Goal: Task Accomplishment & Management: Complete application form

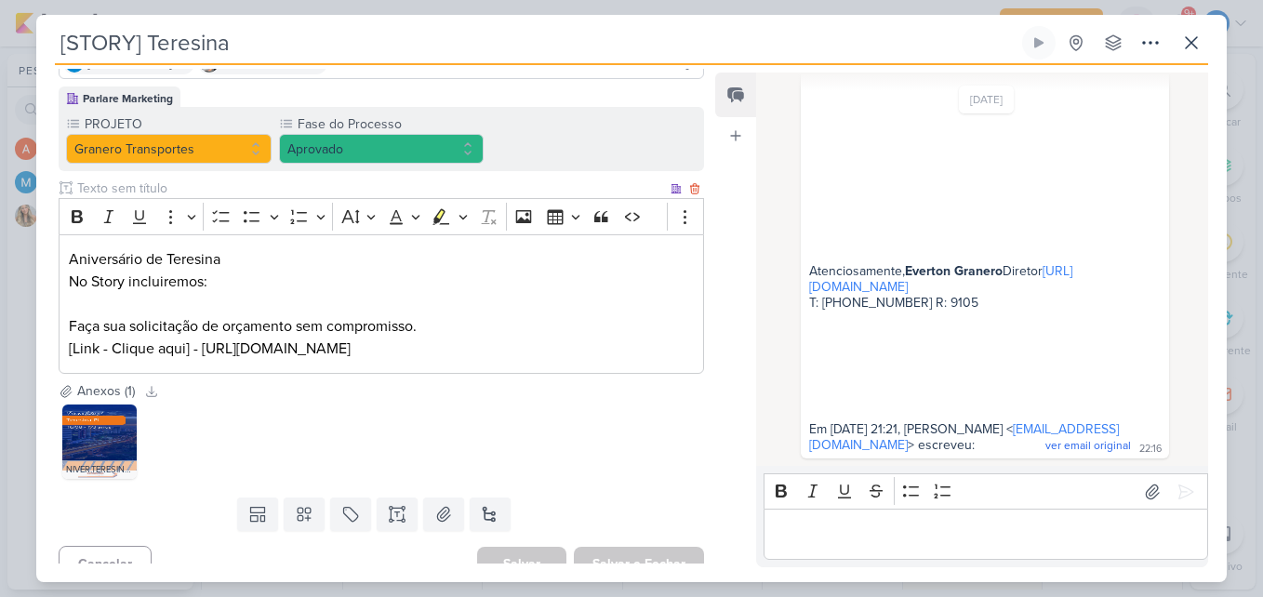
scroll to position [179, 0]
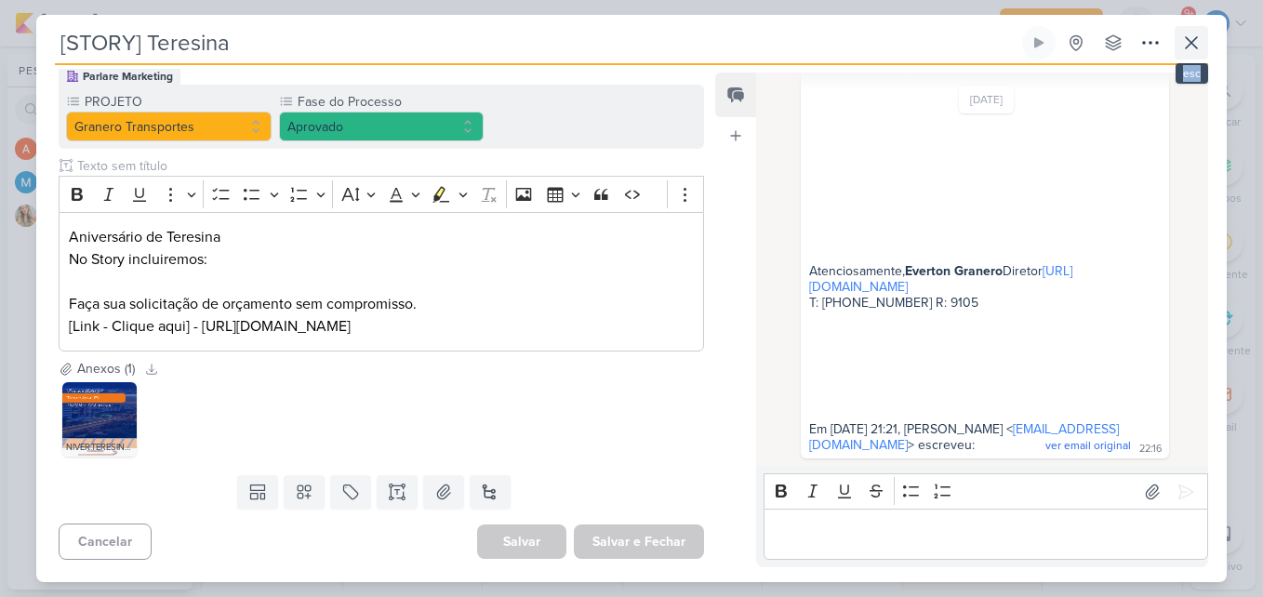
drag, startPoint x: 1209, startPoint y: 41, endPoint x: 1192, endPoint y: 45, distance: 17.2
click at [1192, 45] on div "[STORY] Teresina Criado por mim nenhum grupo disponível" at bounding box center [631, 304] width 1191 height 556
click at [1192, 45] on icon at bounding box center [1192, 43] width 22 height 22
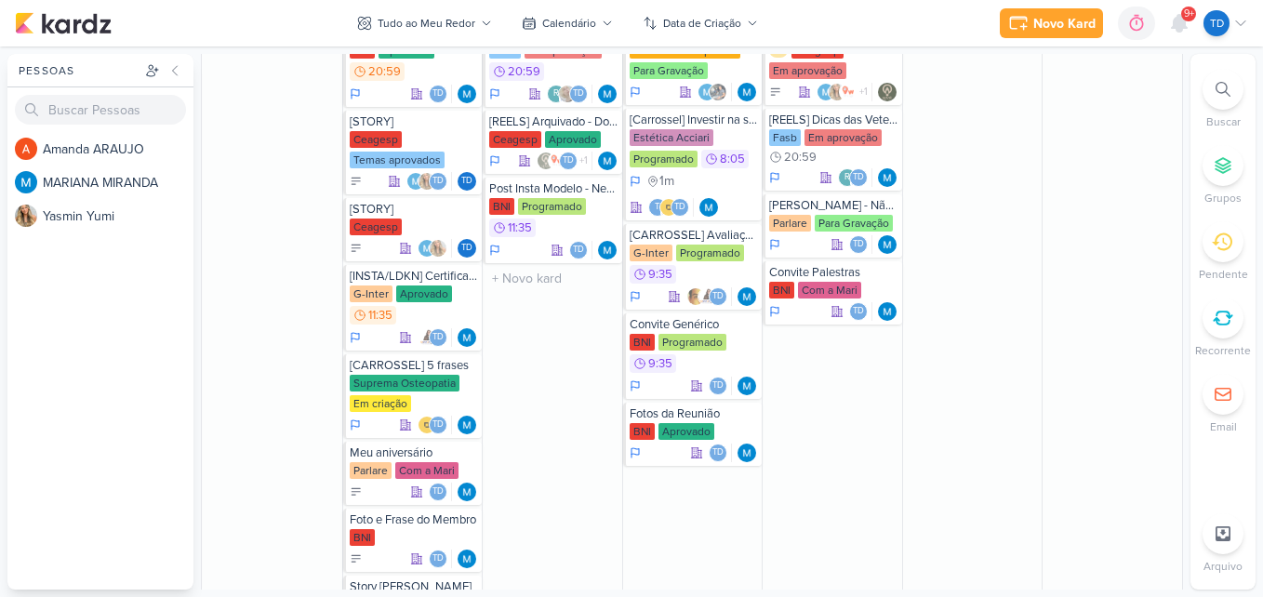
scroll to position [1296, 0]
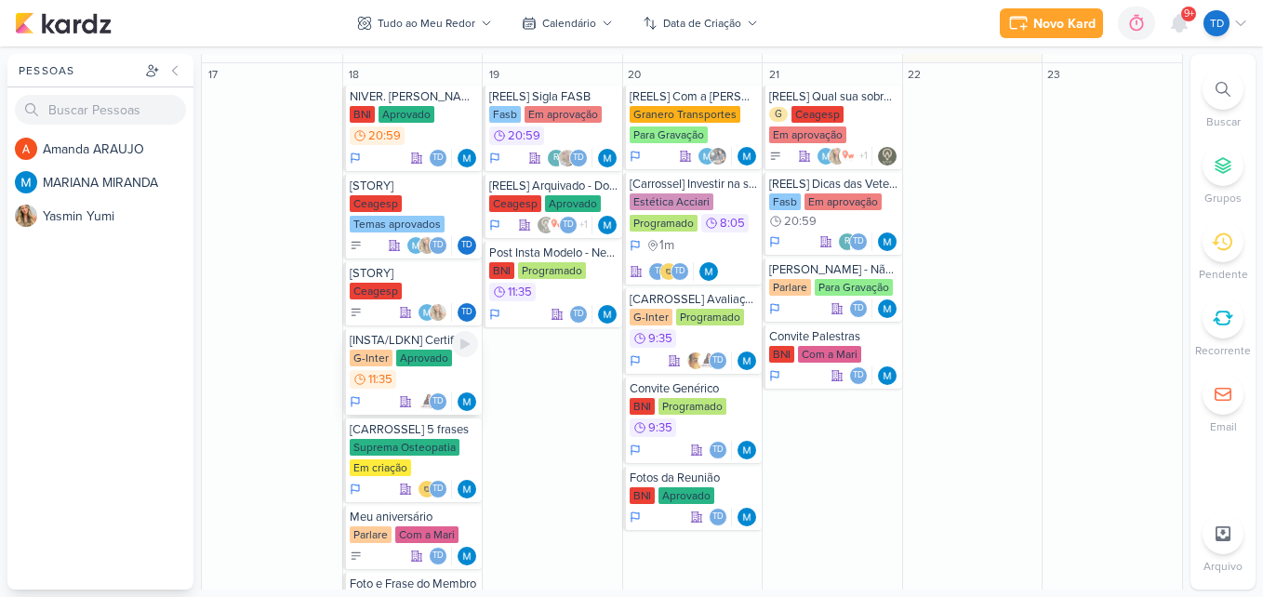
click at [396, 359] on div "Aprovado" at bounding box center [424, 358] width 56 height 17
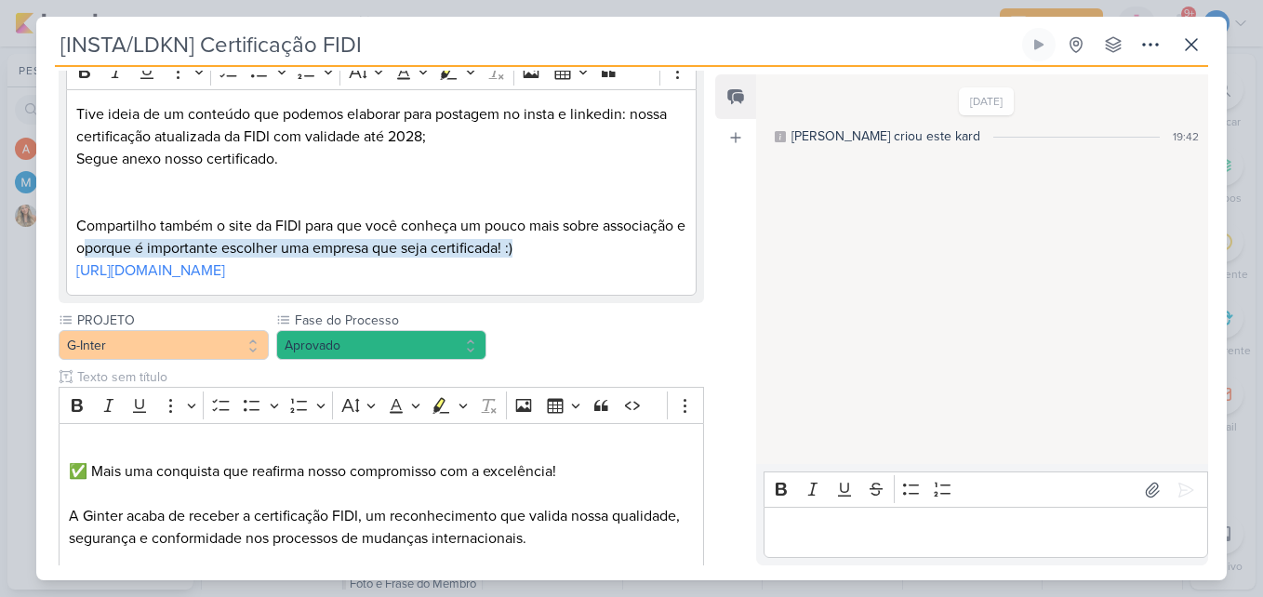
scroll to position [257, 0]
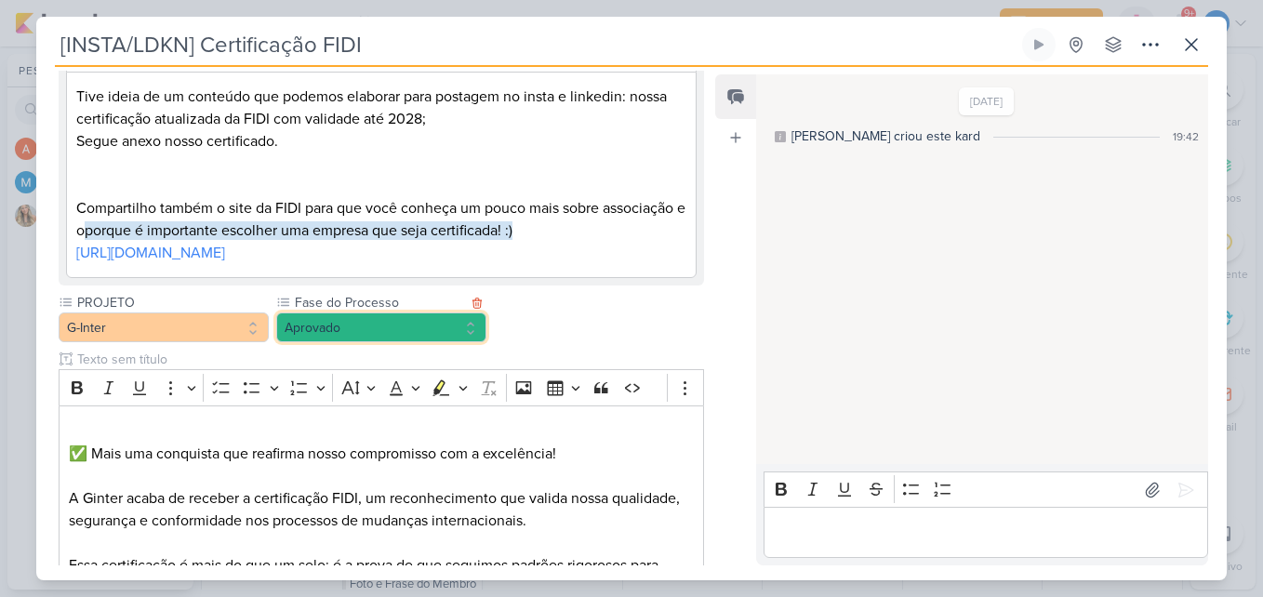
click at [415, 319] on button "Aprovado" at bounding box center [381, 328] width 210 height 30
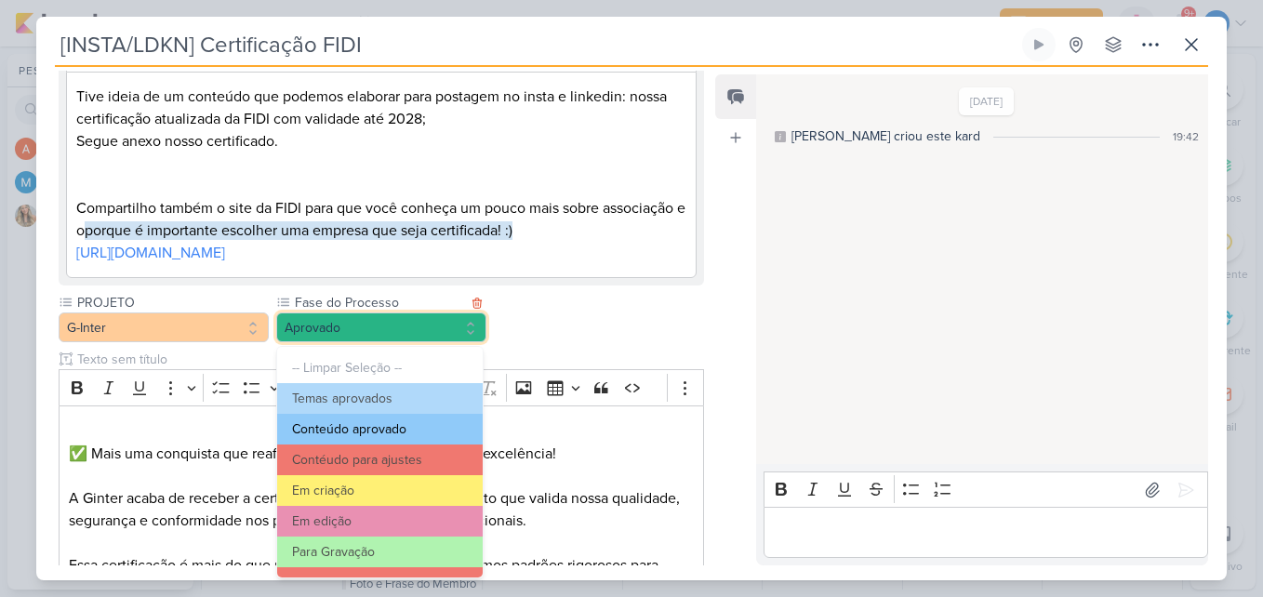
scroll to position [180, 0]
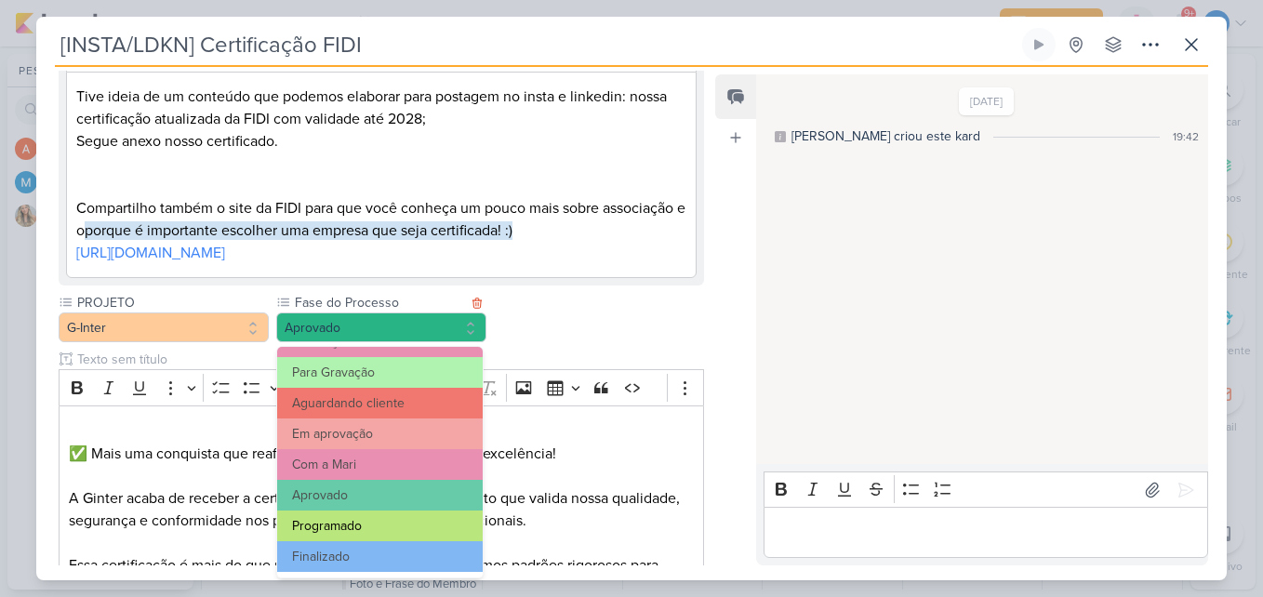
click at [376, 522] on button "Programado" at bounding box center [380, 526] width 206 height 31
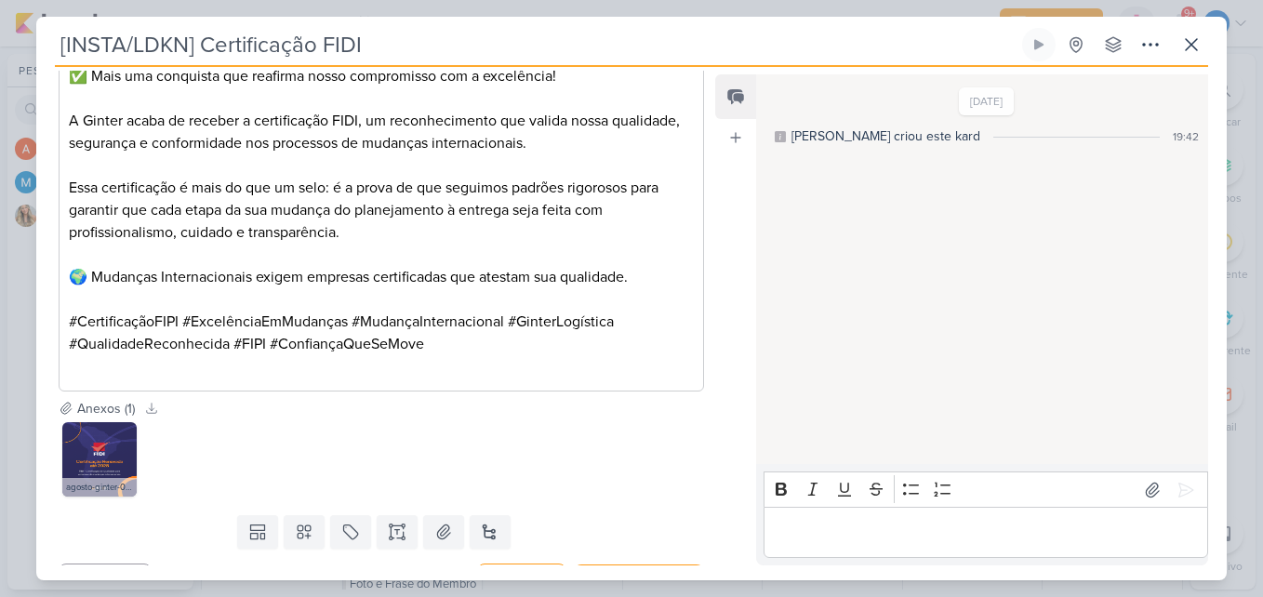
scroll to position [635, 0]
click at [102, 435] on icon at bounding box center [104, 435] width 10 height 10
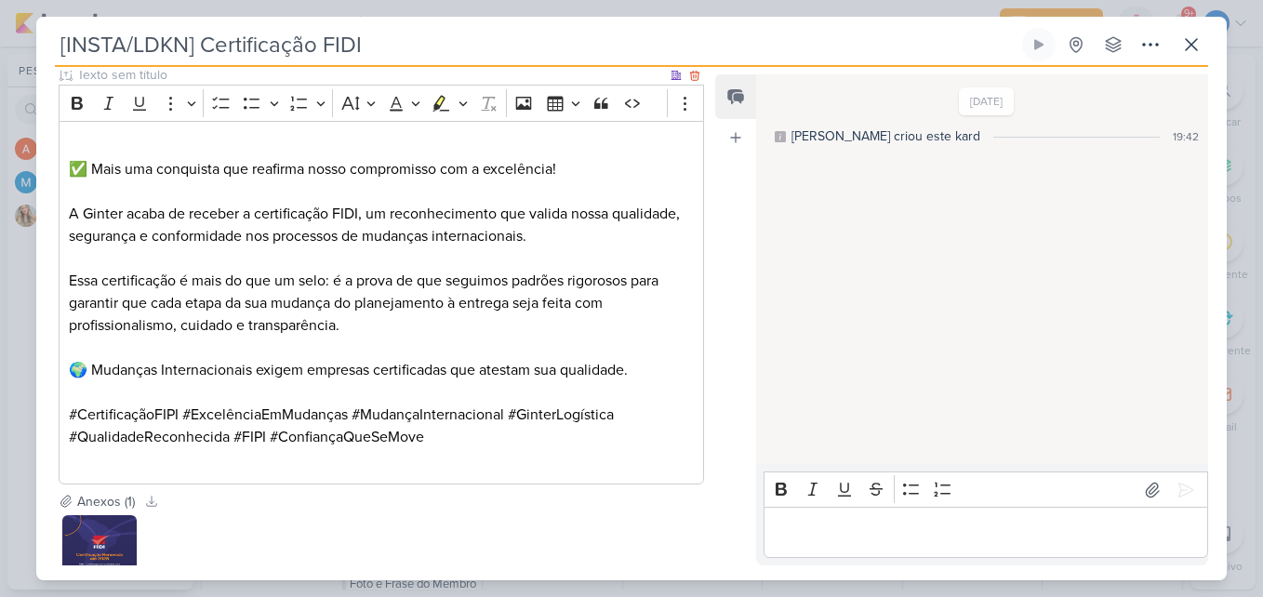
scroll to position [539, 0]
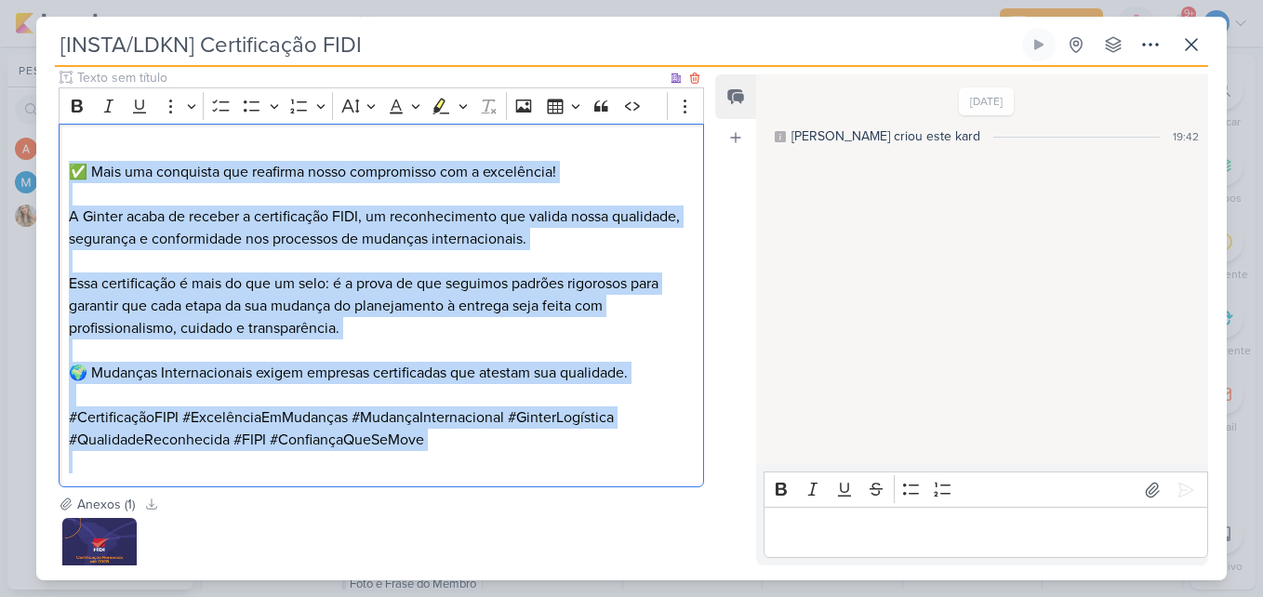
drag, startPoint x: 64, startPoint y: 165, endPoint x: 515, endPoint y: 461, distance: 539.6
click at [515, 461] on div "⁠⁠⁠⁠⁠⁠⁠ ✅ Mais uma conquista que reafirma nosso compromisso com a excelência! A…" at bounding box center [382, 306] width 646 height 364
copy div "✅ Mais uma conquista que reafirma nosso compromisso com a excelência! A Ginter …"
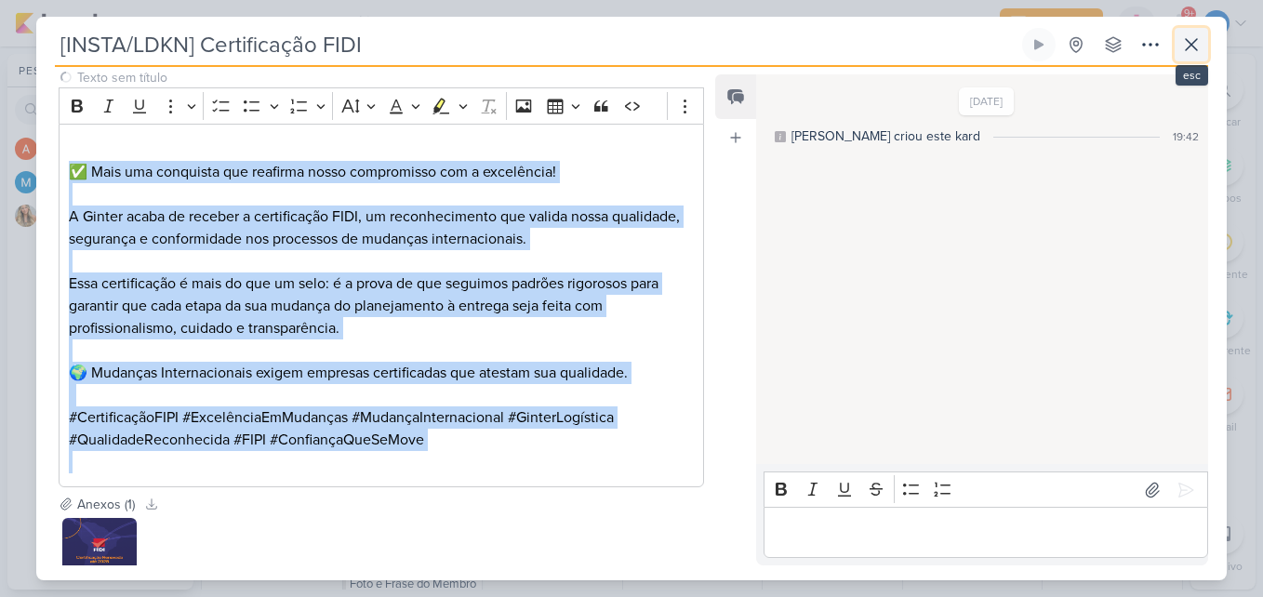
click at [1186, 47] on icon at bounding box center [1192, 44] width 22 height 22
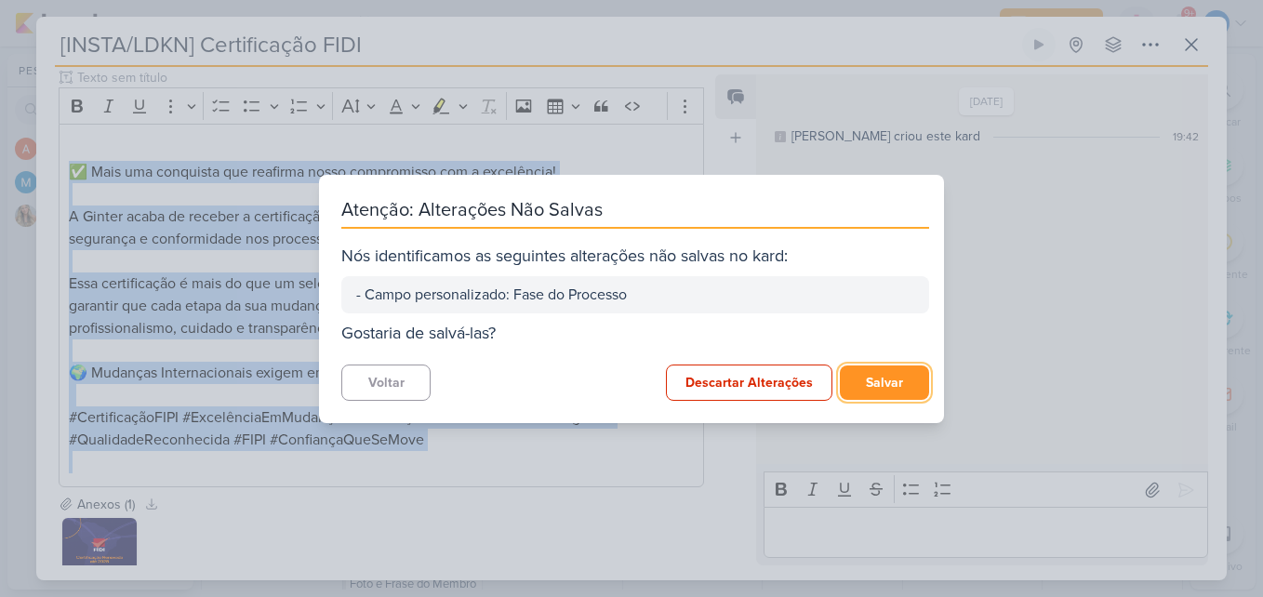
click at [879, 392] on button "Salvar" at bounding box center [884, 383] width 89 height 34
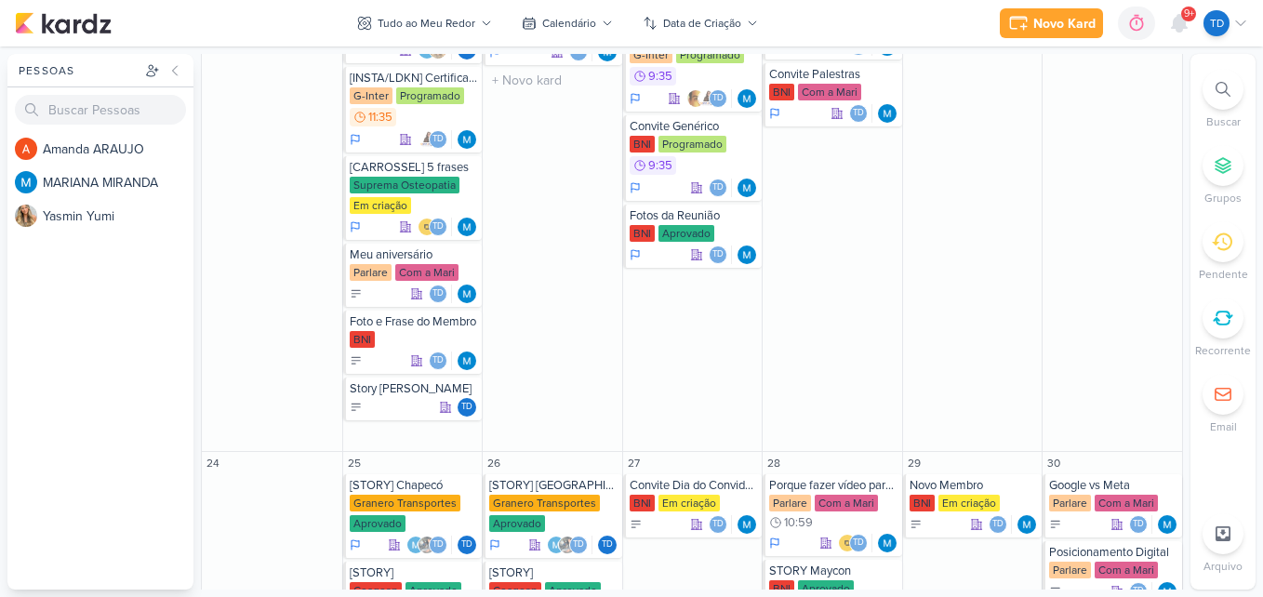
scroll to position [1559, 0]
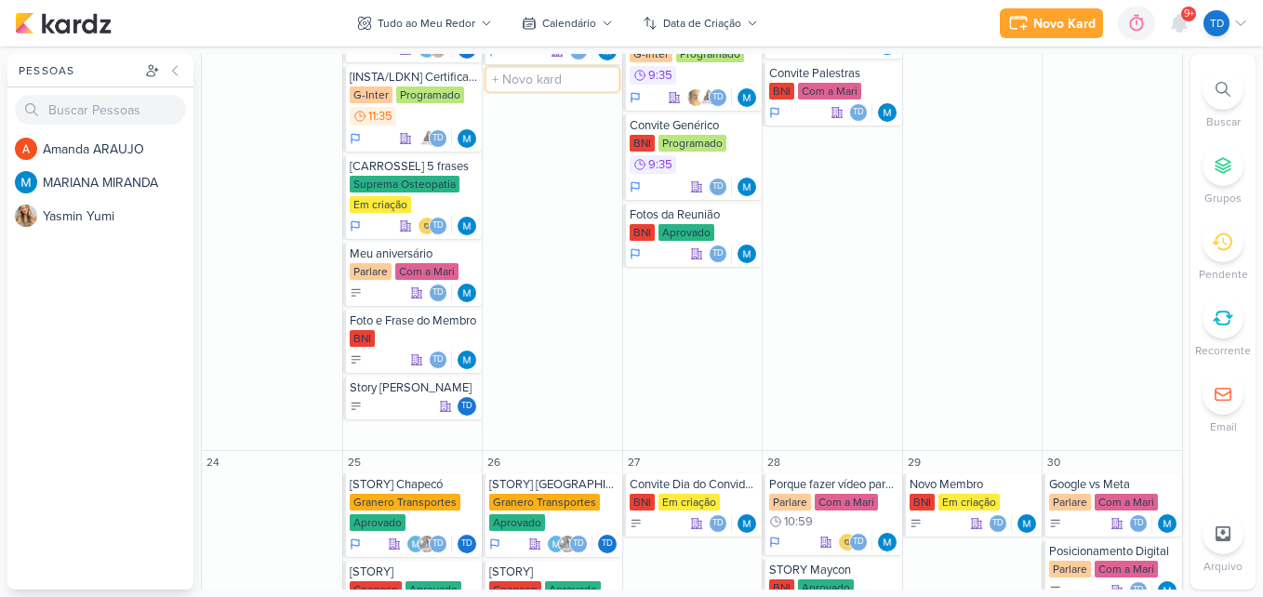
click at [553, 80] on input "text" at bounding box center [553, 79] width 132 height 23
type input "s"
type input "Story mari"
click at [666, 272] on input "text" at bounding box center [693, 282] width 132 height 23
type input "Story [PERSON_NAME]"
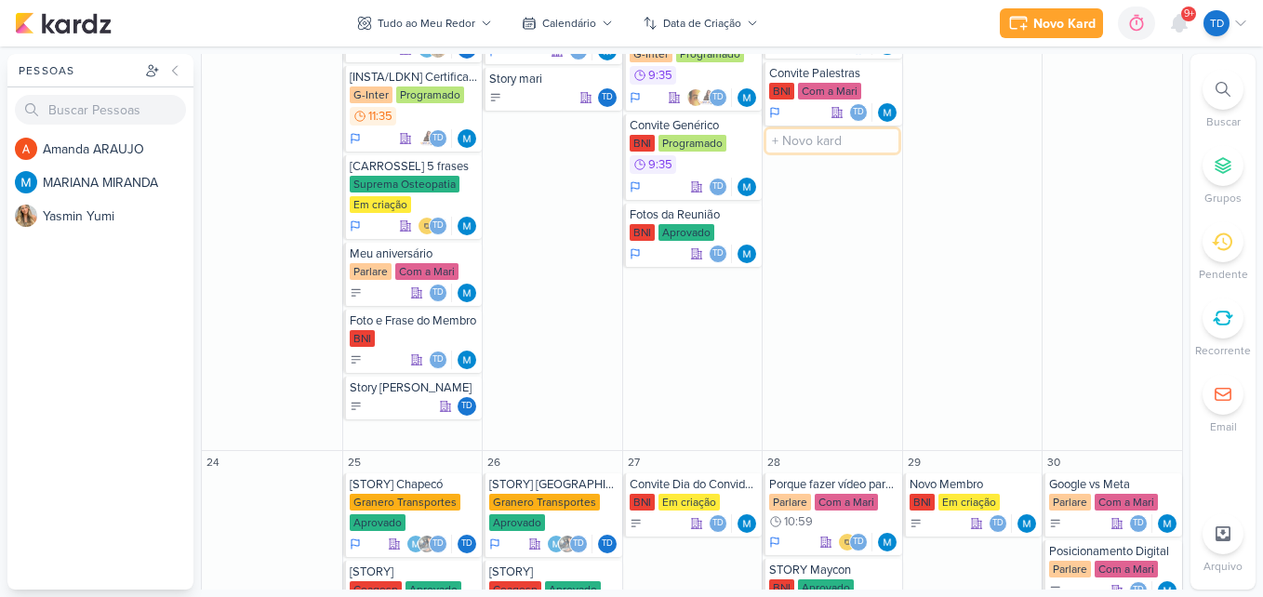
click at [823, 139] on input "text" at bounding box center [833, 140] width 132 height 23
type input "Story mari"
click at [866, 142] on input "Story mari" at bounding box center [833, 140] width 132 height 23
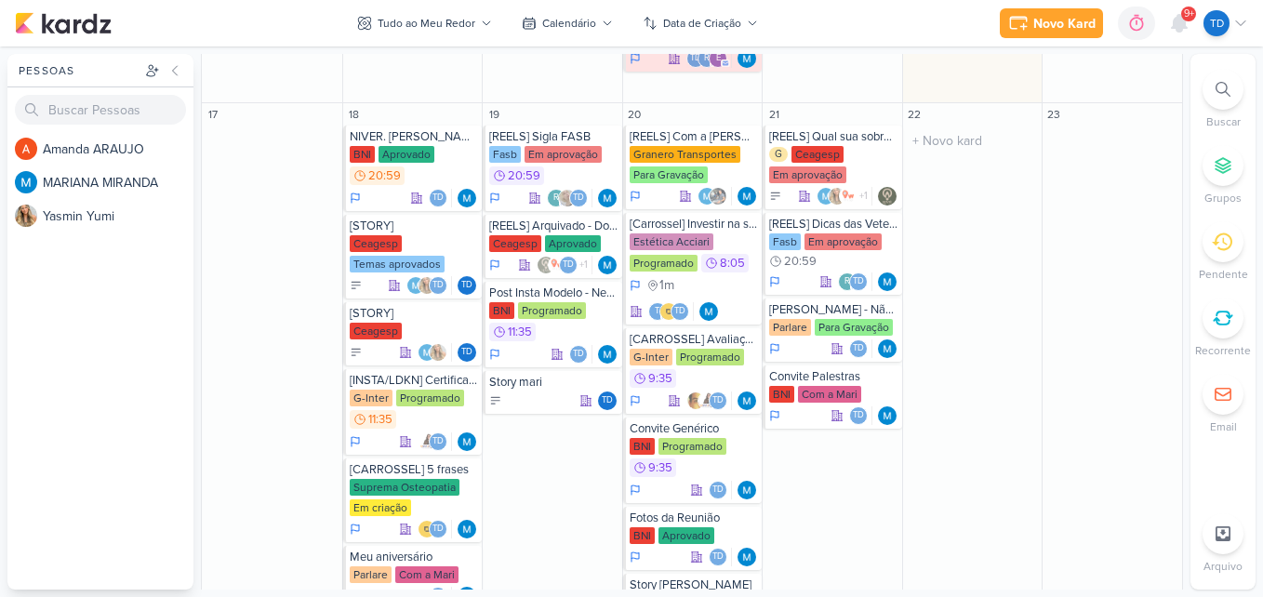
scroll to position [1255, 0]
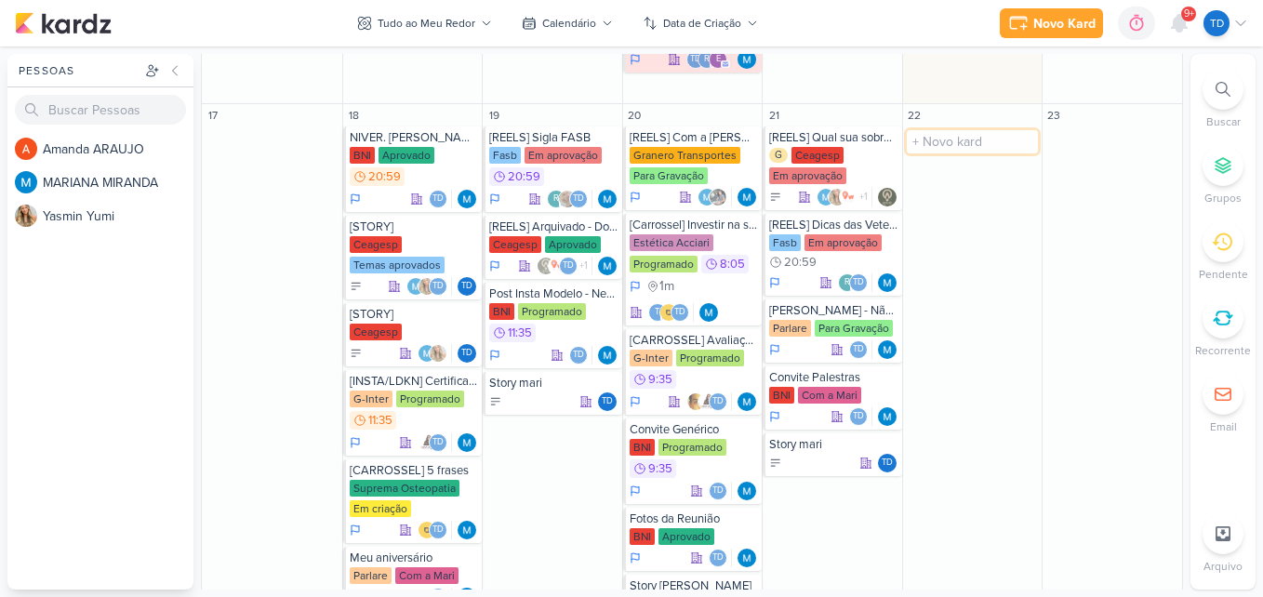
click at [954, 153] on input "text" at bounding box center [973, 141] width 132 height 23
type input "Story mari"
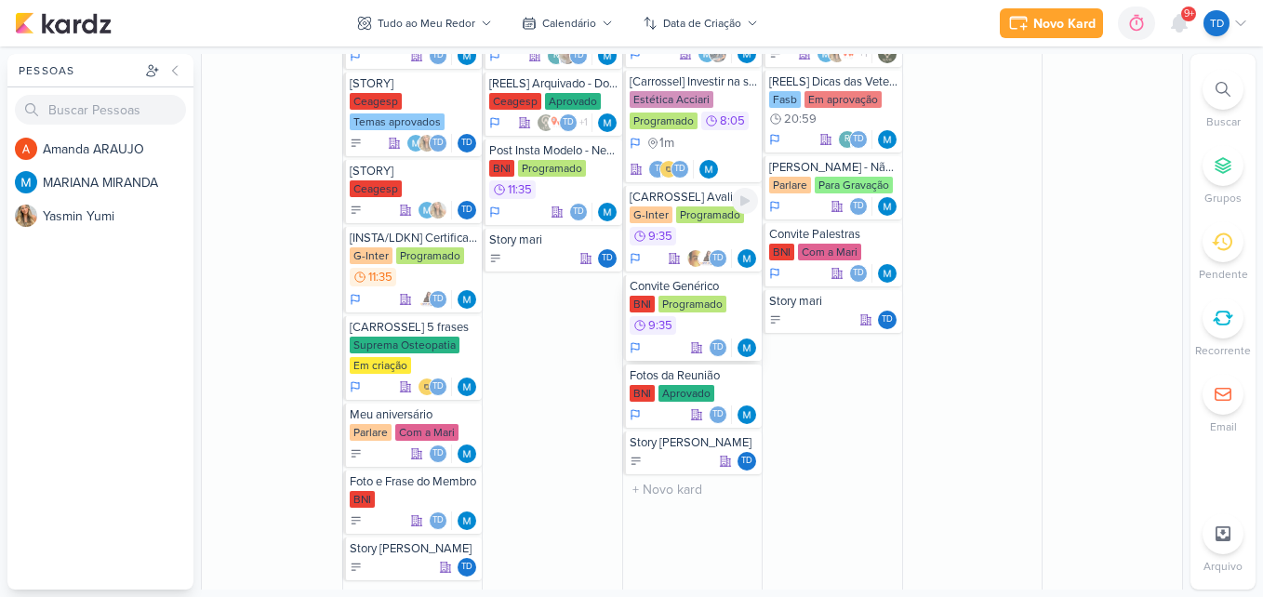
scroll to position [1397, 0]
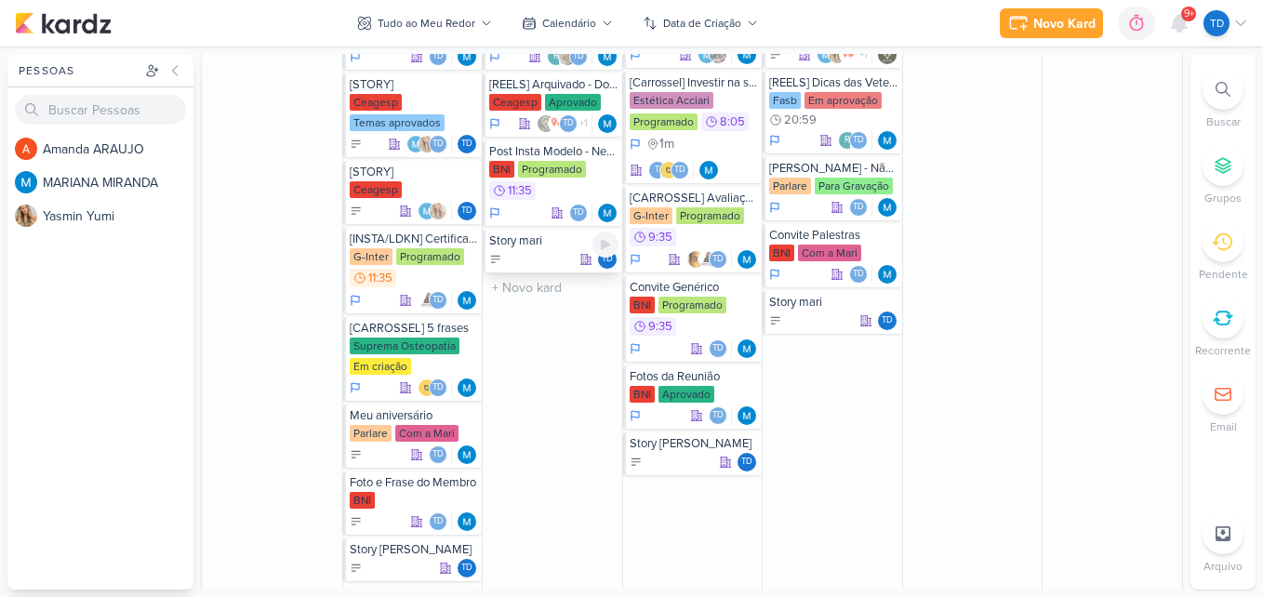
click at [528, 262] on div "Td" at bounding box center [553, 259] width 129 height 19
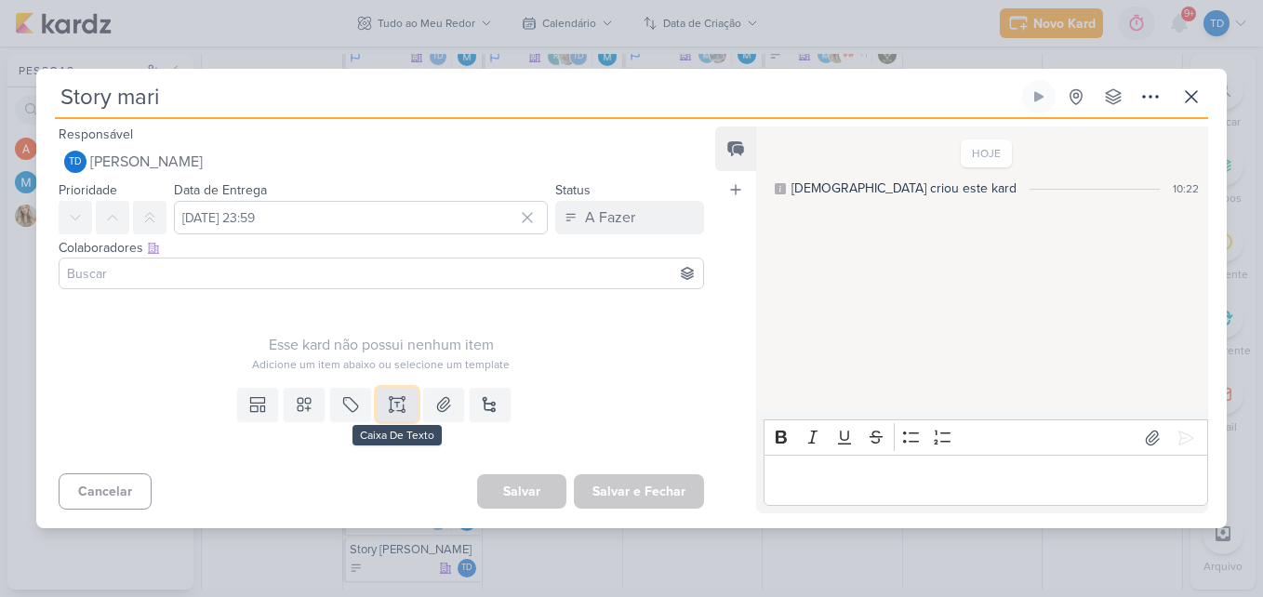
click at [388, 402] on icon at bounding box center [397, 404] width 19 height 19
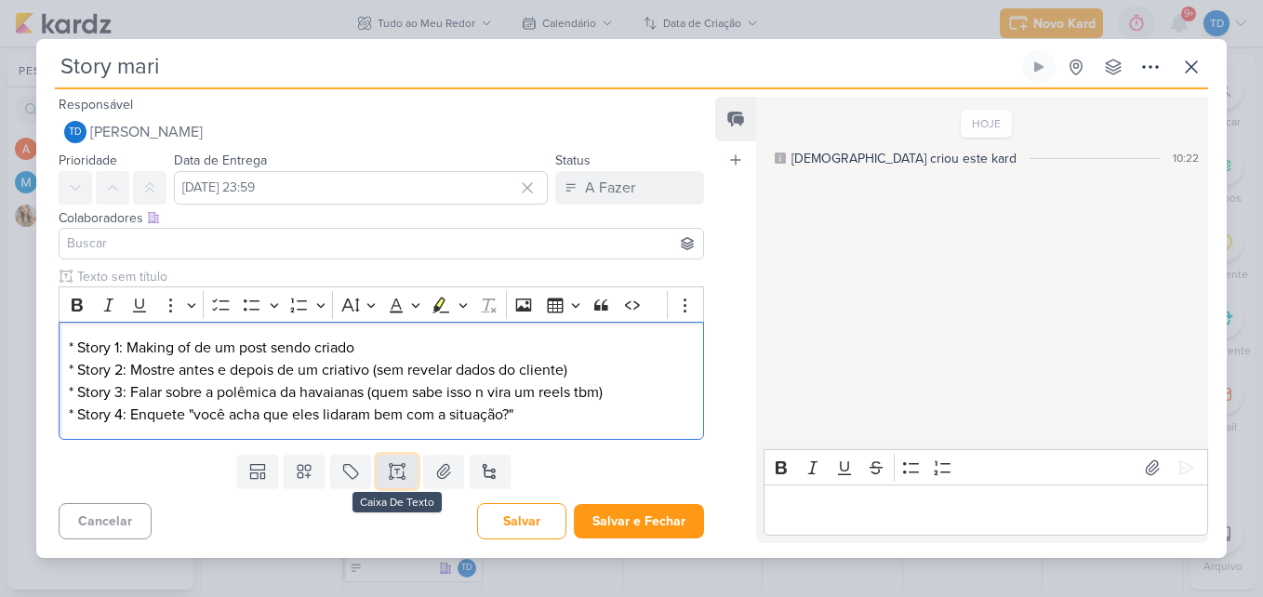
click at [392, 464] on icon at bounding box center [397, 471] width 19 height 19
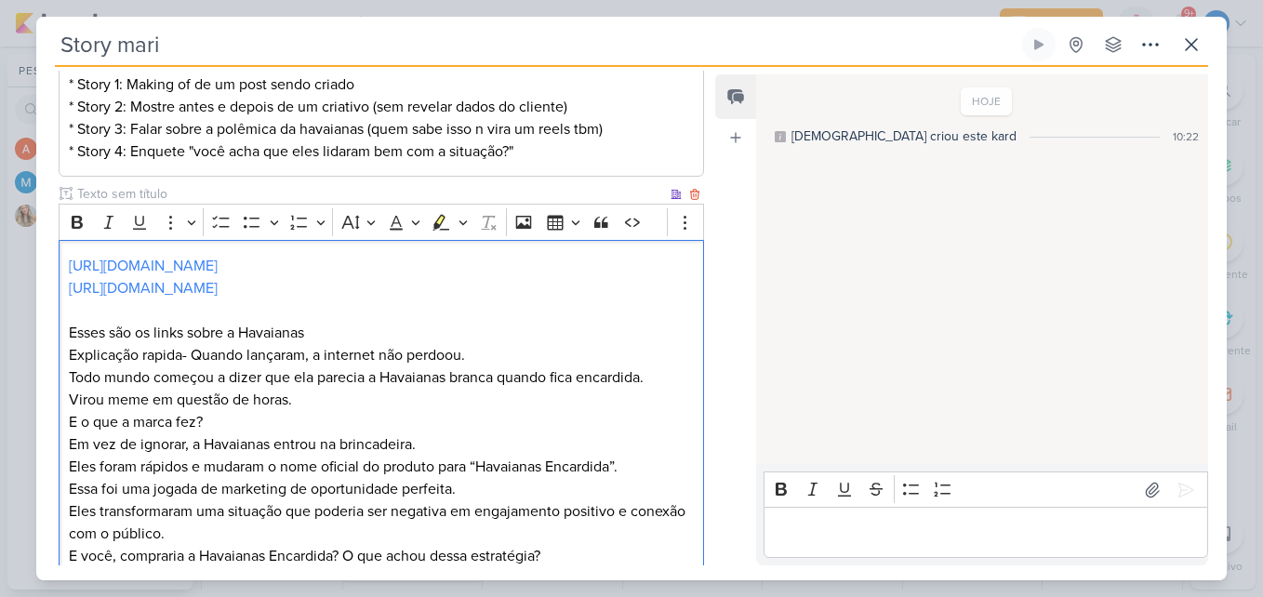
scroll to position [279, 0]
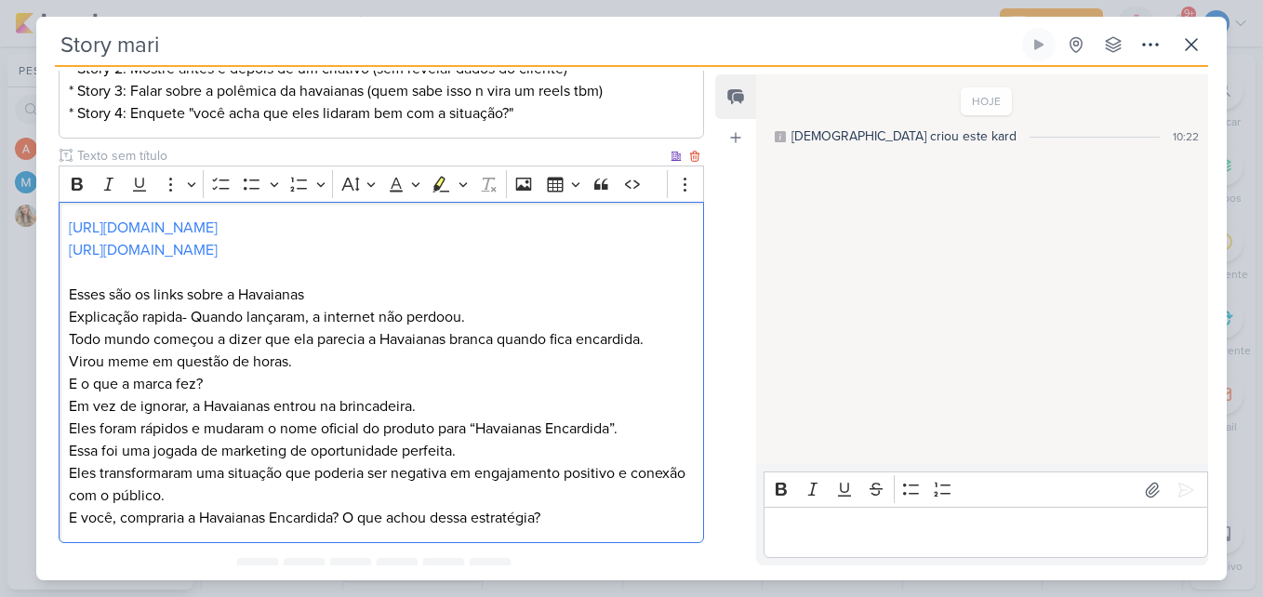
click at [320, 314] on p "Explicação rapida- Quando lançaram, a internet não perdoou. Todo mundo começou …" at bounding box center [381, 339] width 625 height 67
click at [559, 531] on div "[URL][DOMAIN_NAME] [URL][DOMAIN_NAME] Esses são os links sobre a Havaianas Expl…" at bounding box center [382, 372] width 646 height 341
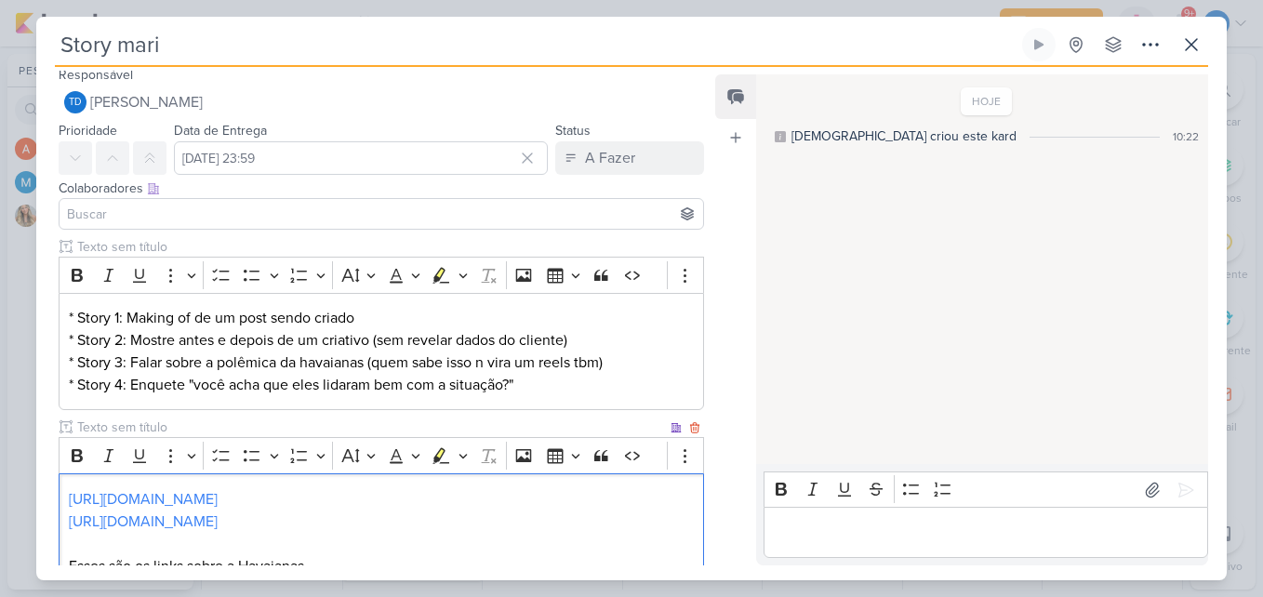
scroll to position [7, 0]
click at [125, 221] on input at bounding box center [381, 215] width 636 height 22
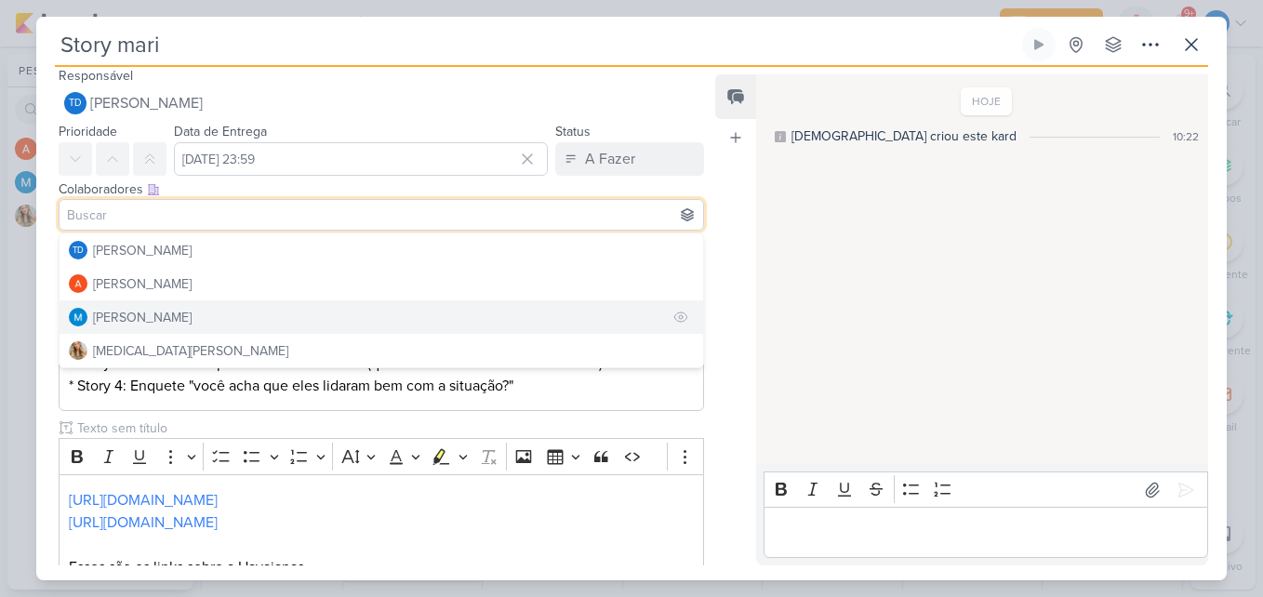
click at [158, 314] on div "[PERSON_NAME]" at bounding box center [142, 318] width 99 height 20
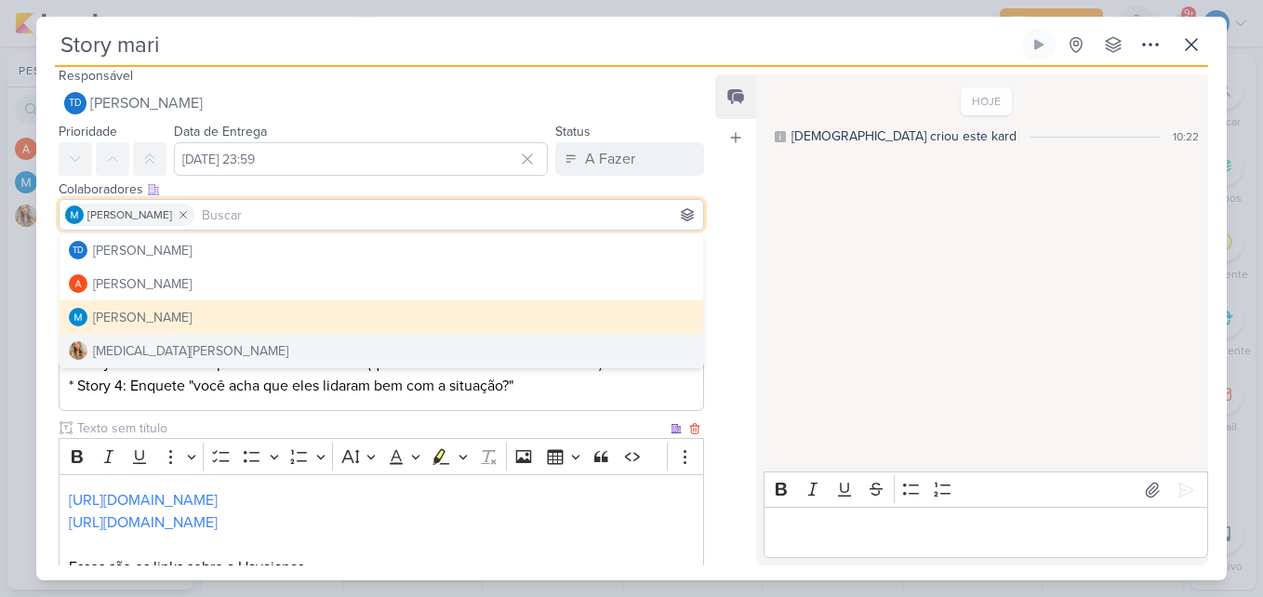
scroll to position [338, 0]
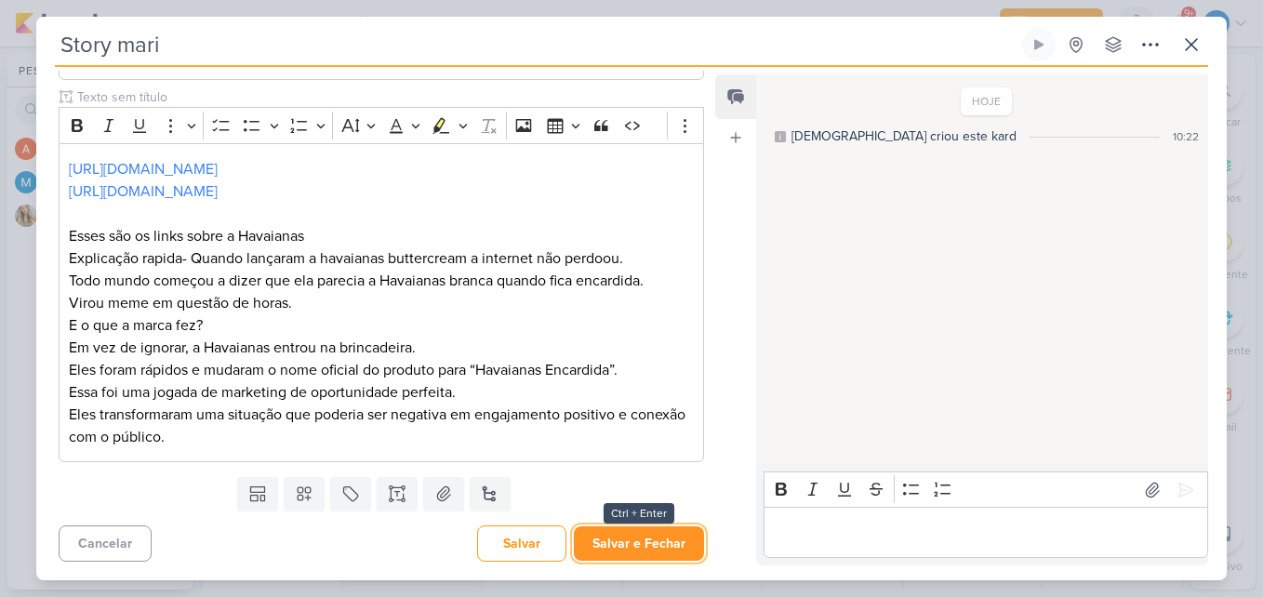
click at [616, 541] on button "Salvar e Fechar" at bounding box center [639, 544] width 130 height 34
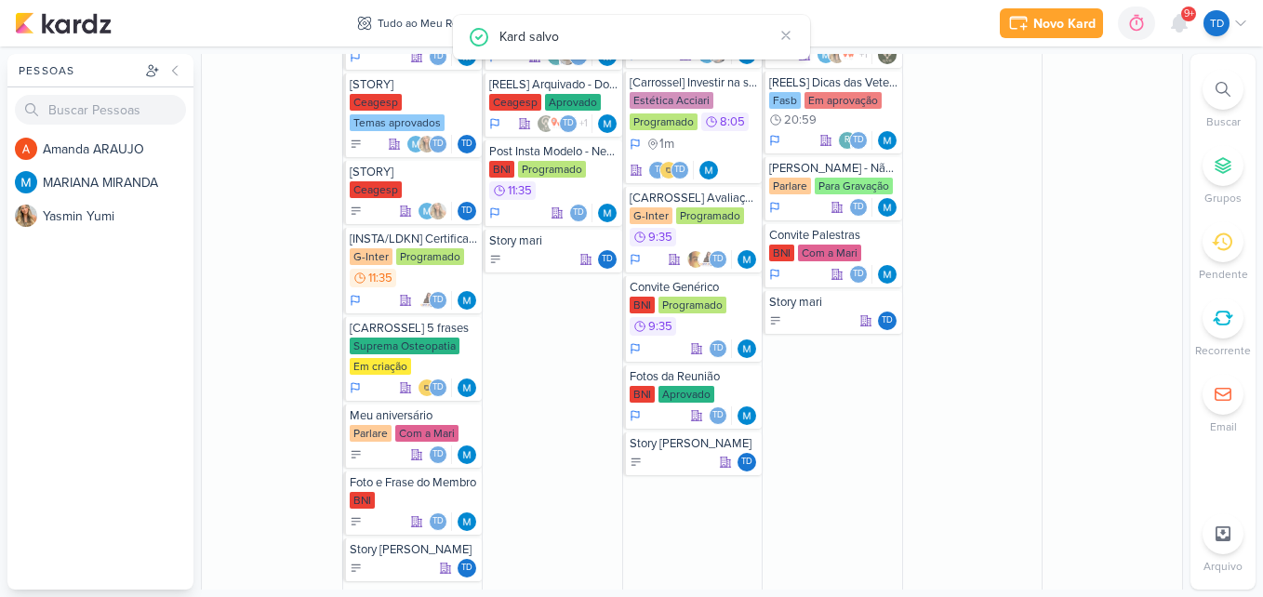
scroll to position [0, 0]
click at [529, 255] on div "Td" at bounding box center [553, 259] width 129 height 19
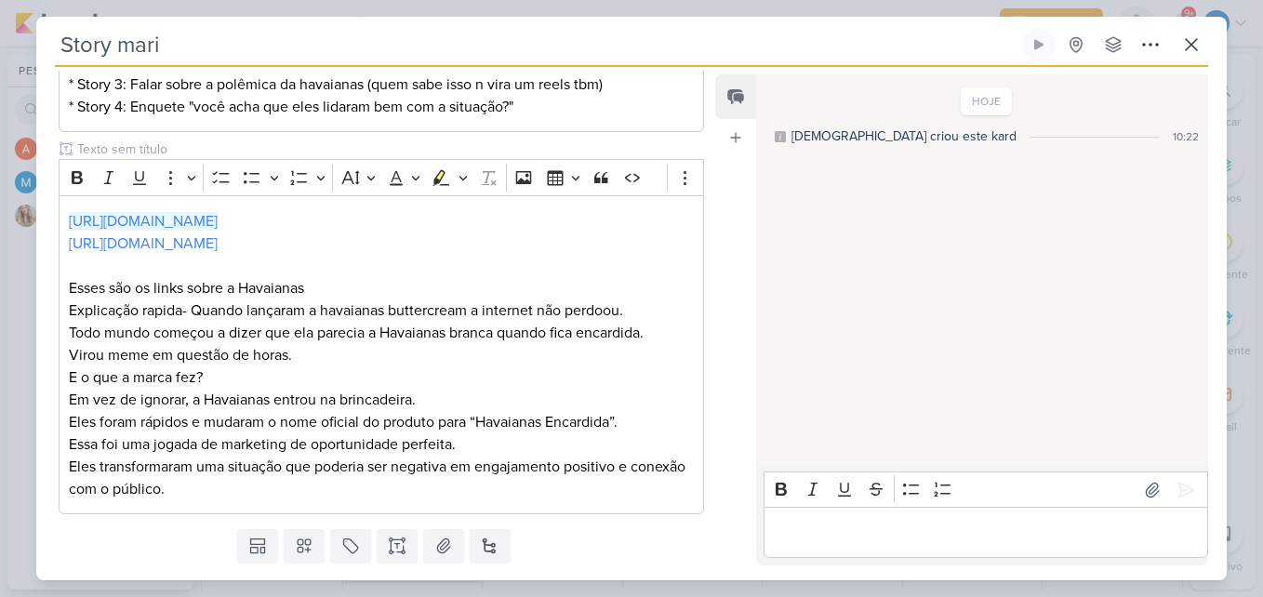
scroll to position [338, 0]
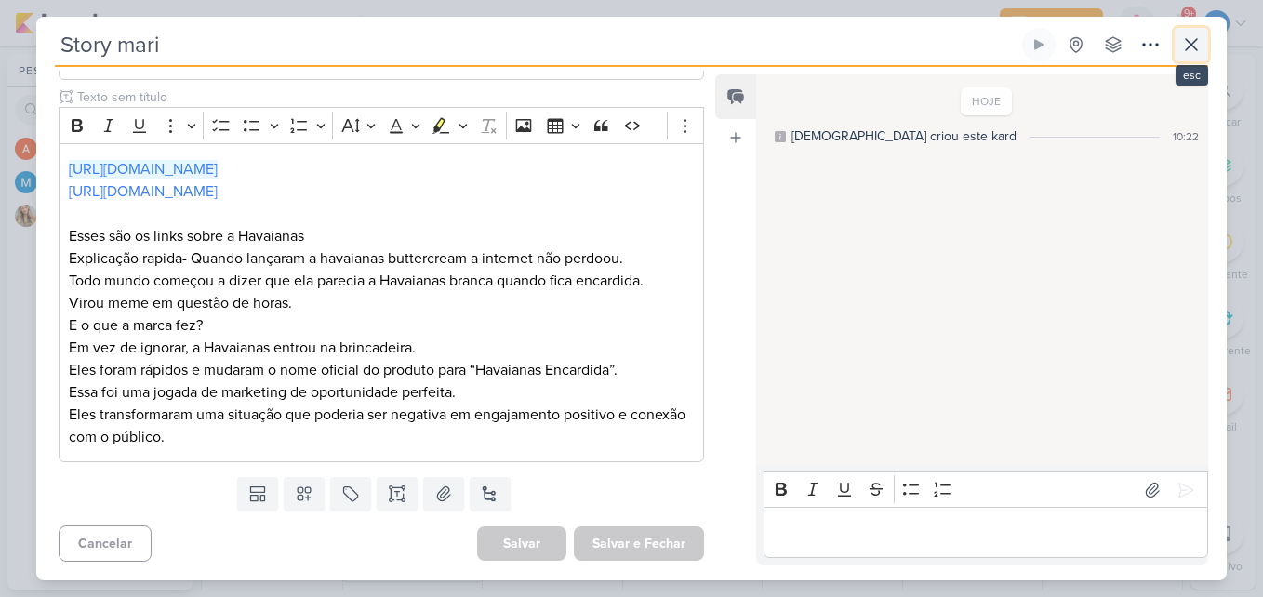
click at [1187, 47] on icon at bounding box center [1192, 44] width 22 height 22
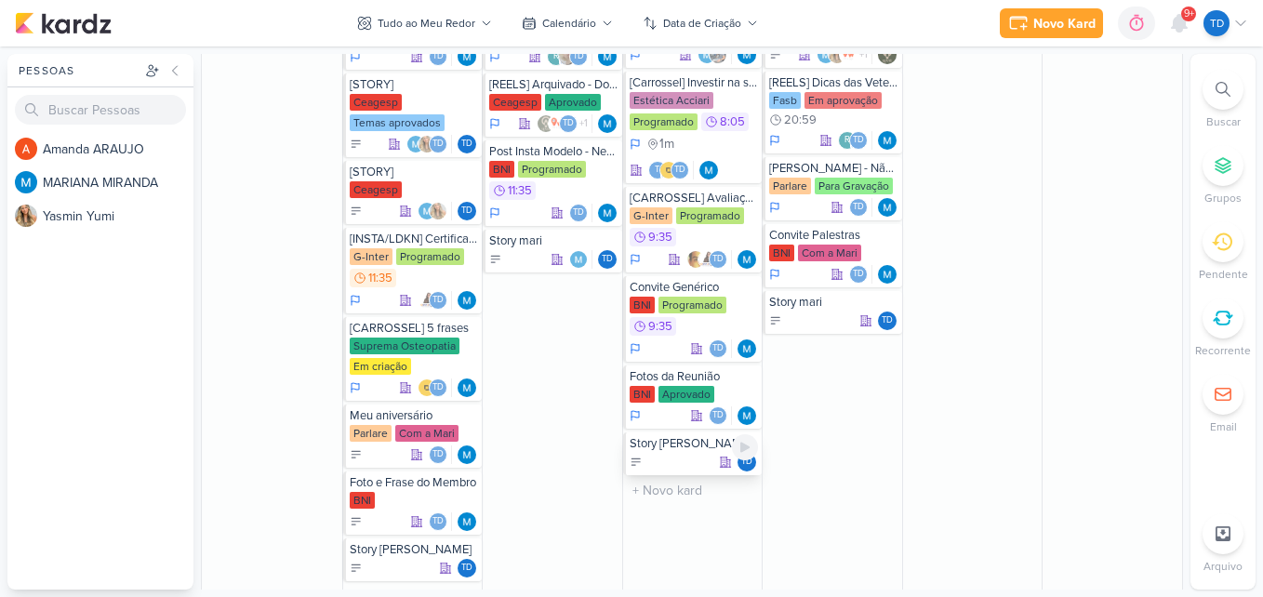
click at [682, 451] on div "Story [PERSON_NAME] Td" at bounding box center [693, 454] width 140 height 43
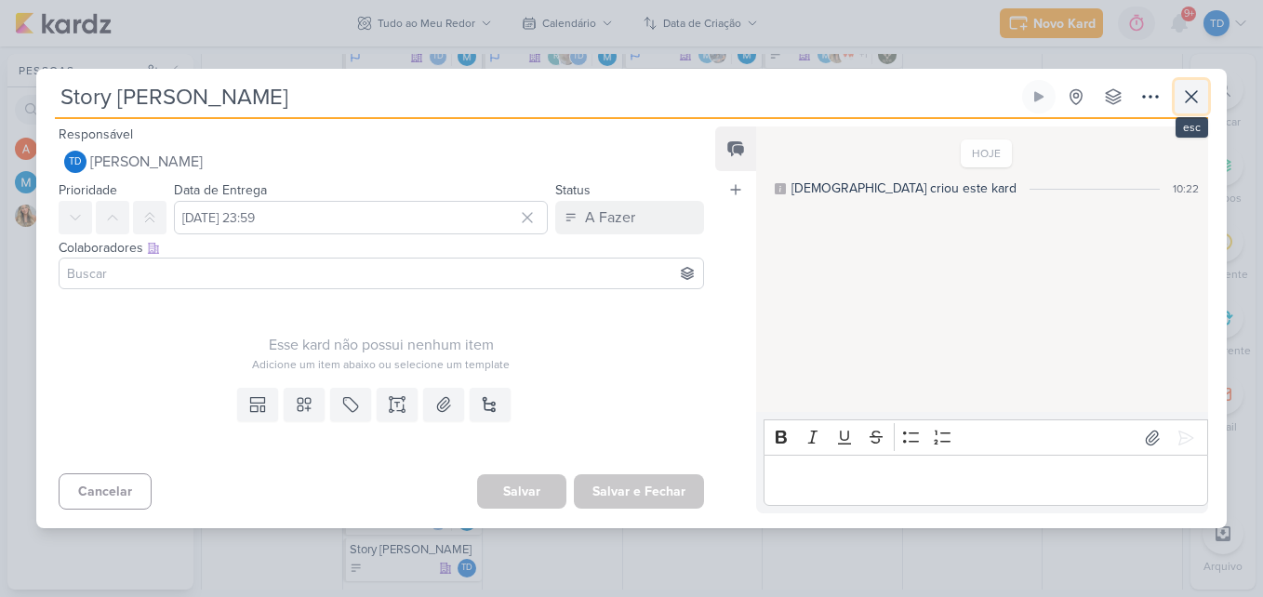
click at [1192, 100] on icon at bounding box center [1192, 97] width 22 height 22
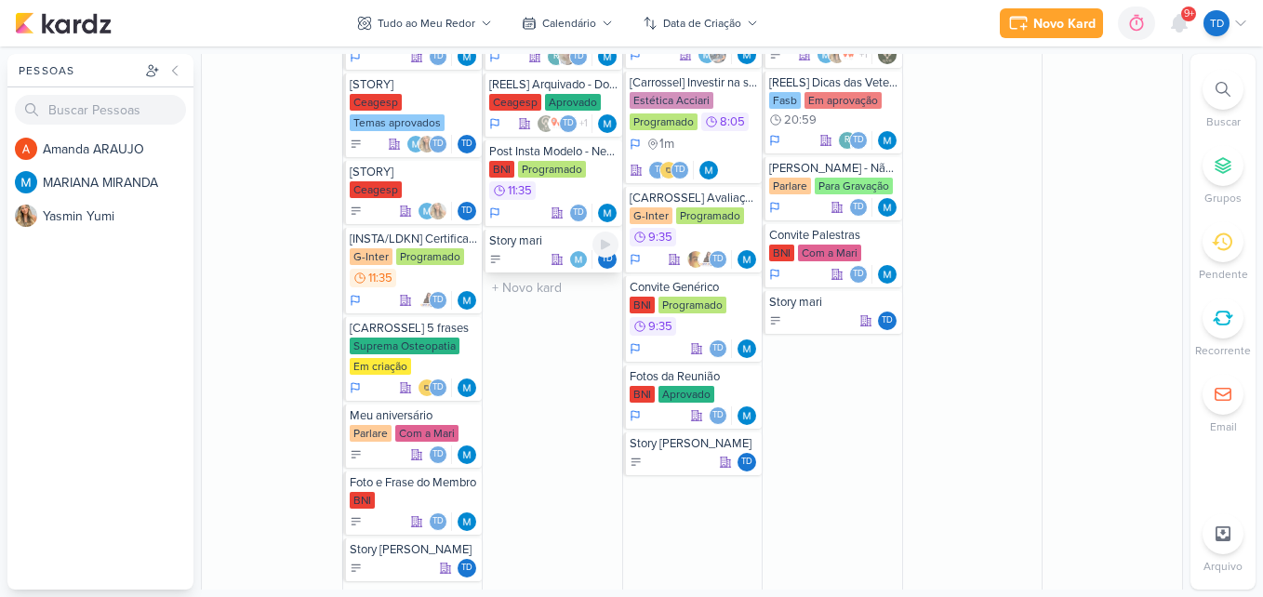
click at [522, 247] on div "Story mari" at bounding box center [553, 241] width 129 height 15
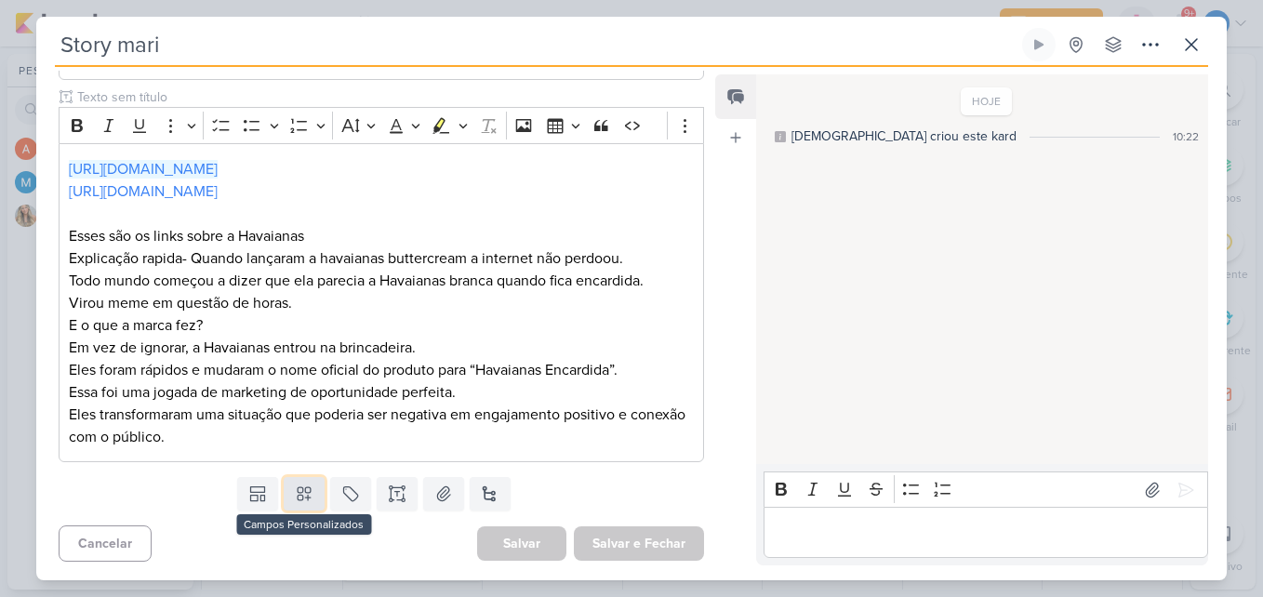
click at [309, 499] on icon at bounding box center [304, 494] width 19 height 19
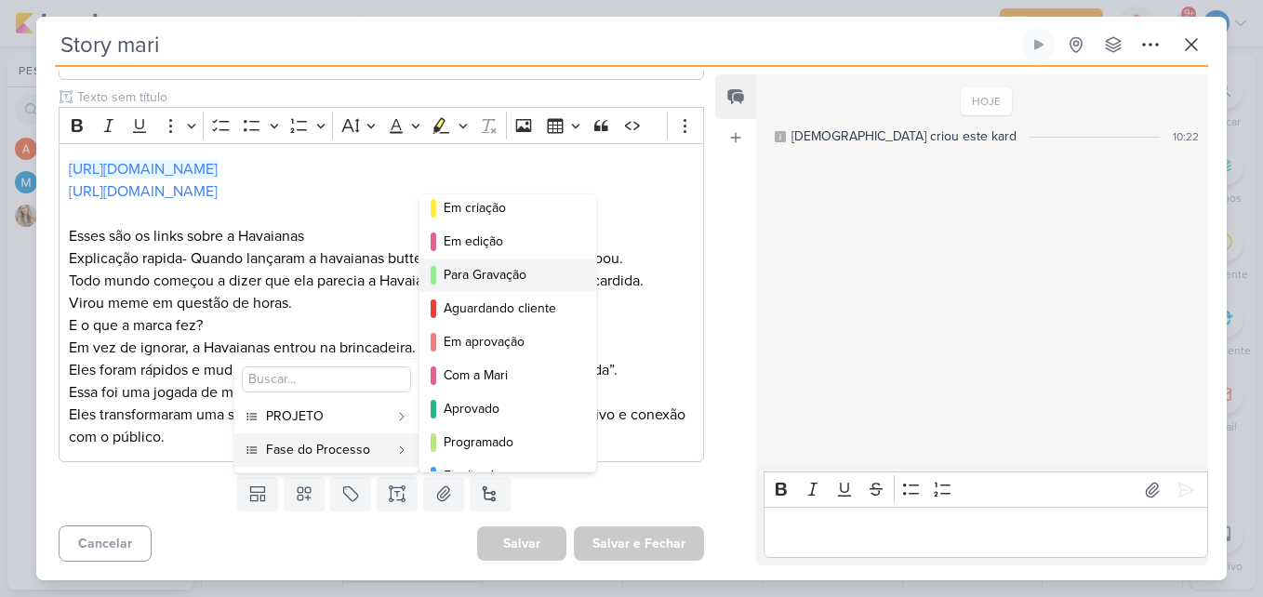
scroll to position [112, 0]
click at [497, 377] on div "Com a Mari" at bounding box center [509, 373] width 130 height 20
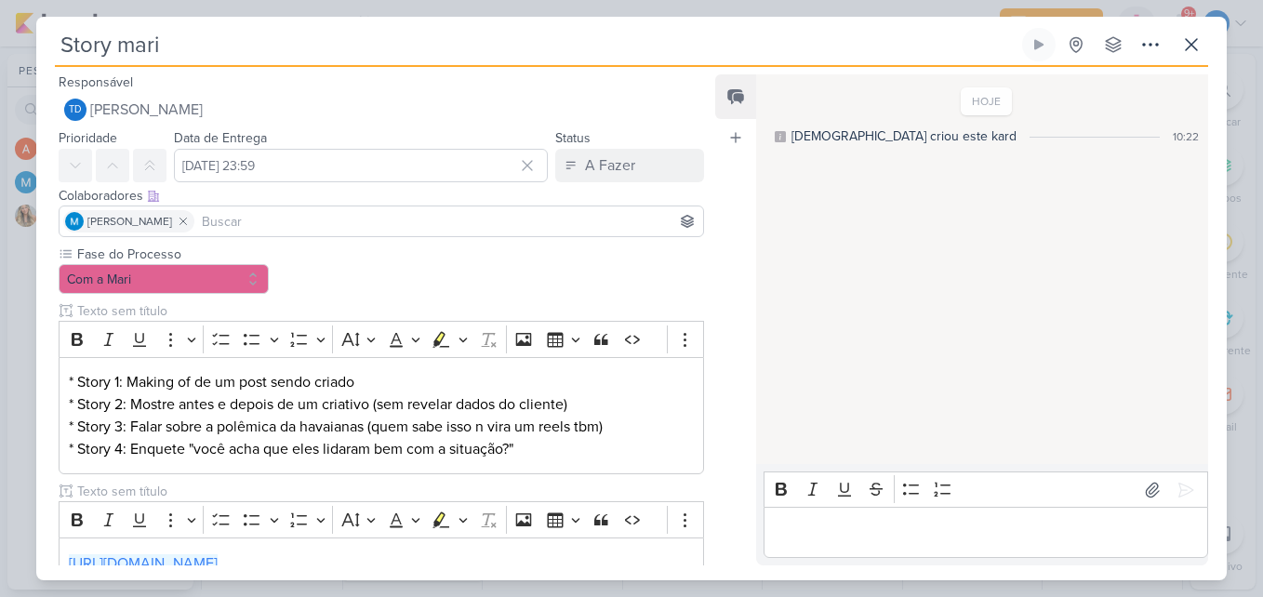
scroll to position [394, 0]
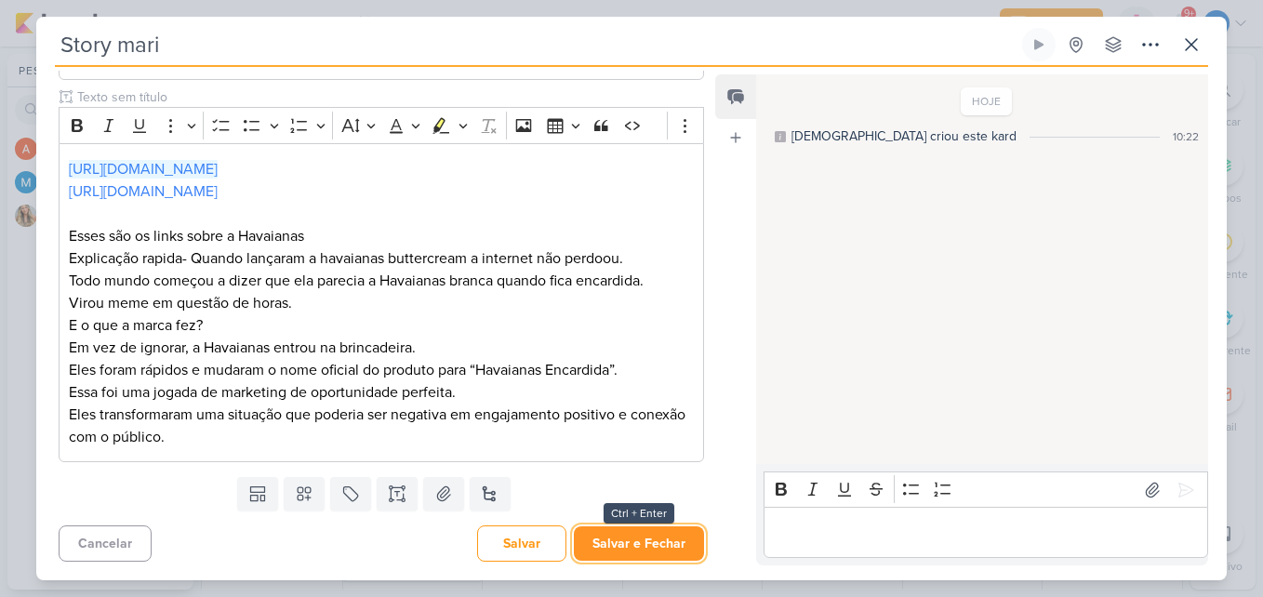
click at [669, 556] on button "Salvar e Fechar" at bounding box center [639, 544] width 130 height 34
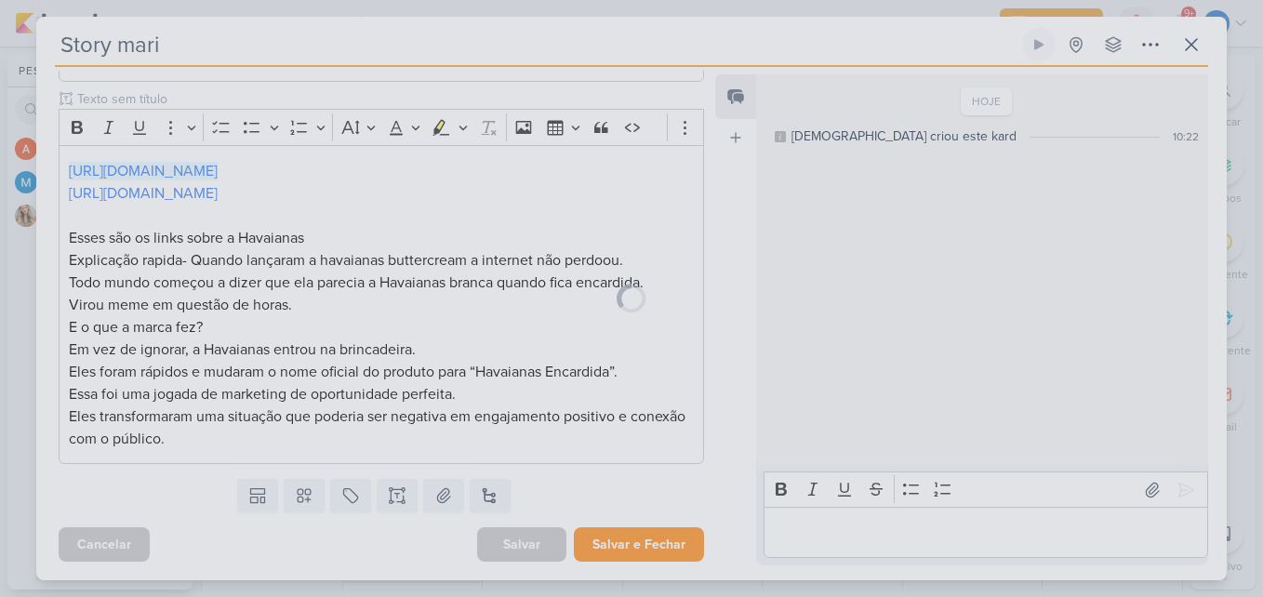
scroll to position [393, 0]
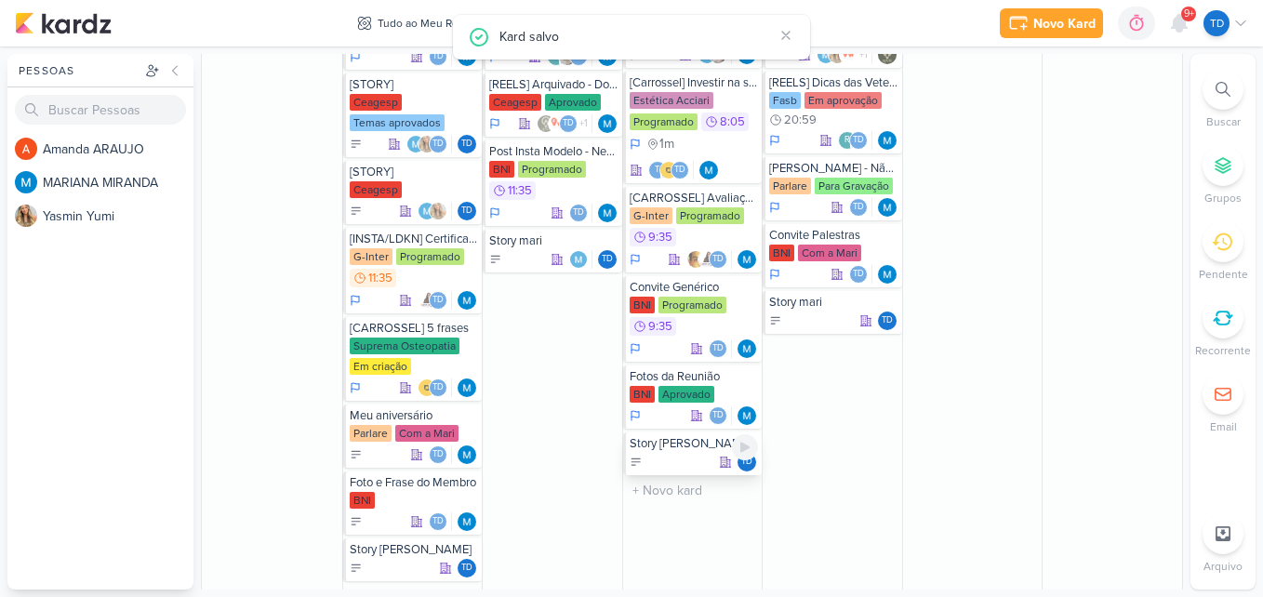
click at [677, 458] on div "Td" at bounding box center [694, 462] width 129 height 19
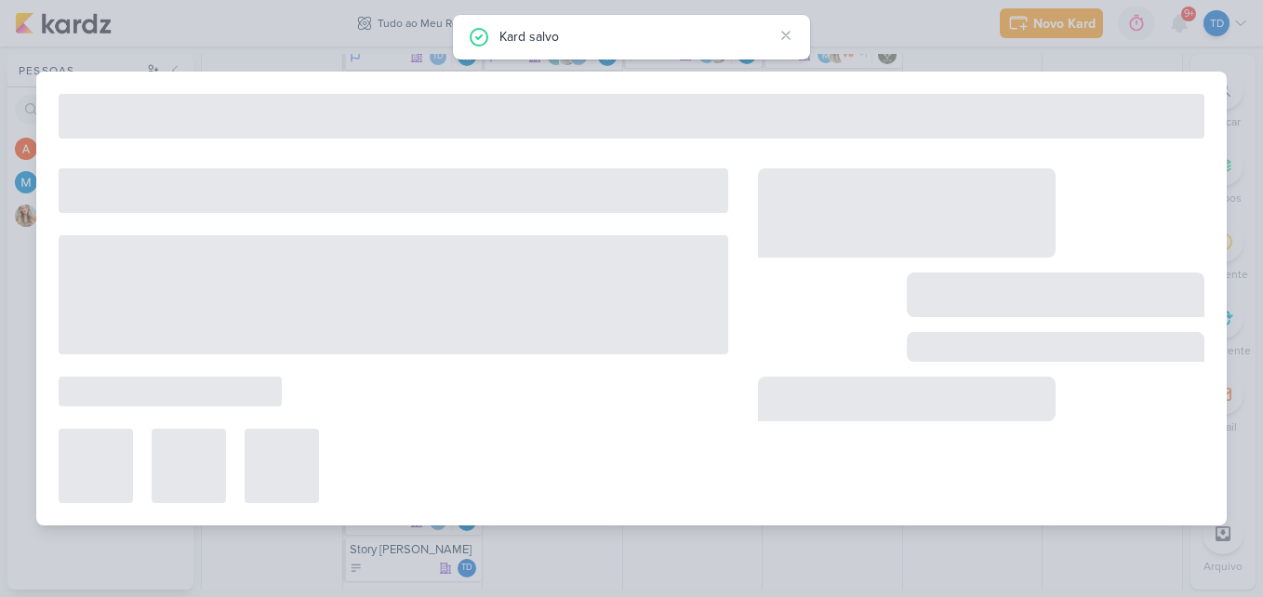
type input "Story [PERSON_NAME]"
type input "[DATE] 23:59"
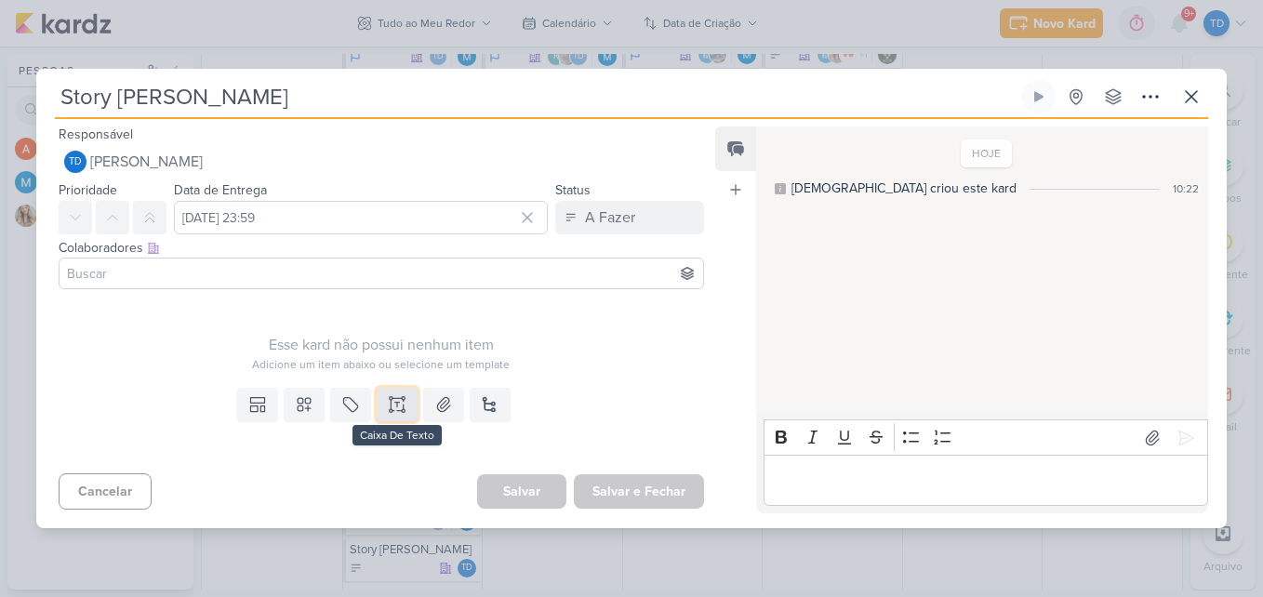
click at [397, 407] on icon at bounding box center [397, 405] width 0 height 5
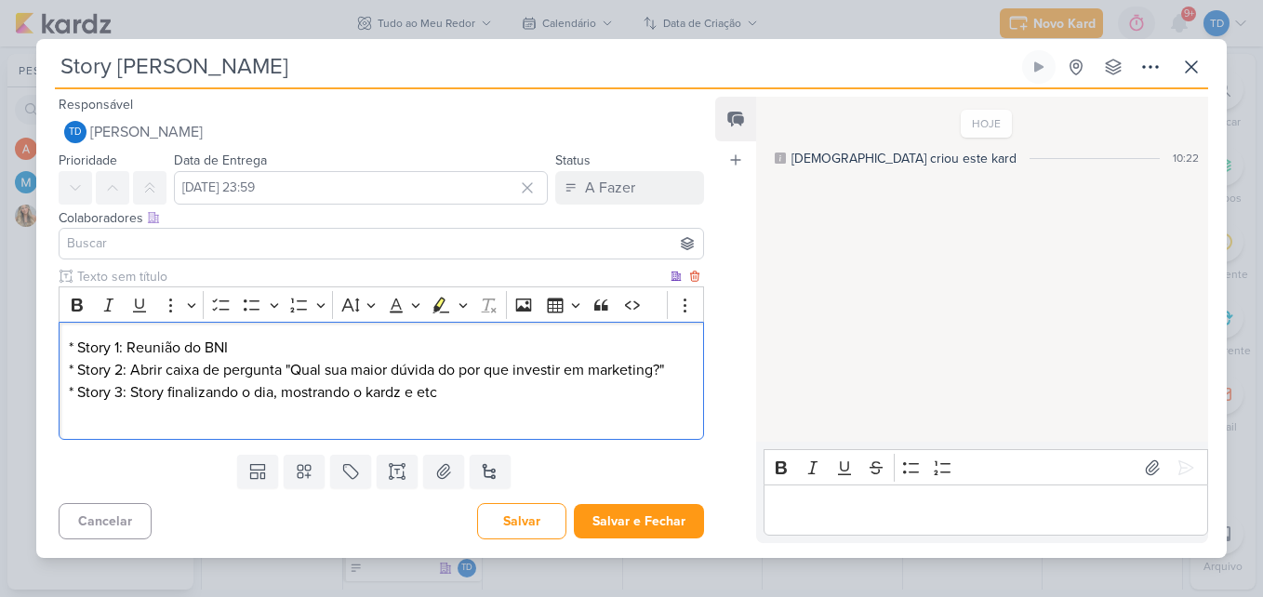
click at [683, 363] on p "* Story 1: Reunião do BNI * Story 2: Abrir caixa de pergunta "Qual sua maior dú…" at bounding box center [381, 381] width 625 height 89
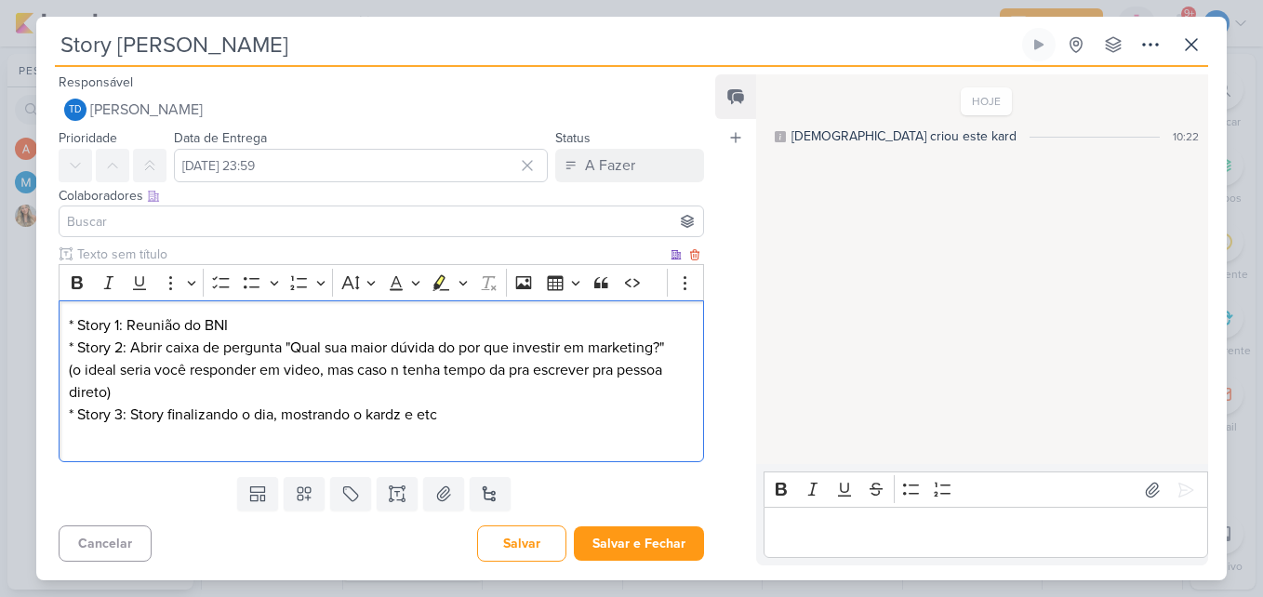
click at [451, 416] on p "⁠⁠⁠⁠⁠⁠⁠(o ideal seria você responder em video, mas caso n tenha tempo da pra es…" at bounding box center [381, 403] width 625 height 89
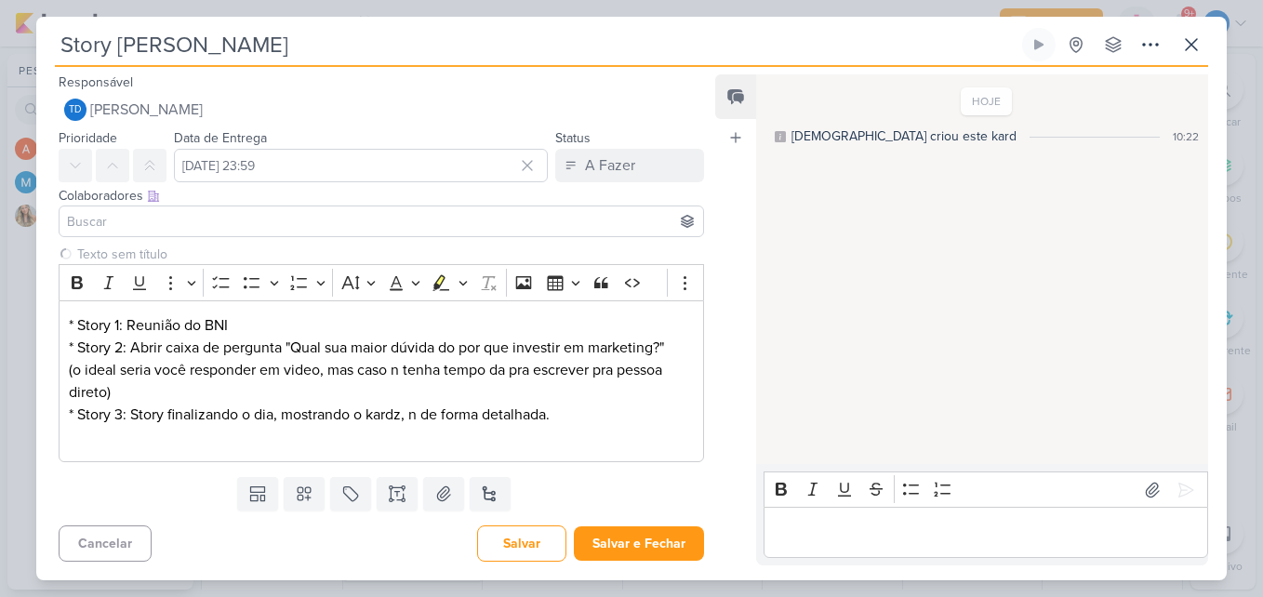
click at [178, 223] on input at bounding box center [381, 221] width 636 height 22
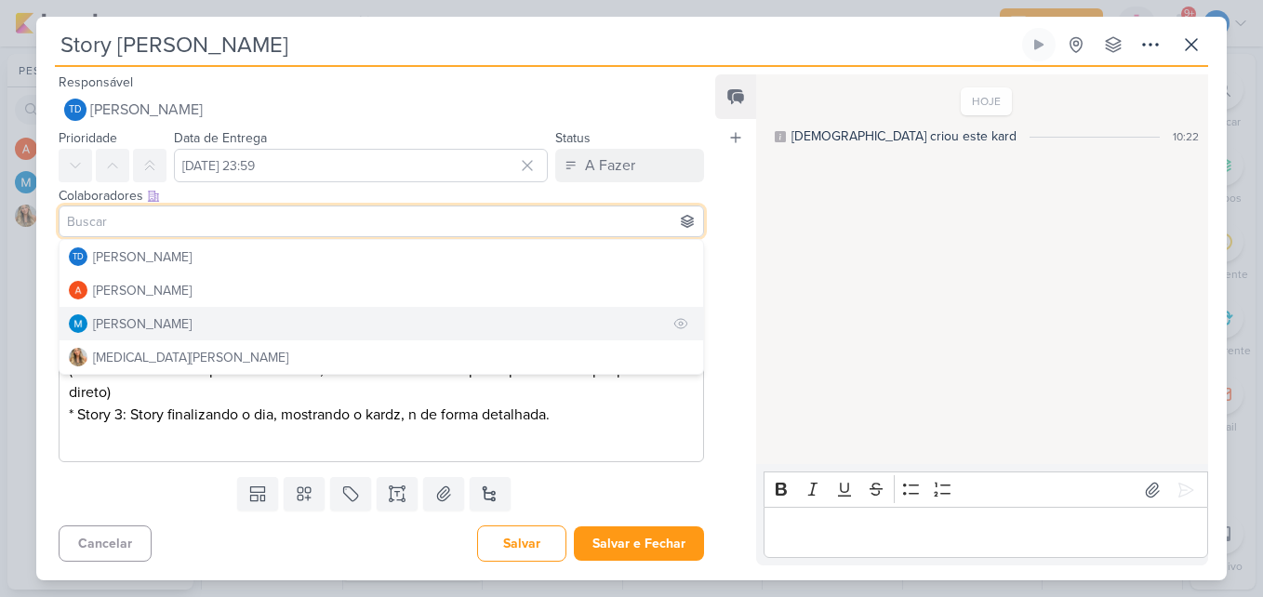
click at [153, 320] on div "[PERSON_NAME]" at bounding box center [142, 324] width 99 height 20
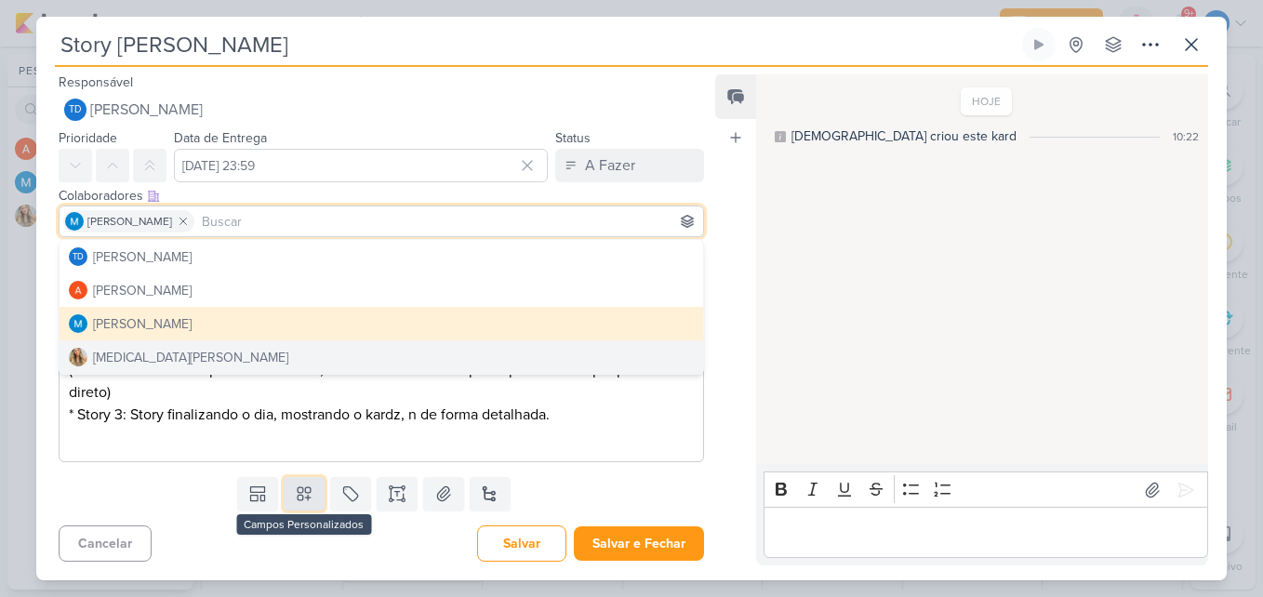
click at [309, 486] on icon at bounding box center [304, 494] width 19 height 19
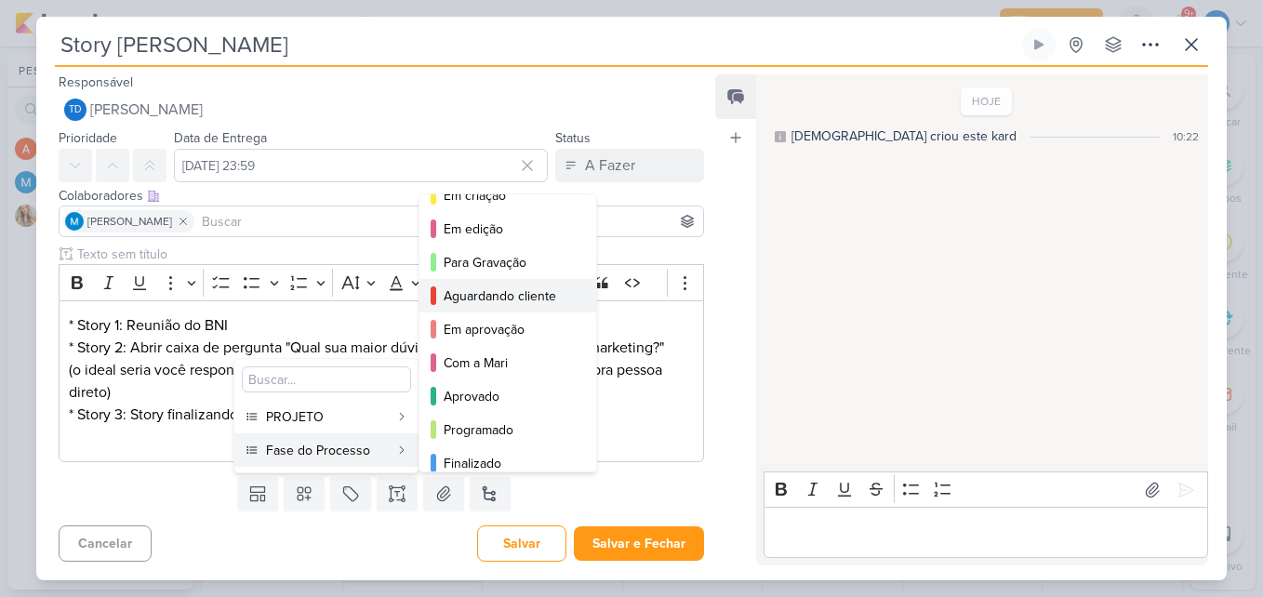
scroll to position [136, 0]
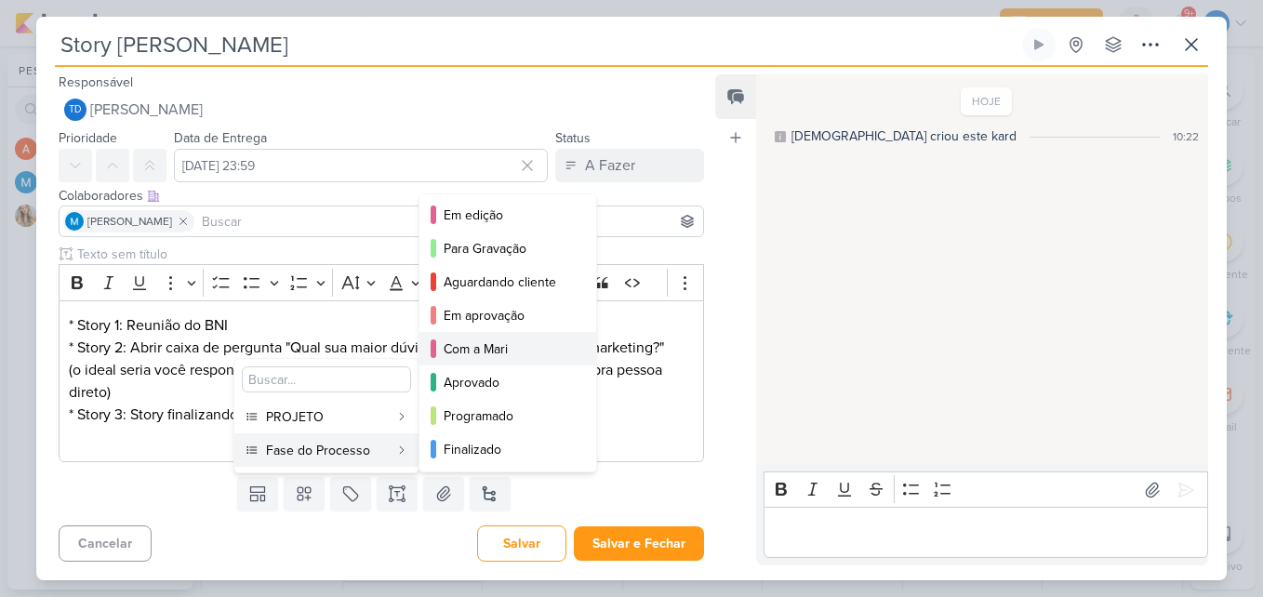
click at [497, 341] on div "Com a Mari" at bounding box center [509, 350] width 130 height 20
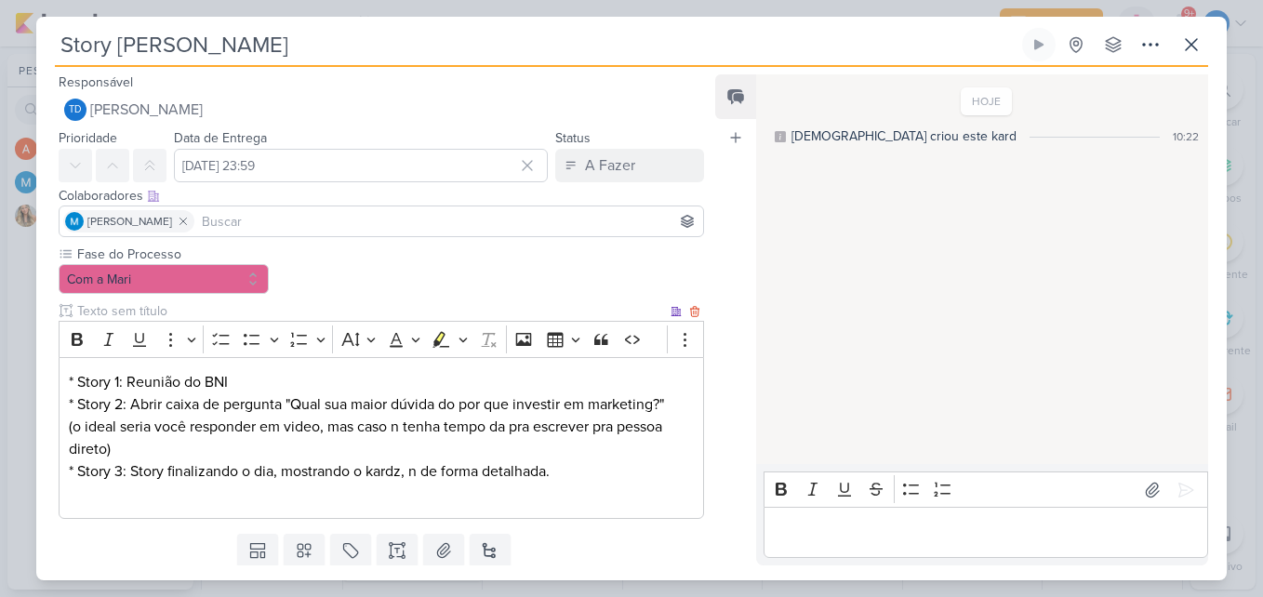
scroll to position [57, 0]
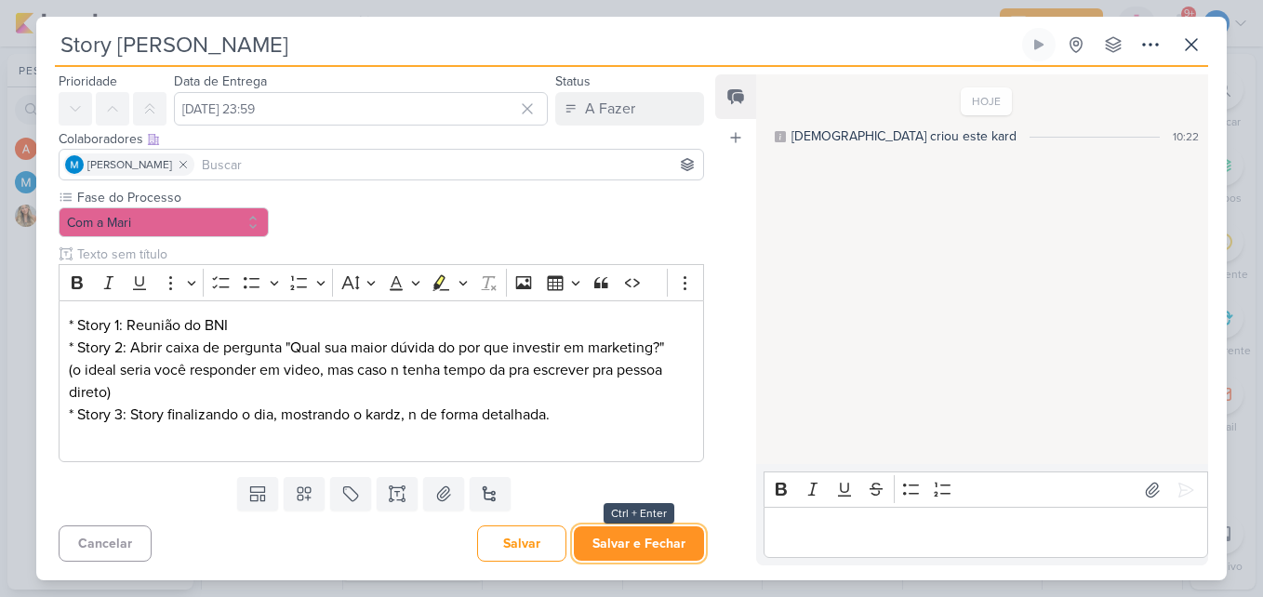
click at [641, 555] on button "Salvar e Fechar" at bounding box center [639, 544] width 130 height 34
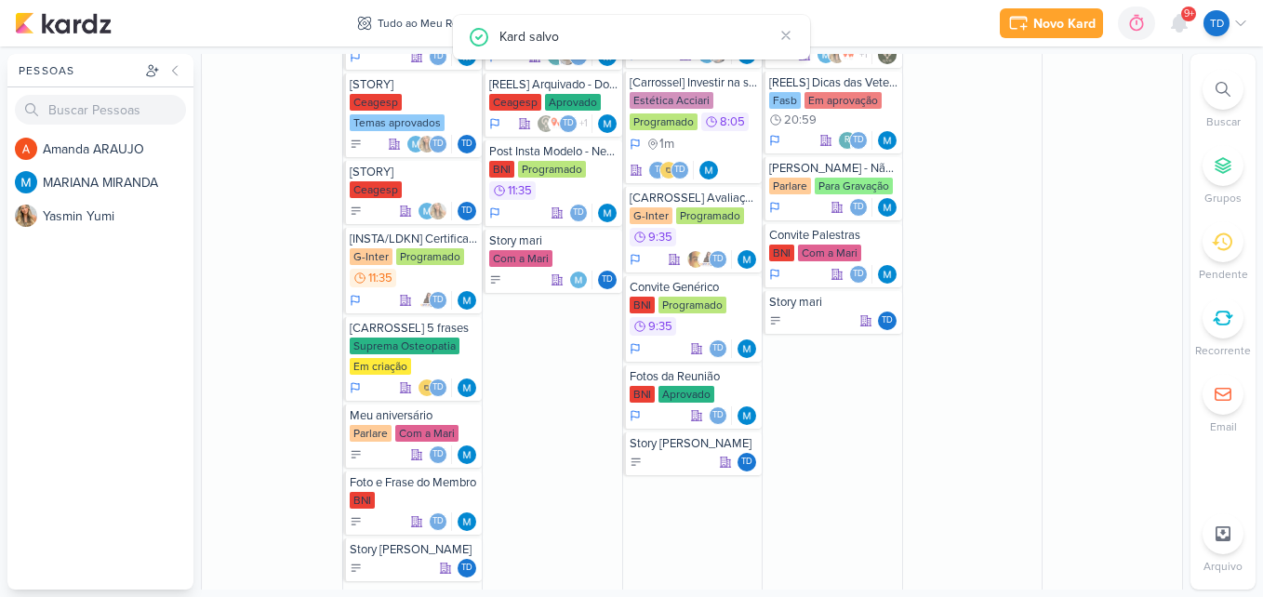
scroll to position [0, 0]
click at [827, 313] on div "Td" at bounding box center [833, 321] width 129 height 19
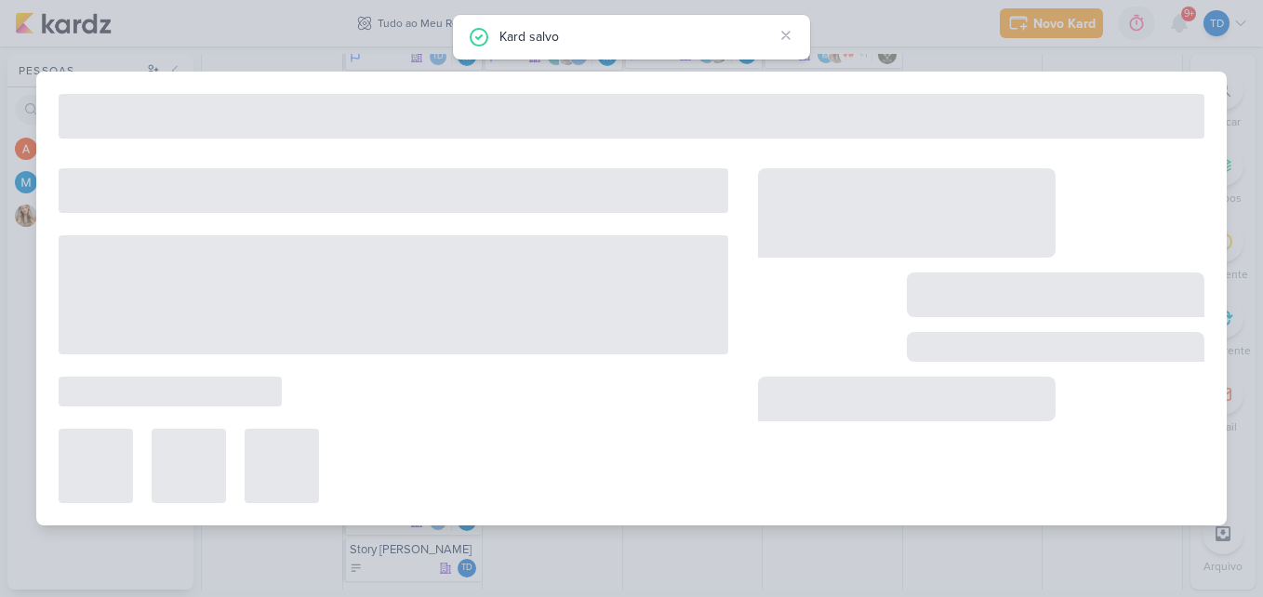
type input "Story mari"
type input "[DATE] 23:59"
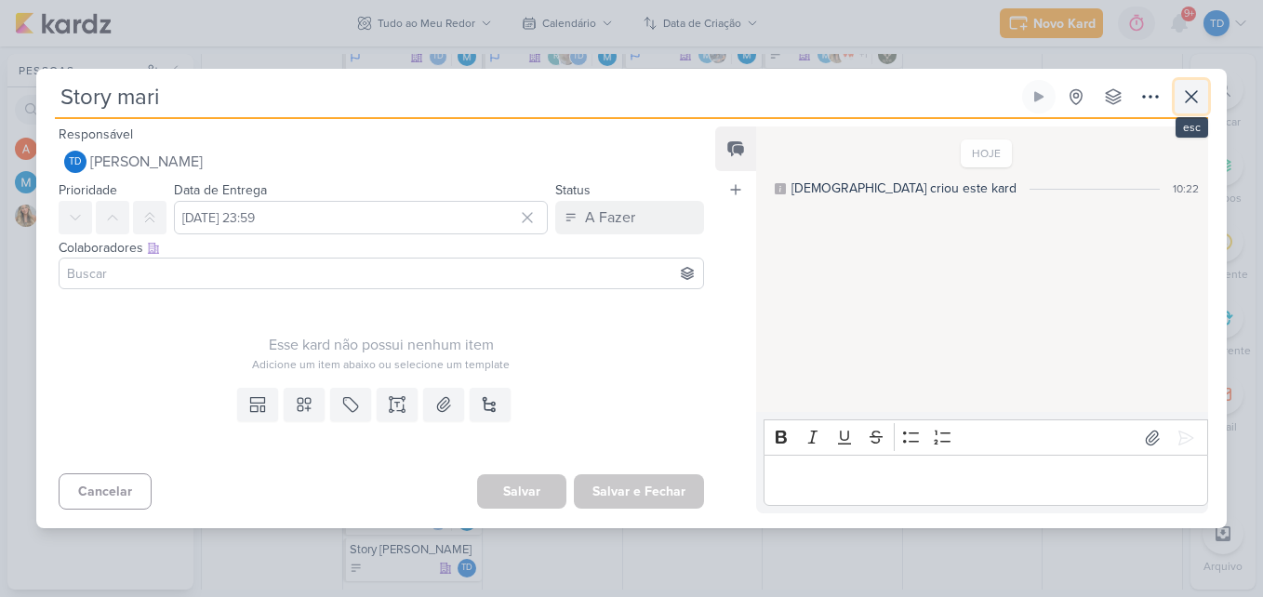
click at [1197, 92] on icon at bounding box center [1191, 96] width 11 height 11
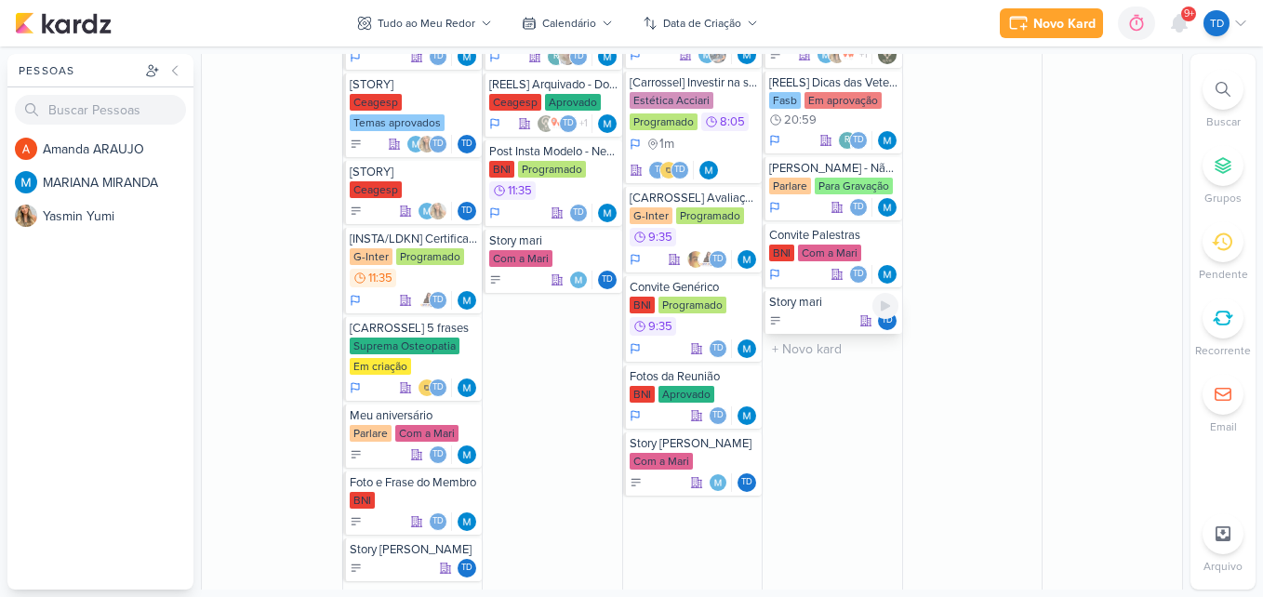
click at [793, 307] on div "Story mari" at bounding box center [833, 302] width 129 height 15
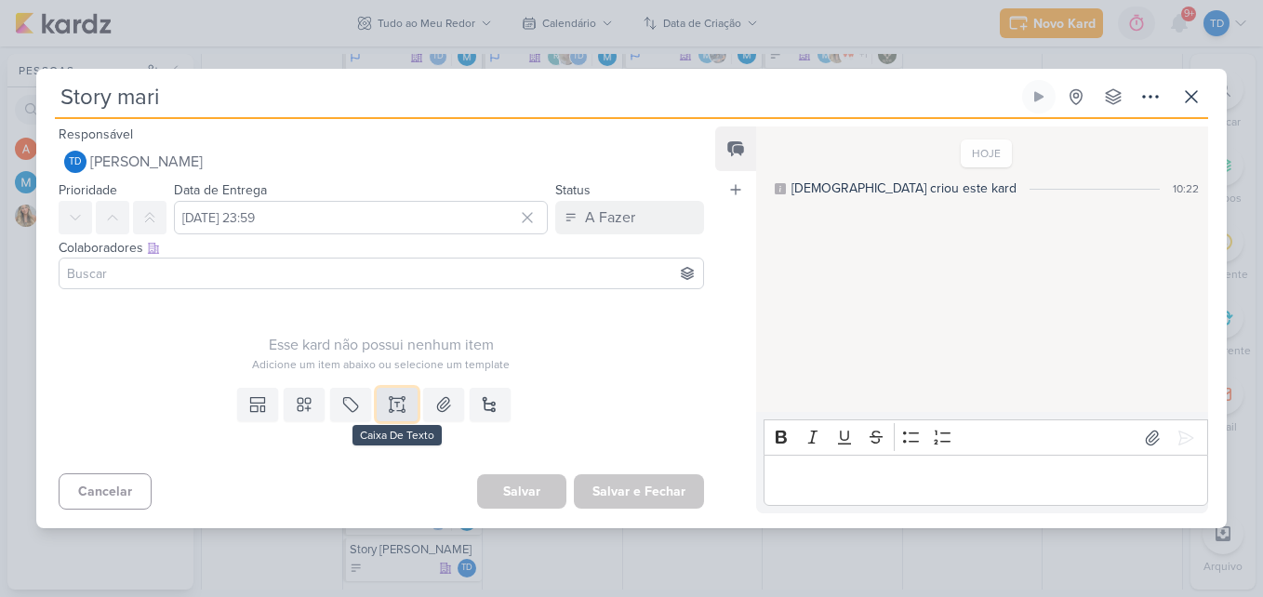
click at [402, 408] on icon at bounding box center [397, 404] width 19 height 19
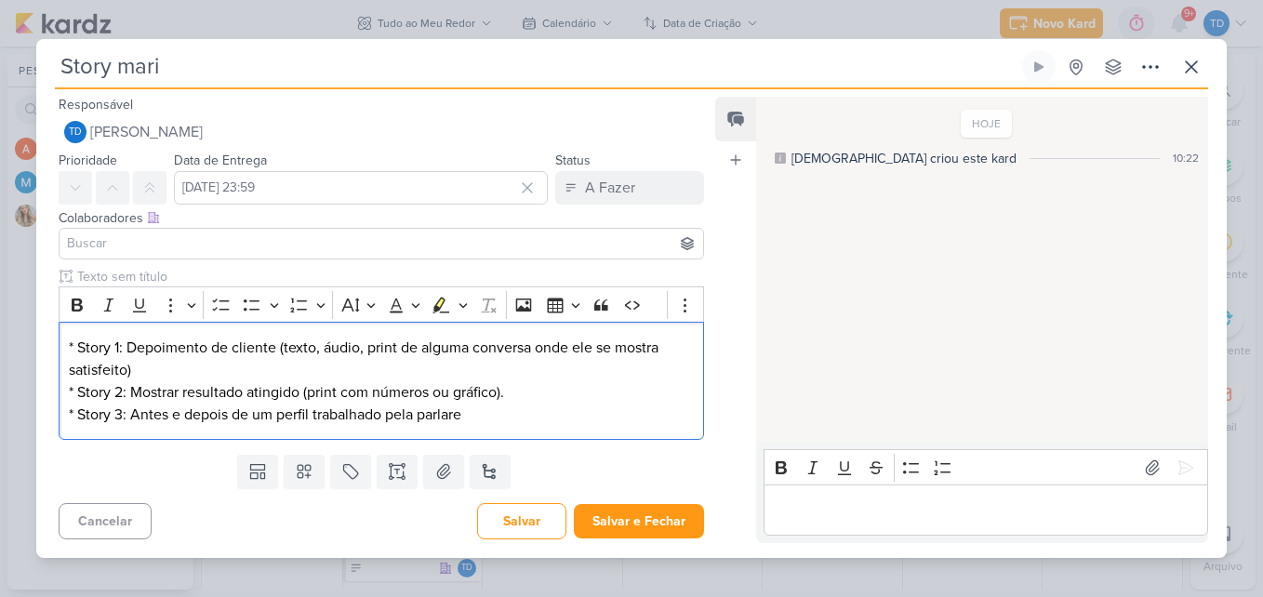
click at [227, 243] on input at bounding box center [381, 244] width 636 height 22
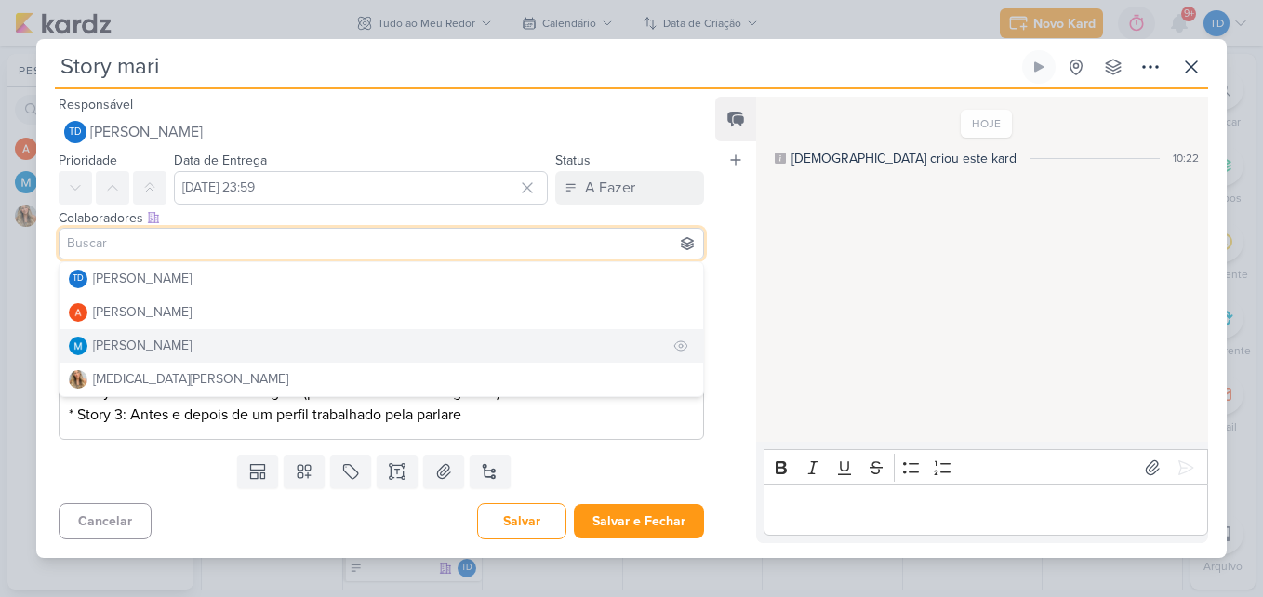
click at [176, 343] on div "[PERSON_NAME]" at bounding box center [142, 346] width 99 height 20
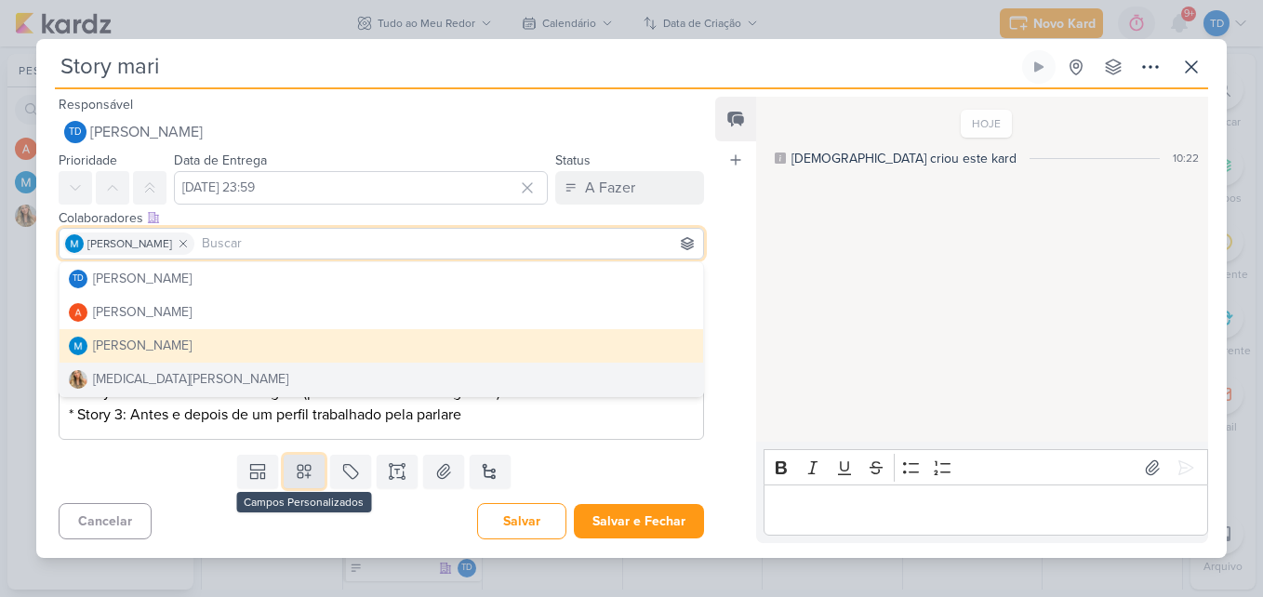
click at [298, 467] on icon at bounding box center [304, 471] width 19 height 19
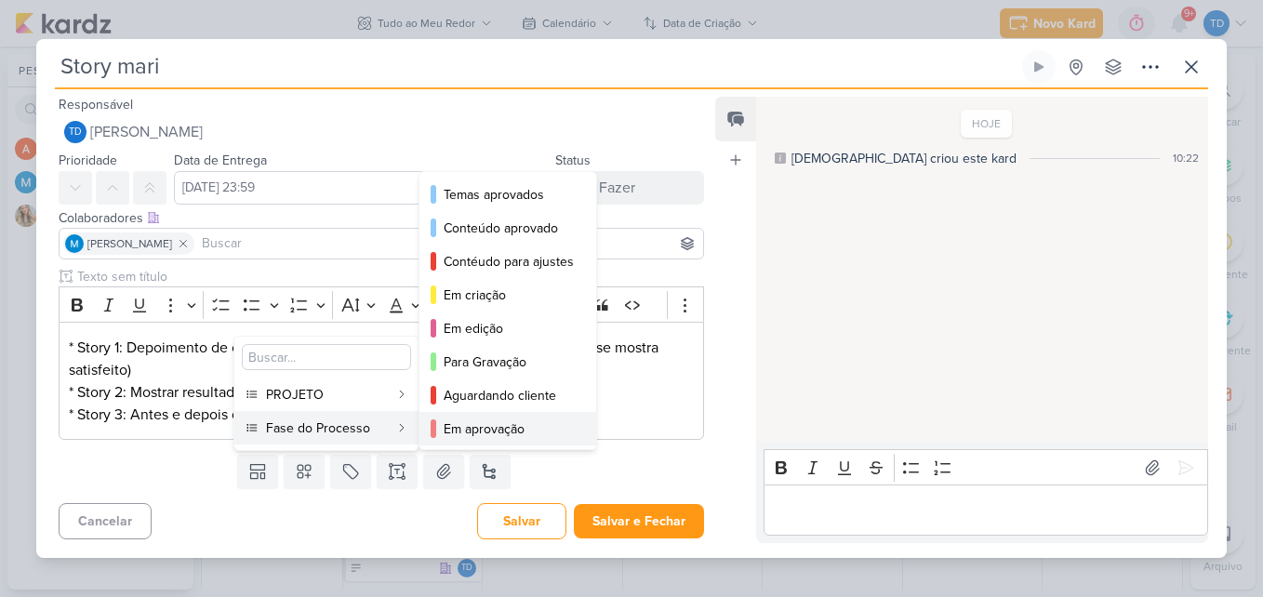
scroll to position [136, 0]
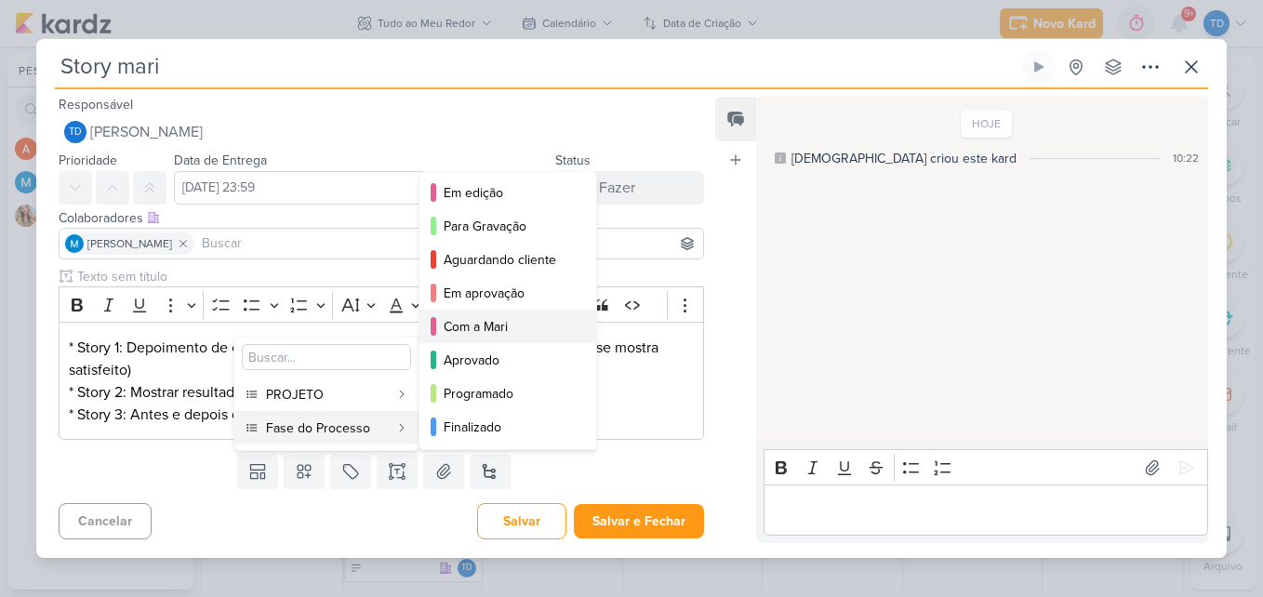
click at [484, 317] on div "Com a Mari" at bounding box center [509, 327] width 130 height 20
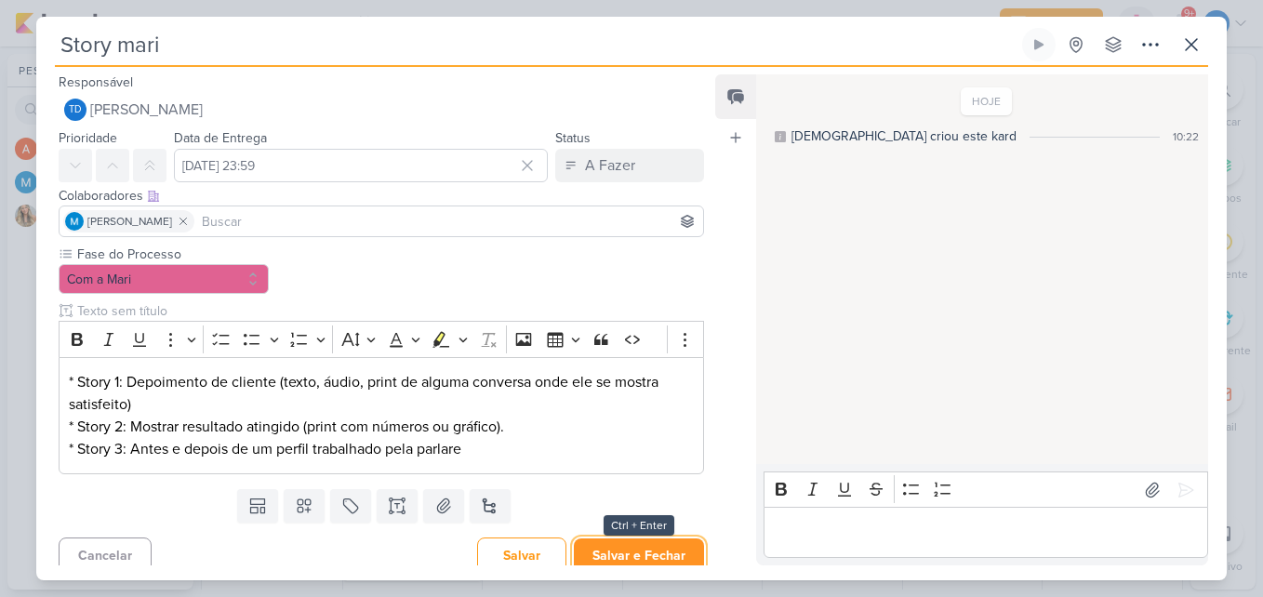
click at [649, 546] on button "Salvar e Fechar" at bounding box center [639, 556] width 130 height 34
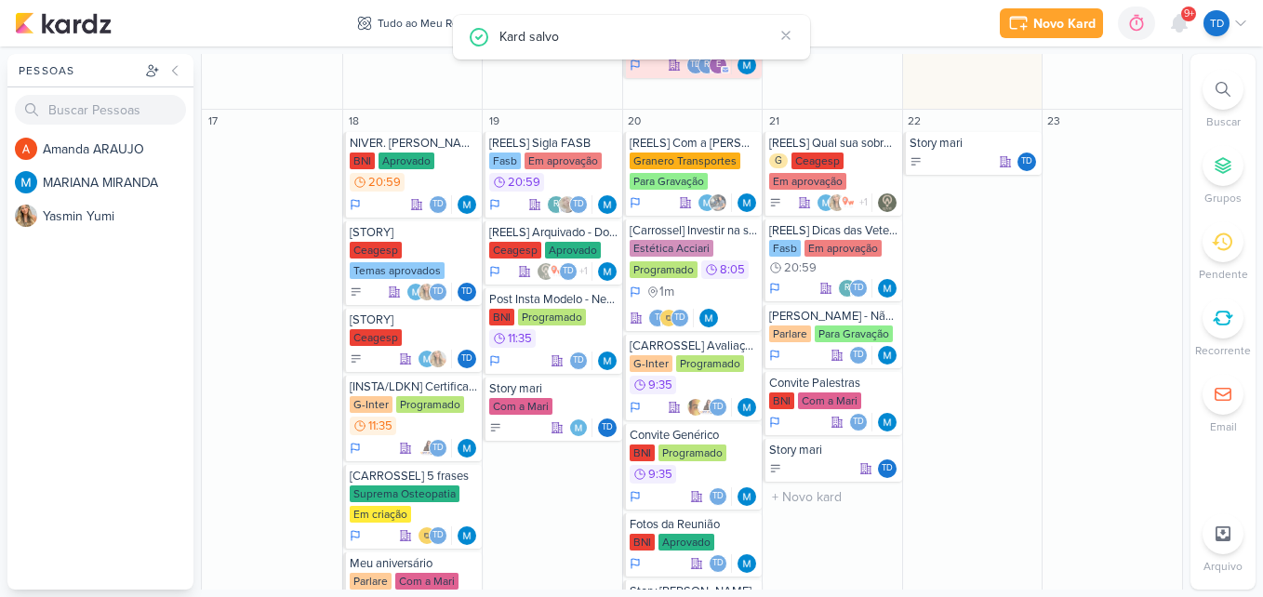
scroll to position [1248, 0]
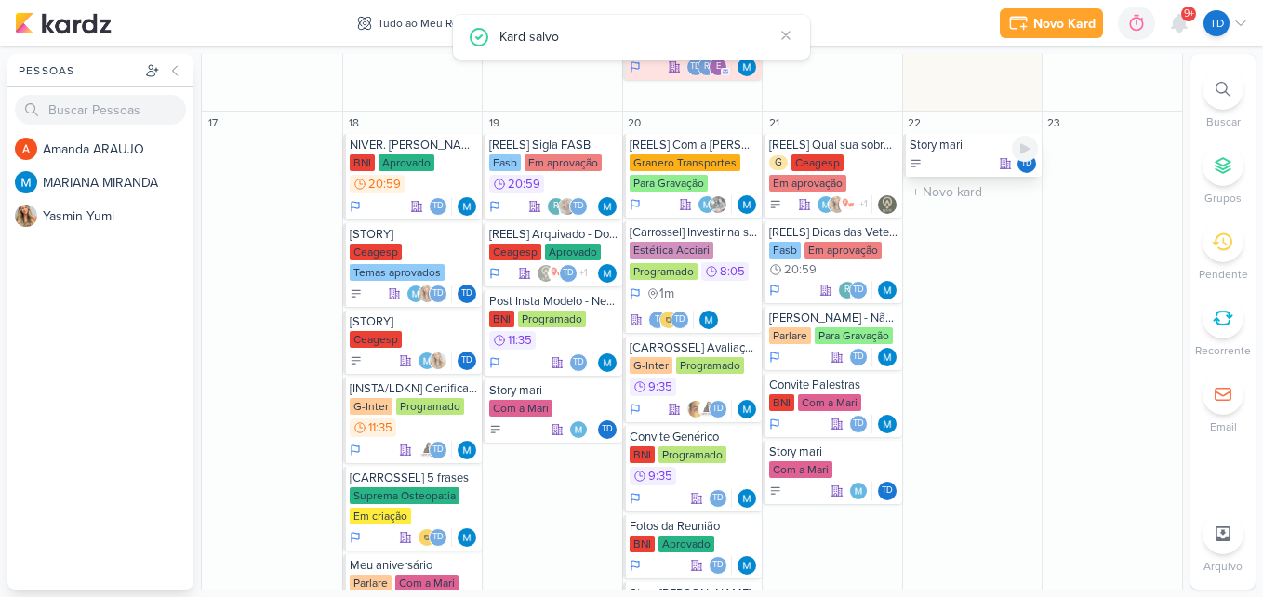
click at [926, 172] on div "Td" at bounding box center [974, 163] width 129 height 19
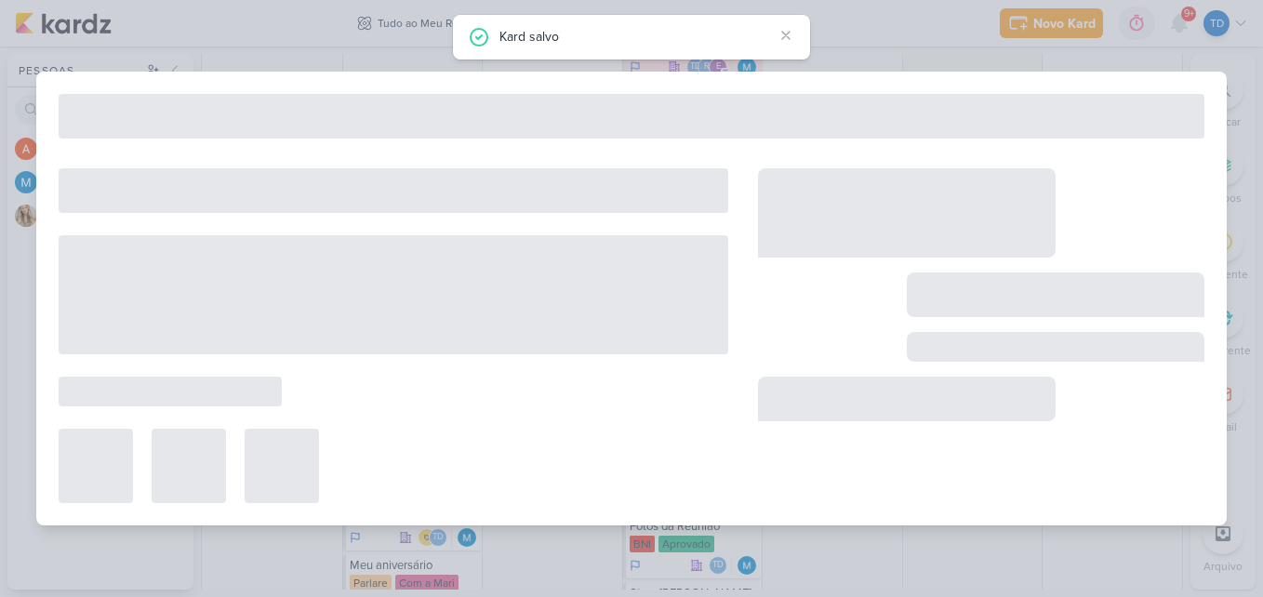
type input "[DATE] 23:59"
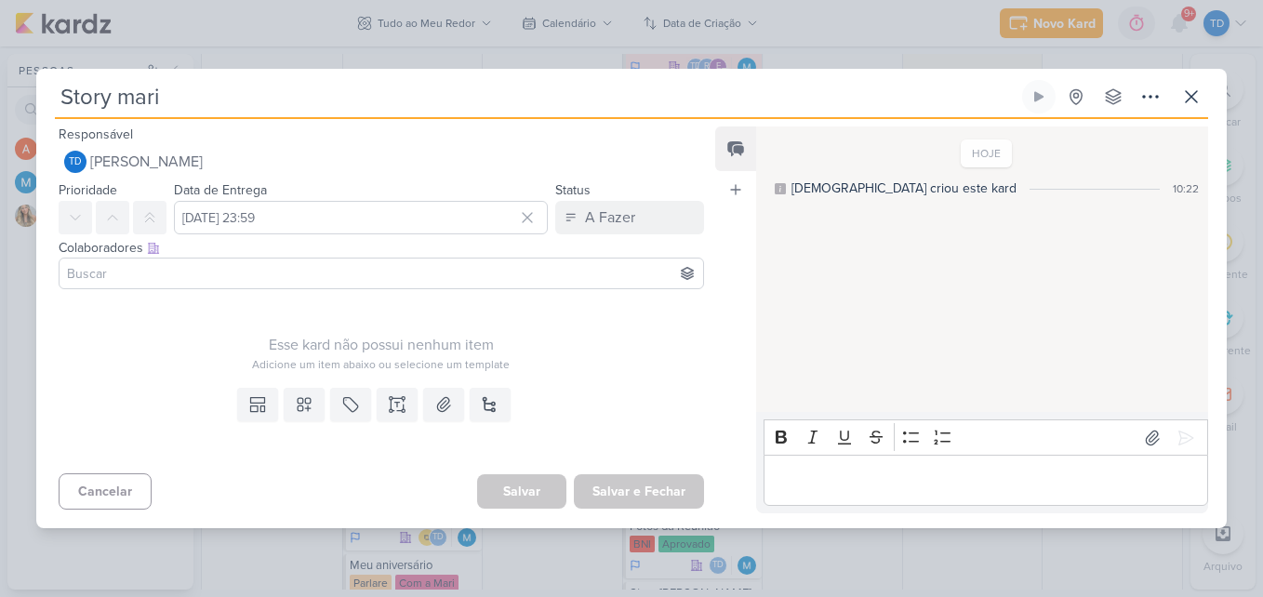
click at [320, 265] on input at bounding box center [381, 273] width 636 height 22
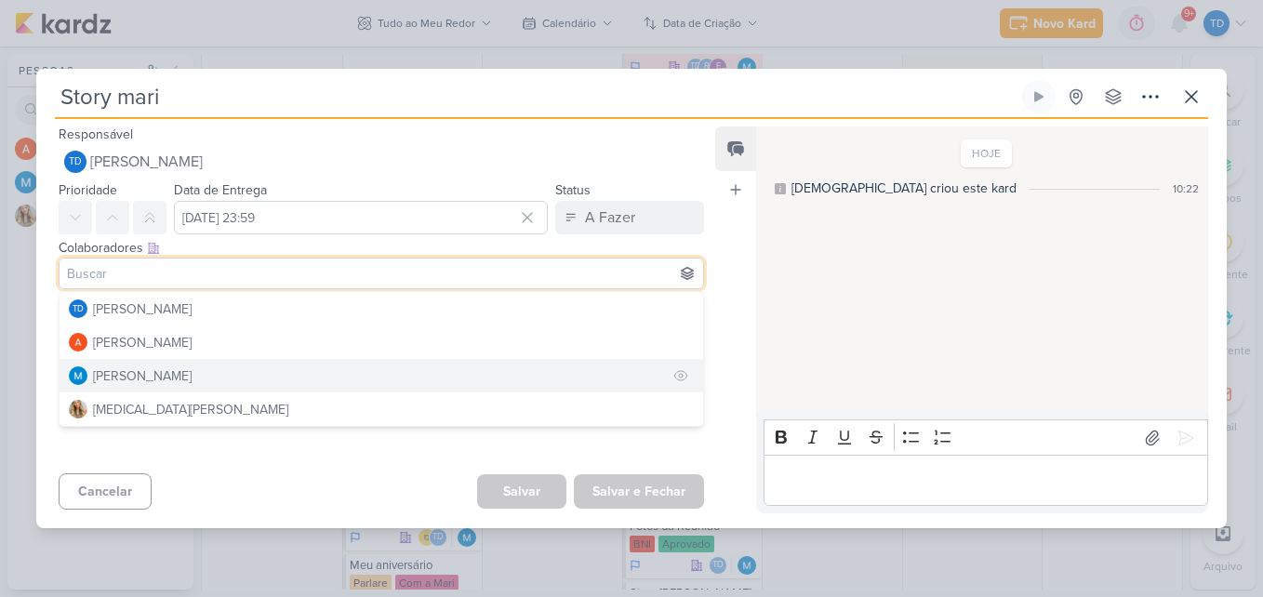
click at [149, 391] on button "[PERSON_NAME]" at bounding box center [382, 375] width 644 height 33
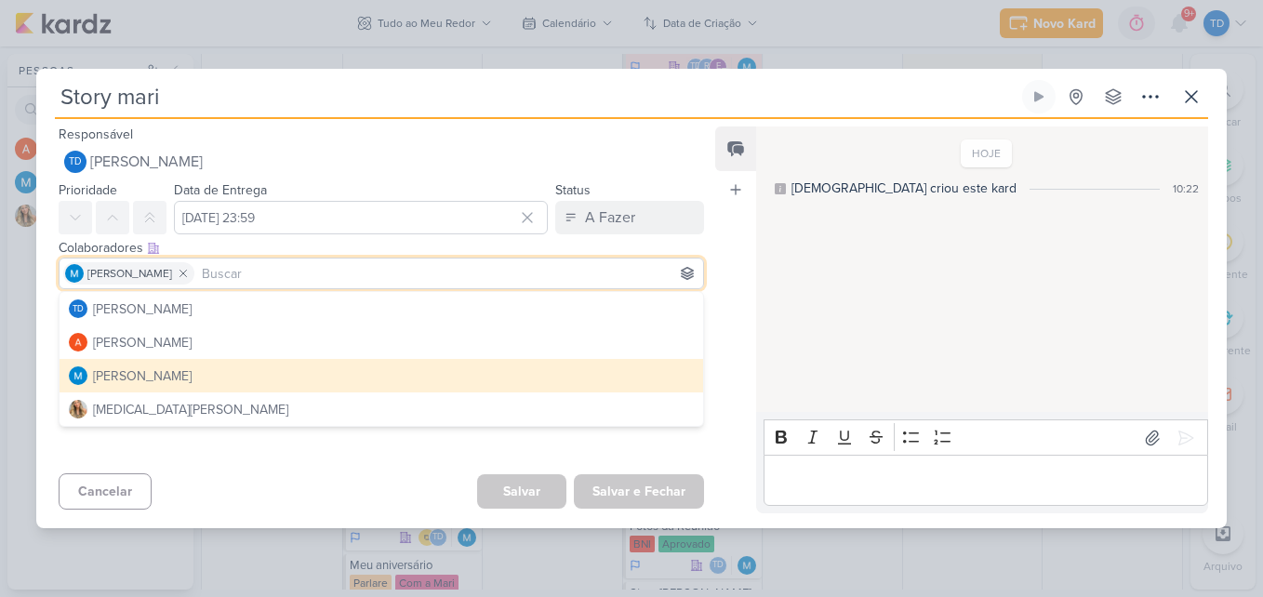
click at [149, 391] on button "[PERSON_NAME]" at bounding box center [382, 375] width 644 height 33
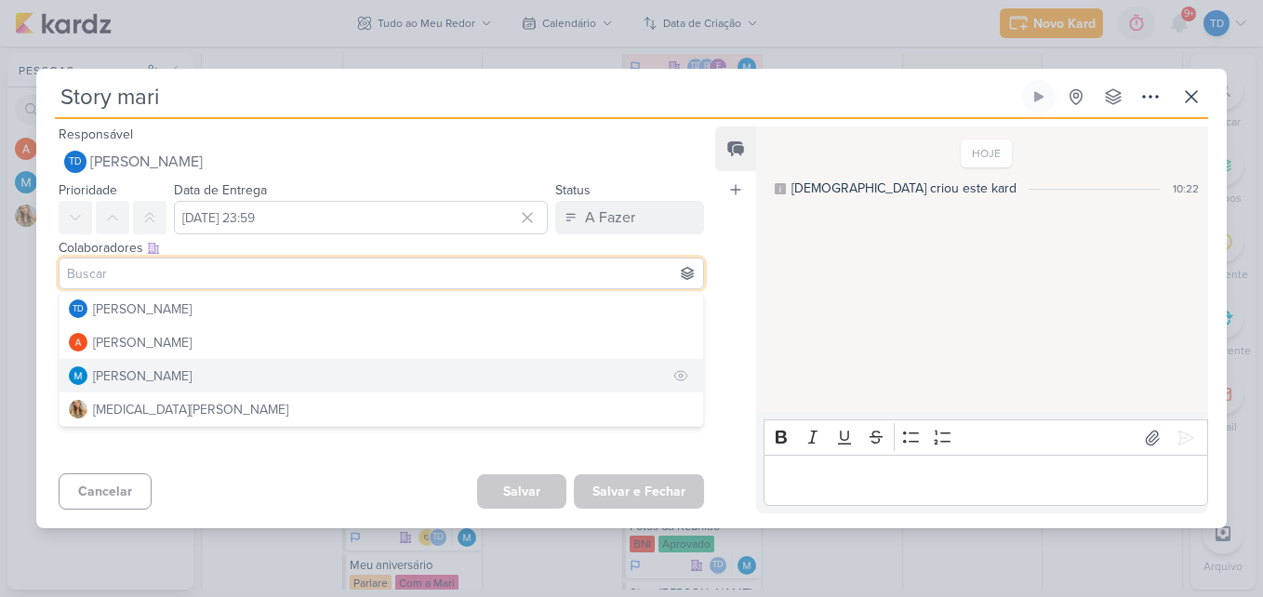
click at [152, 386] on button "[PERSON_NAME]" at bounding box center [382, 375] width 644 height 33
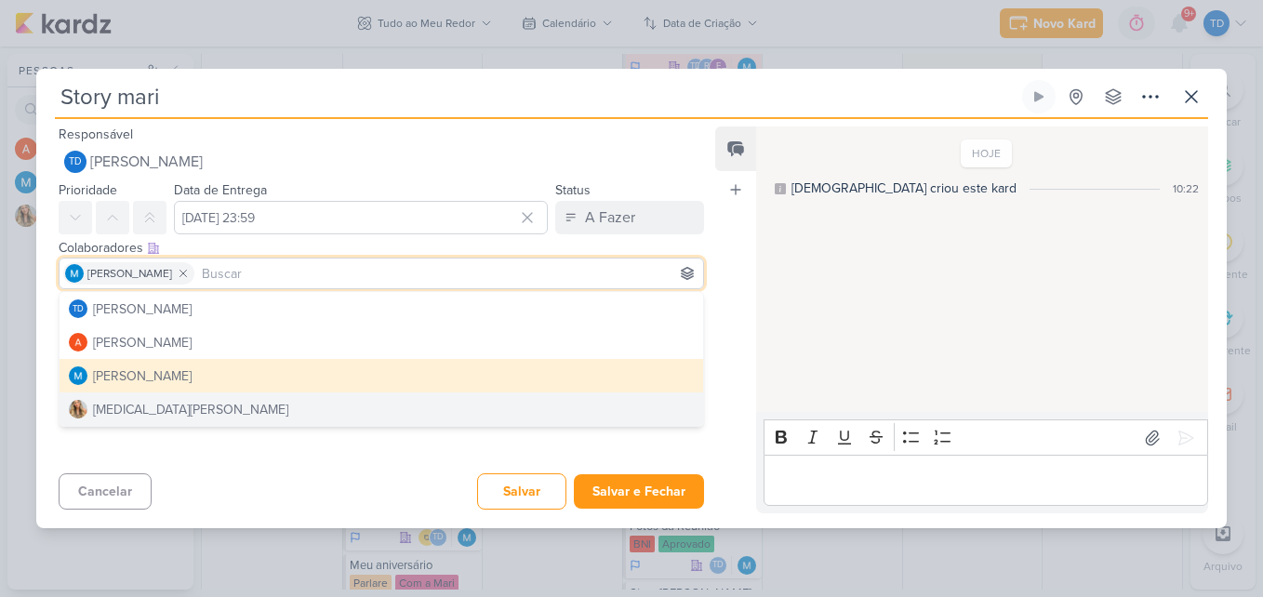
click at [261, 488] on div "Cancelar [GEOGRAPHIC_DATA] Salvar e Fechar Ctrl + Enter" at bounding box center [373, 489] width 675 height 47
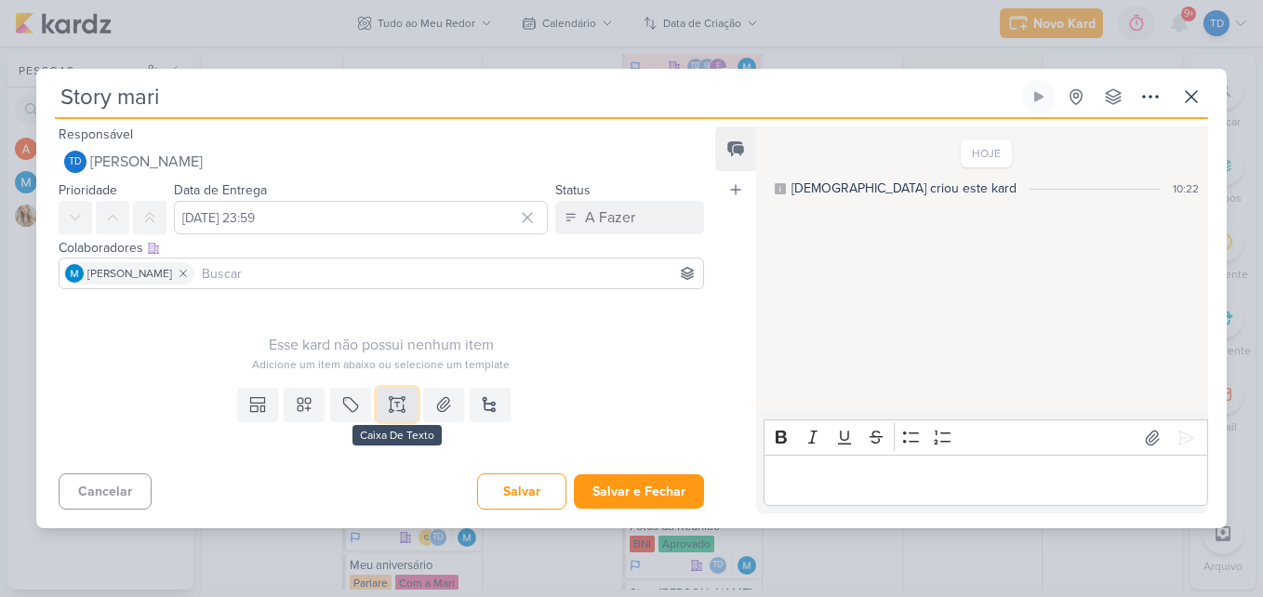
click at [397, 401] on icon at bounding box center [397, 404] width 19 height 19
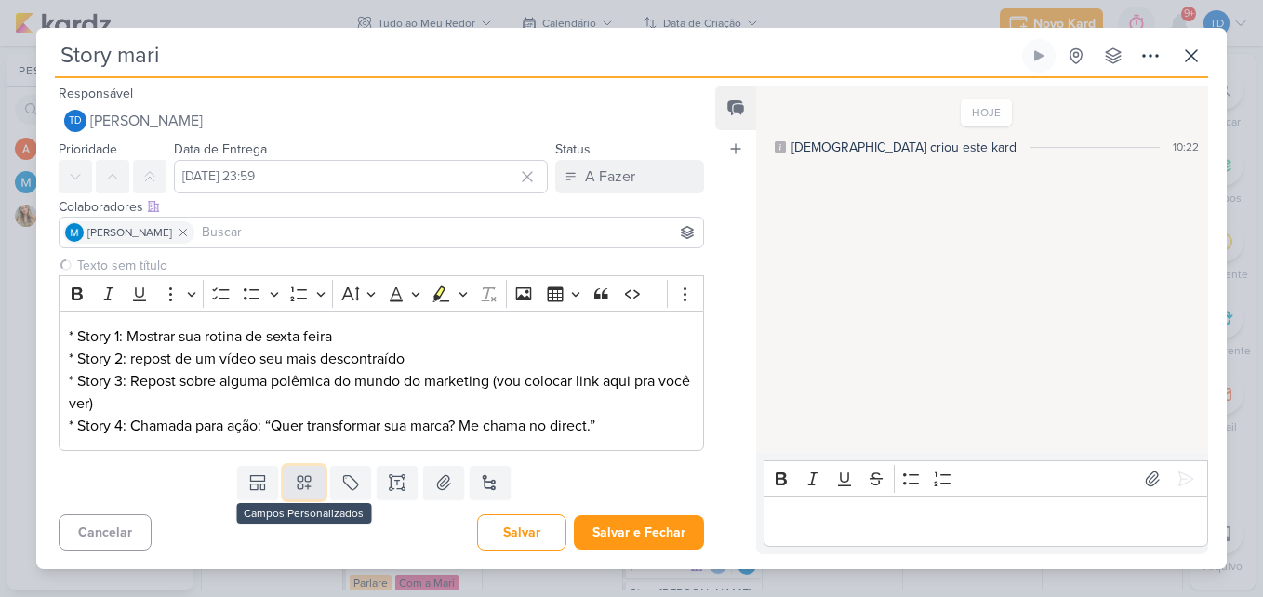
click at [306, 484] on icon at bounding box center [304, 483] width 19 height 19
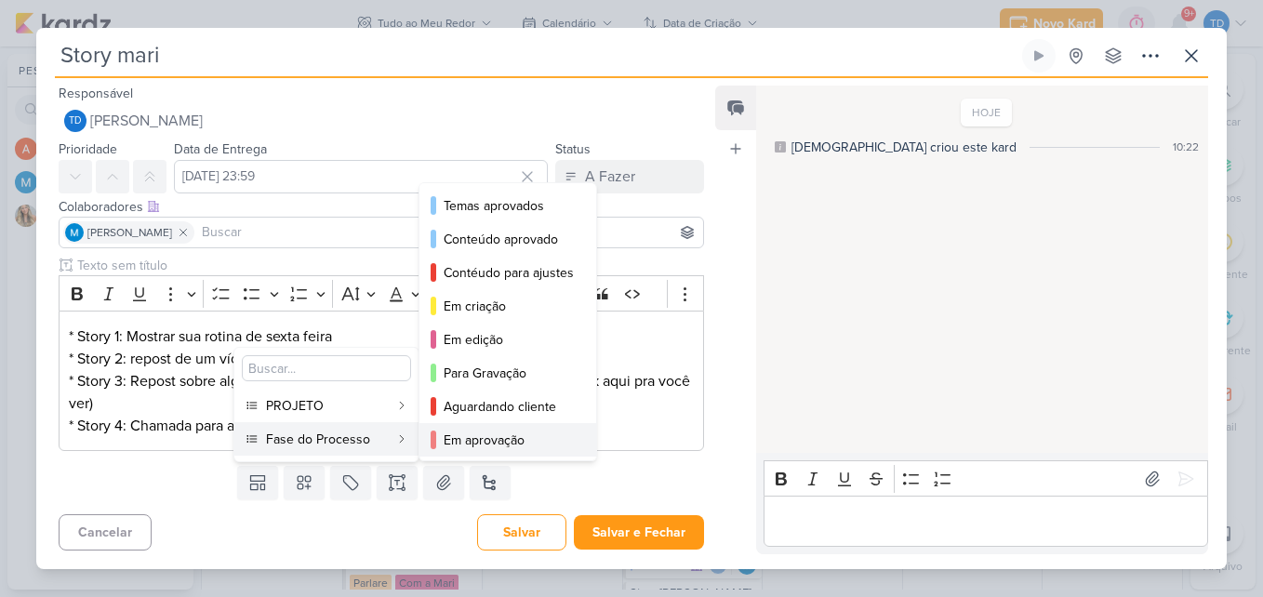
scroll to position [136, 0]
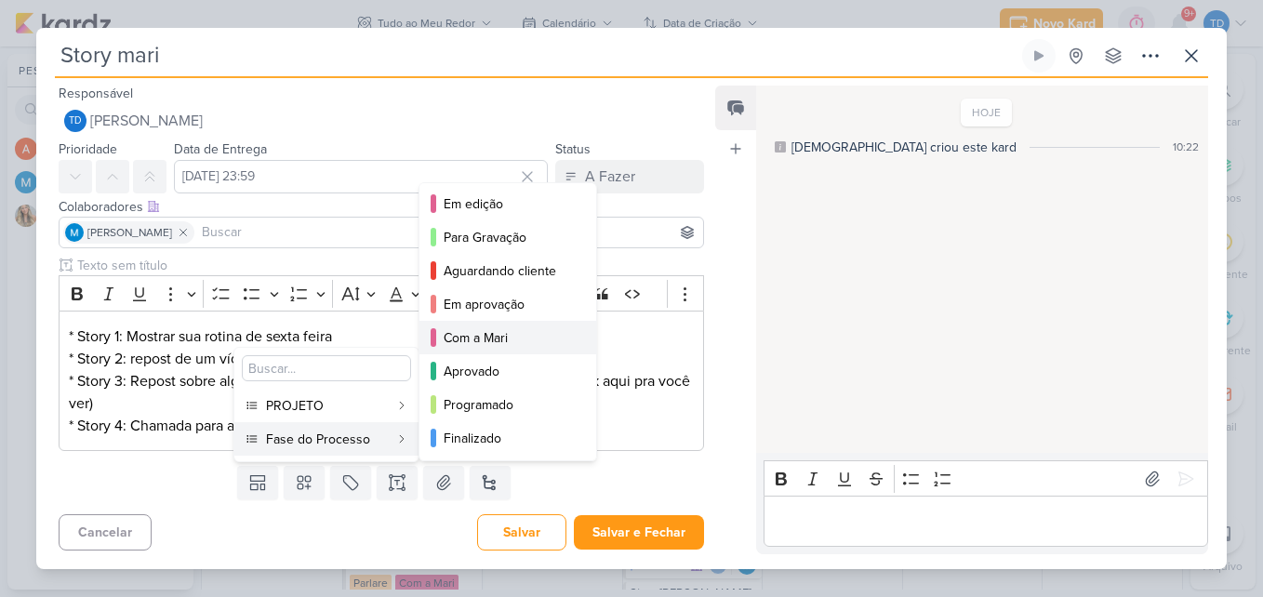
click at [492, 341] on div "Com a Mari" at bounding box center [509, 338] width 130 height 20
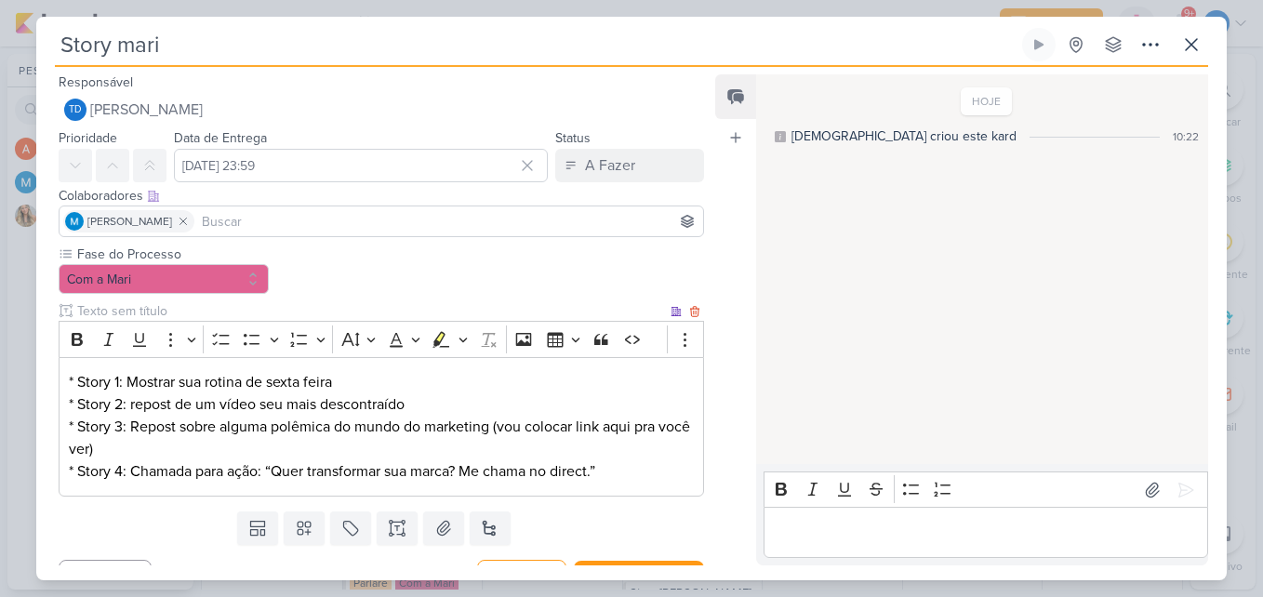
scroll to position [34, 0]
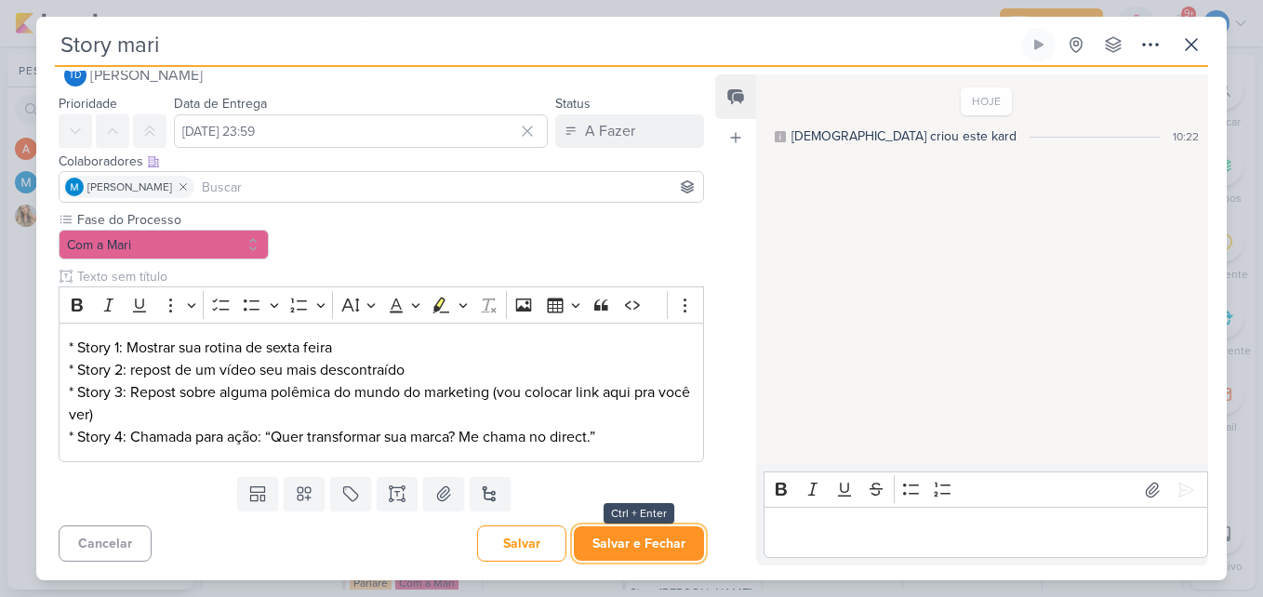
click at [622, 533] on button "Salvar e Fechar" at bounding box center [639, 544] width 130 height 34
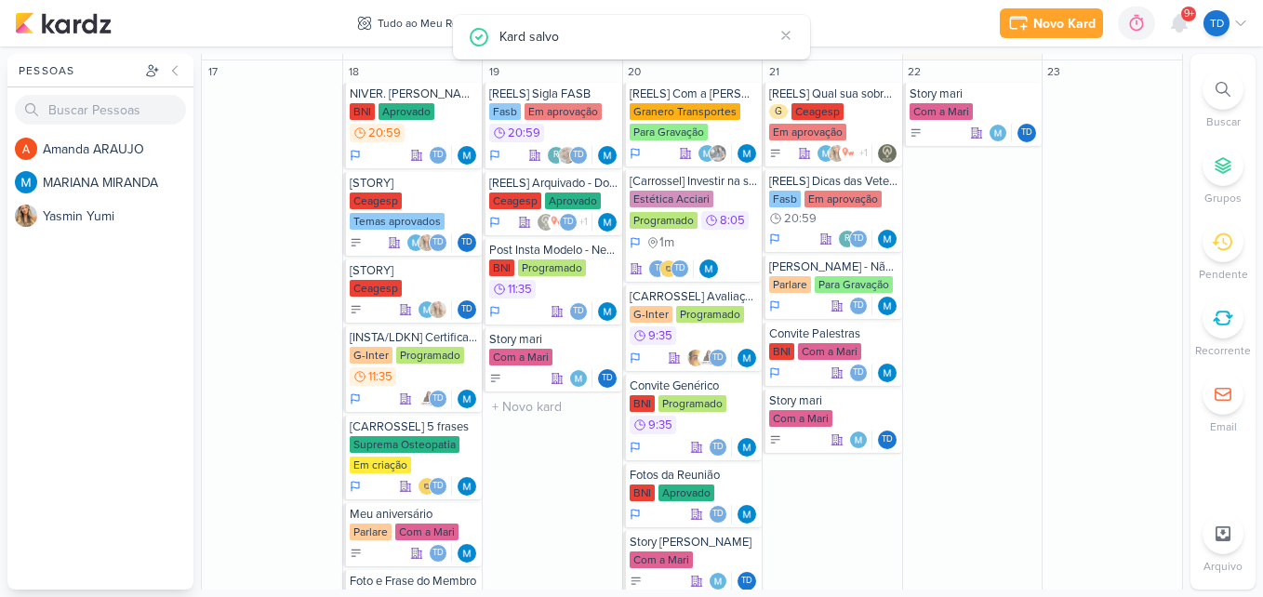
scroll to position [1302, 0]
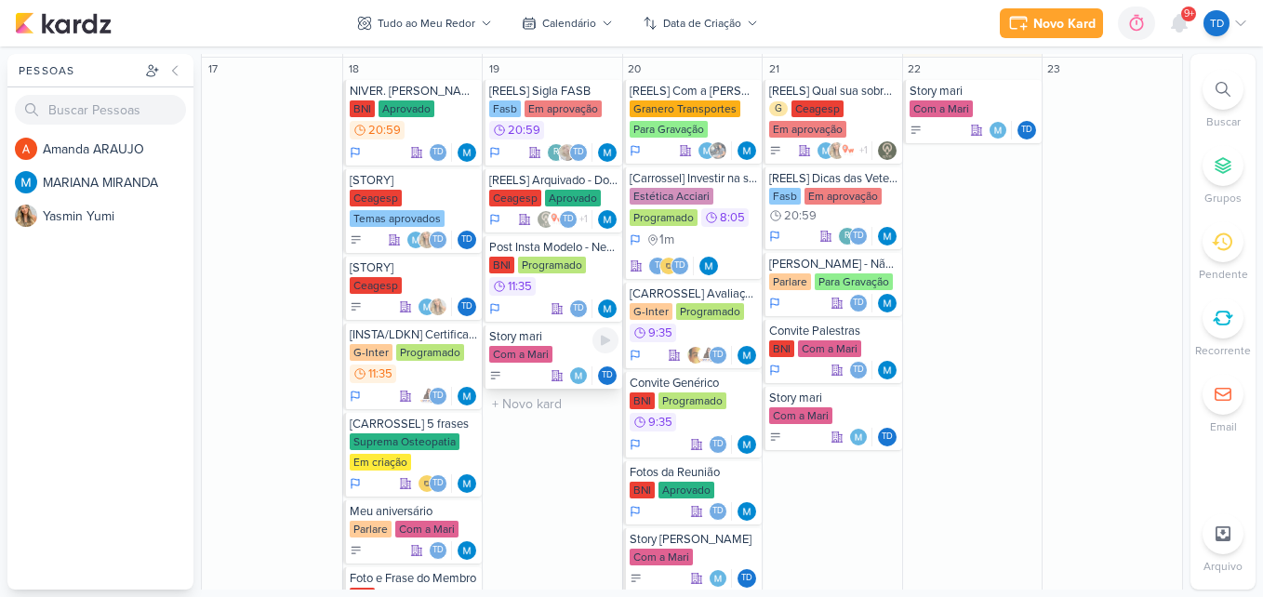
click at [549, 362] on div "Com a Mari" at bounding box center [520, 354] width 63 height 17
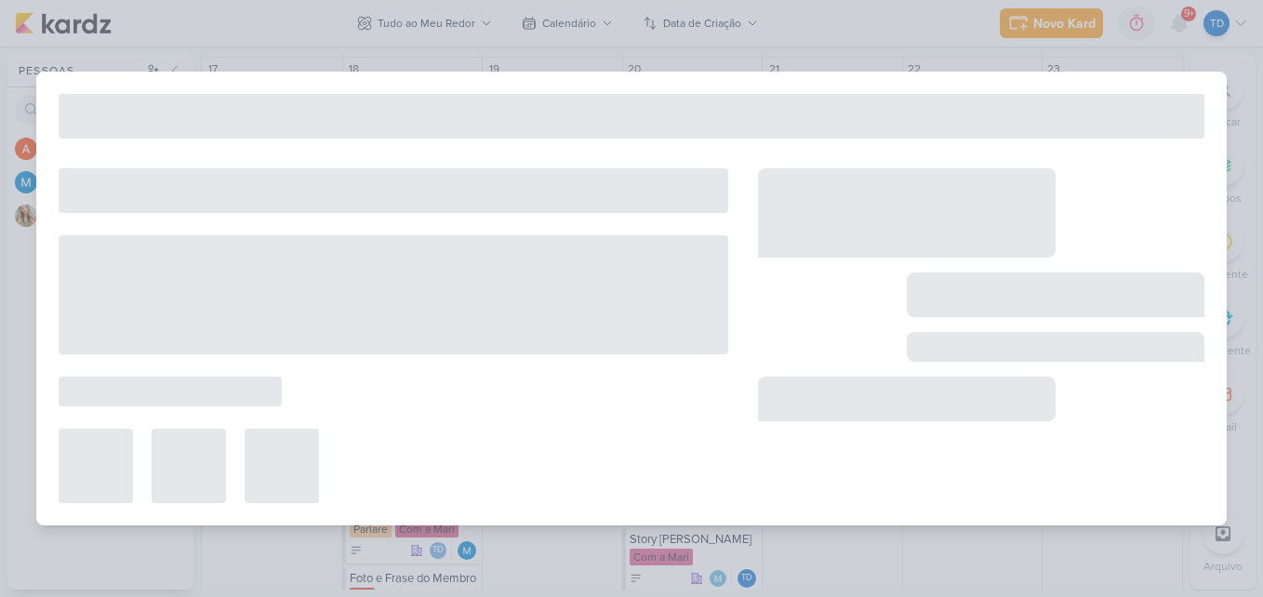
type input "[DATE] 23:59"
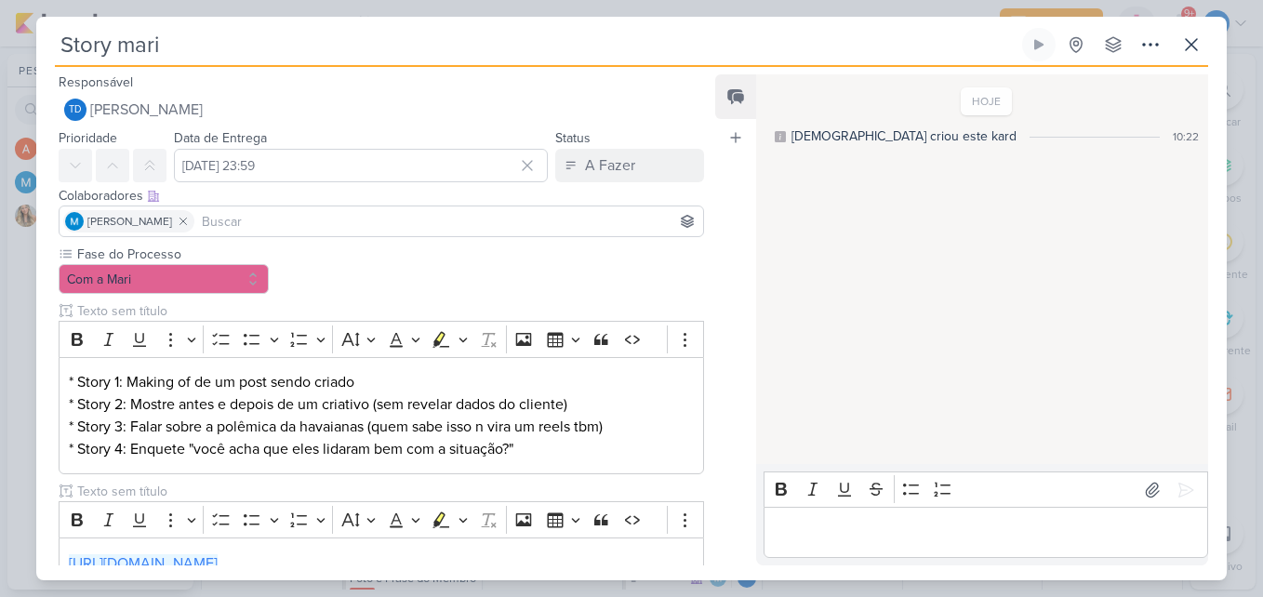
click at [261, 220] on input at bounding box center [448, 221] width 501 height 22
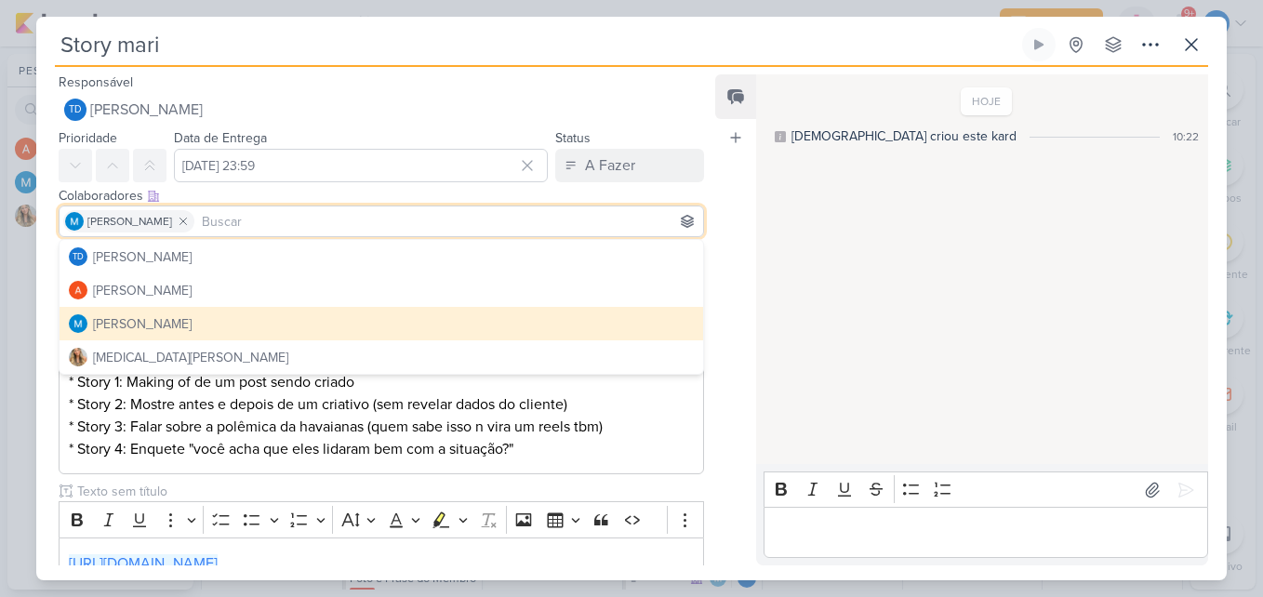
click at [261, 220] on input at bounding box center [448, 221] width 501 height 22
click at [371, 200] on div "Colaboradores Este kard pode ser visível a usuários da sua organização Este kar…" at bounding box center [382, 196] width 646 height 20
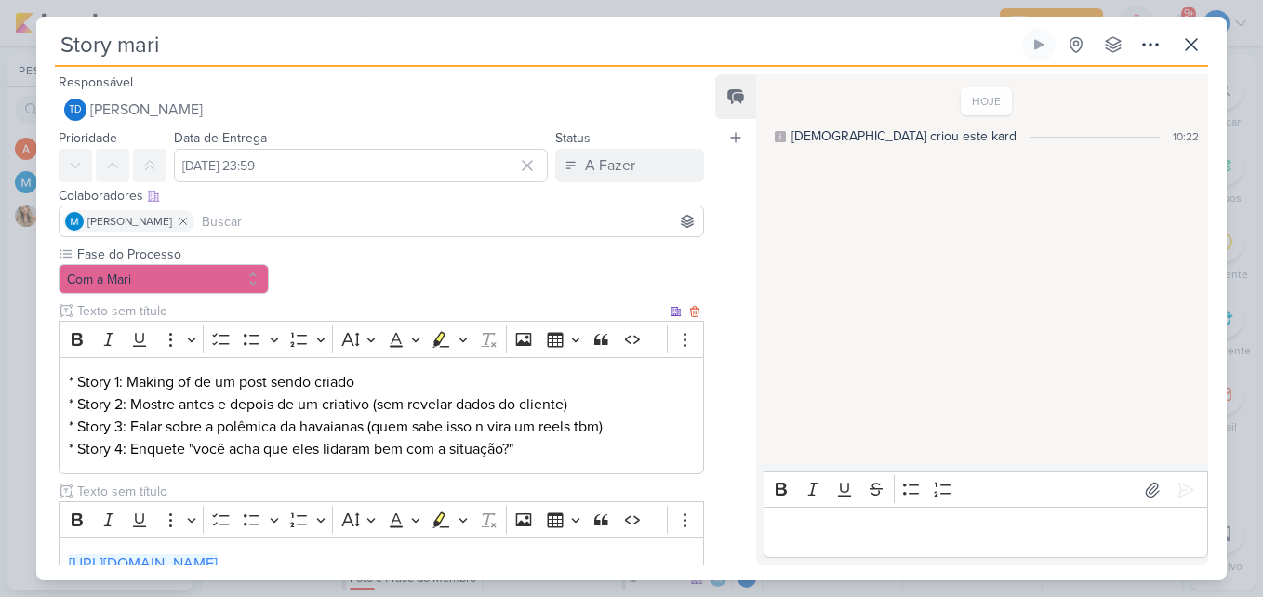
scroll to position [394, 0]
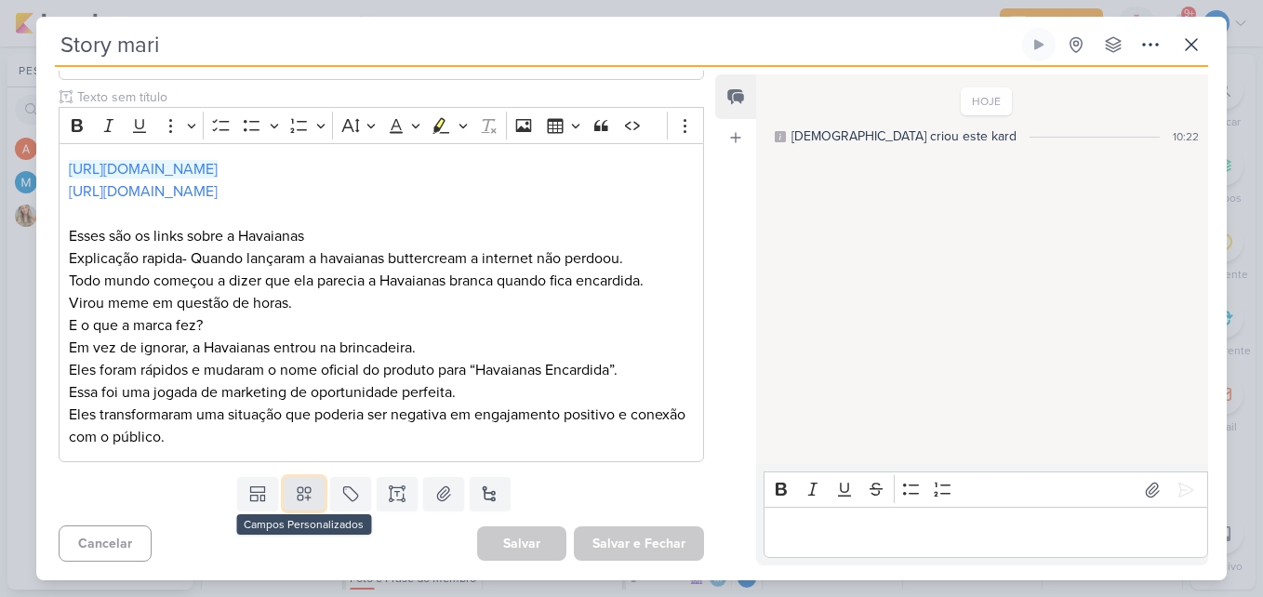
click at [303, 495] on icon at bounding box center [304, 494] width 19 height 19
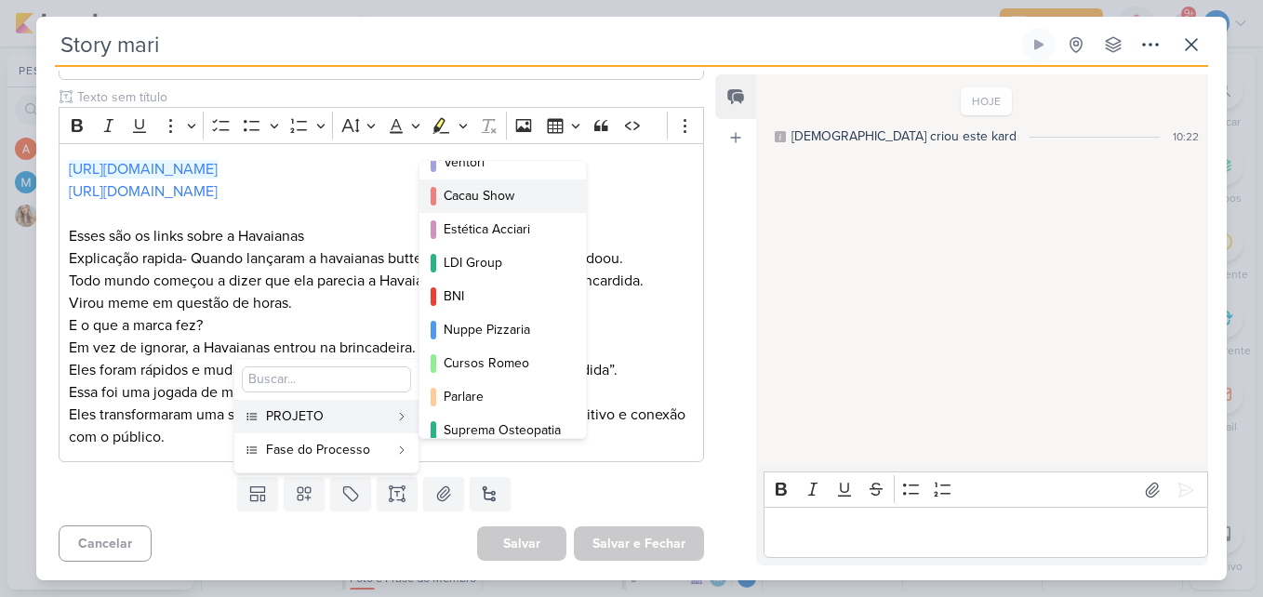
scroll to position [203, 0]
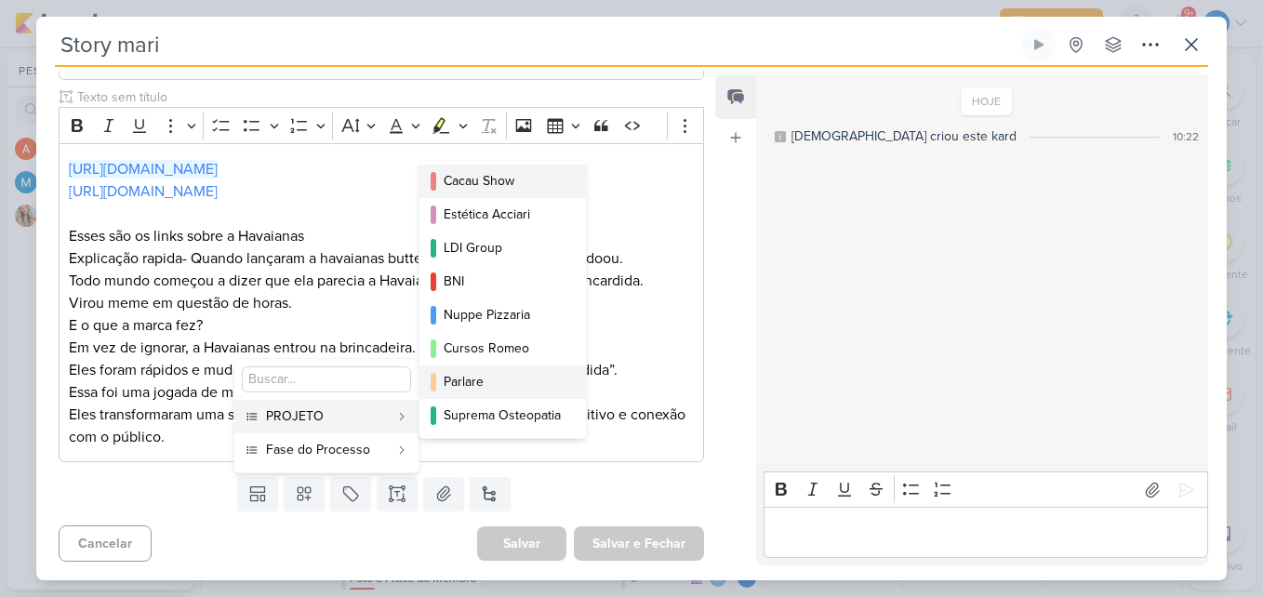
click at [505, 381] on div "Parlare" at bounding box center [504, 382] width 120 height 20
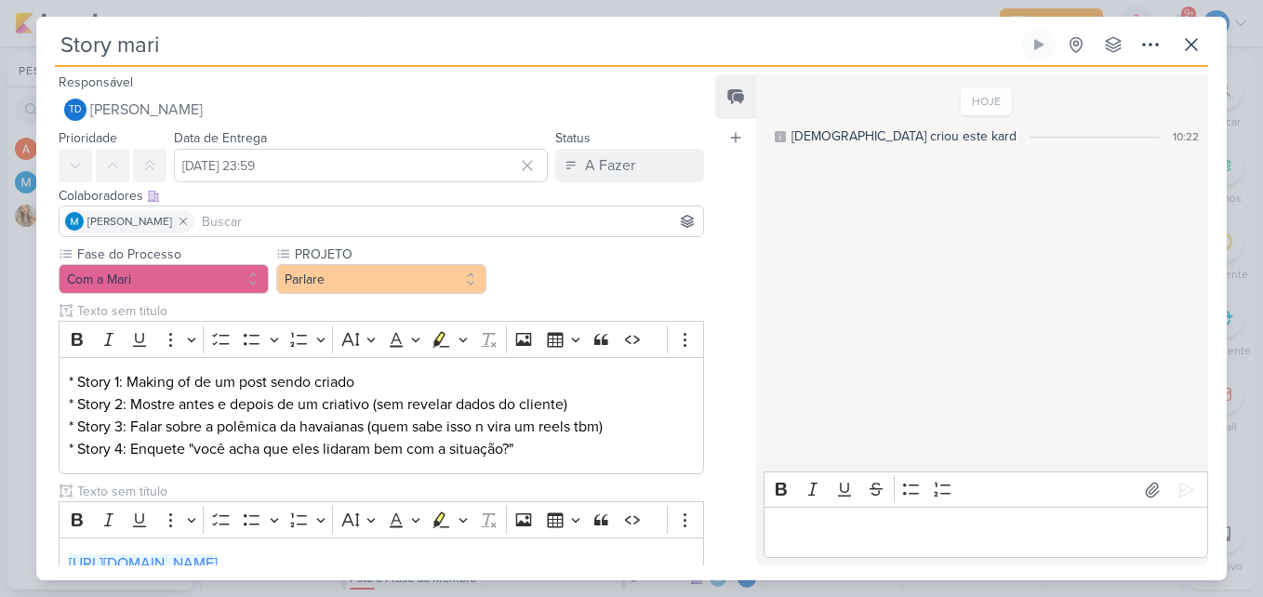
scroll to position [394, 0]
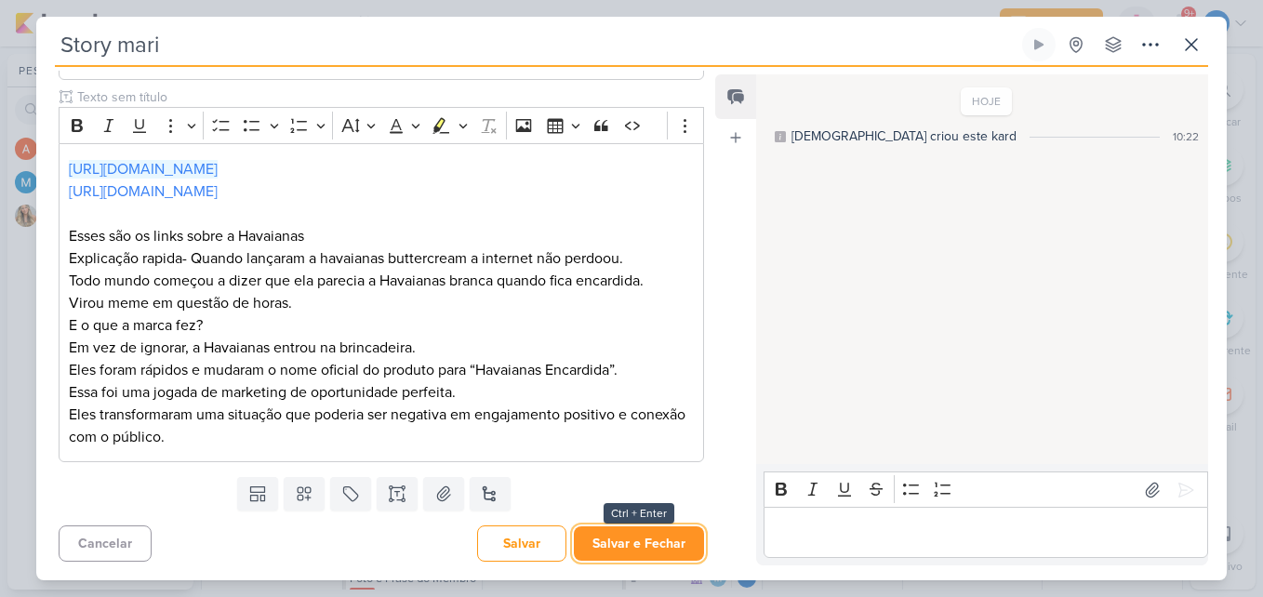
click at [628, 554] on button "Salvar e Fechar" at bounding box center [639, 544] width 130 height 34
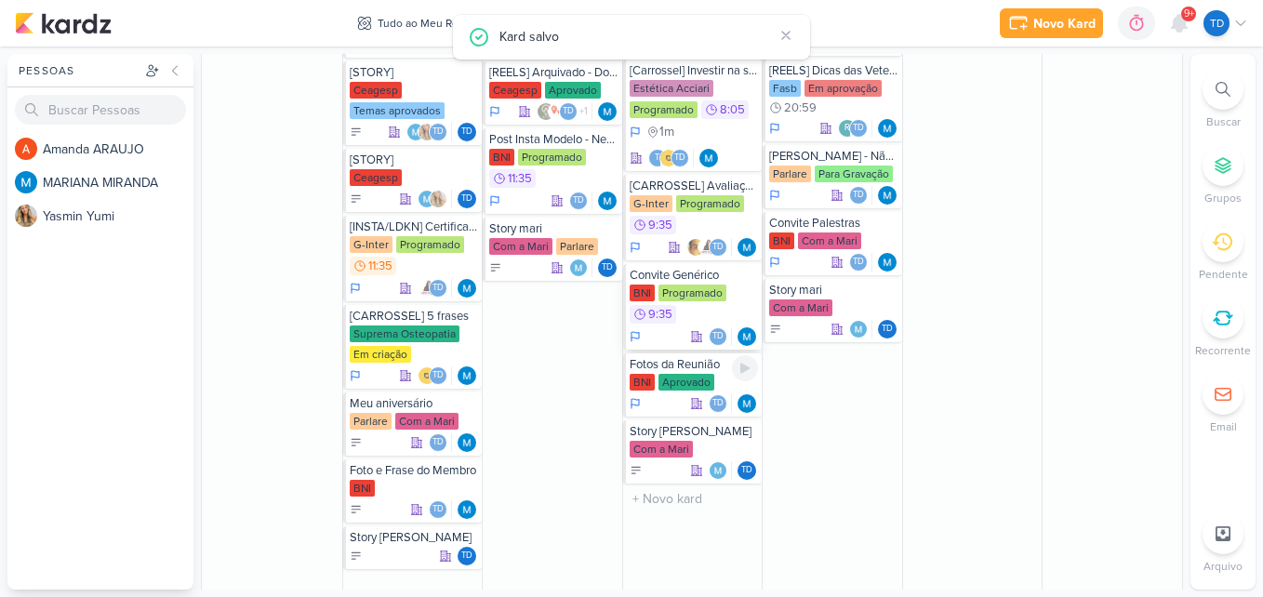
scroll to position [1414, 0]
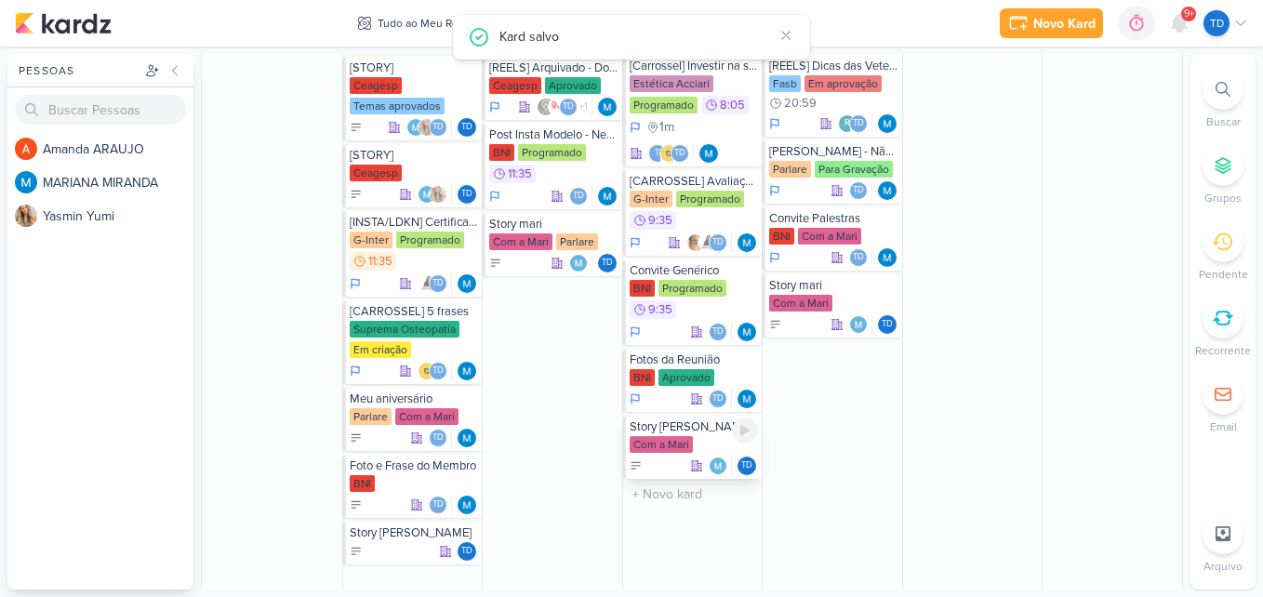
click at [673, 441] on div "Com a Mari" at bounding box center [661, 444] width 63 height 17
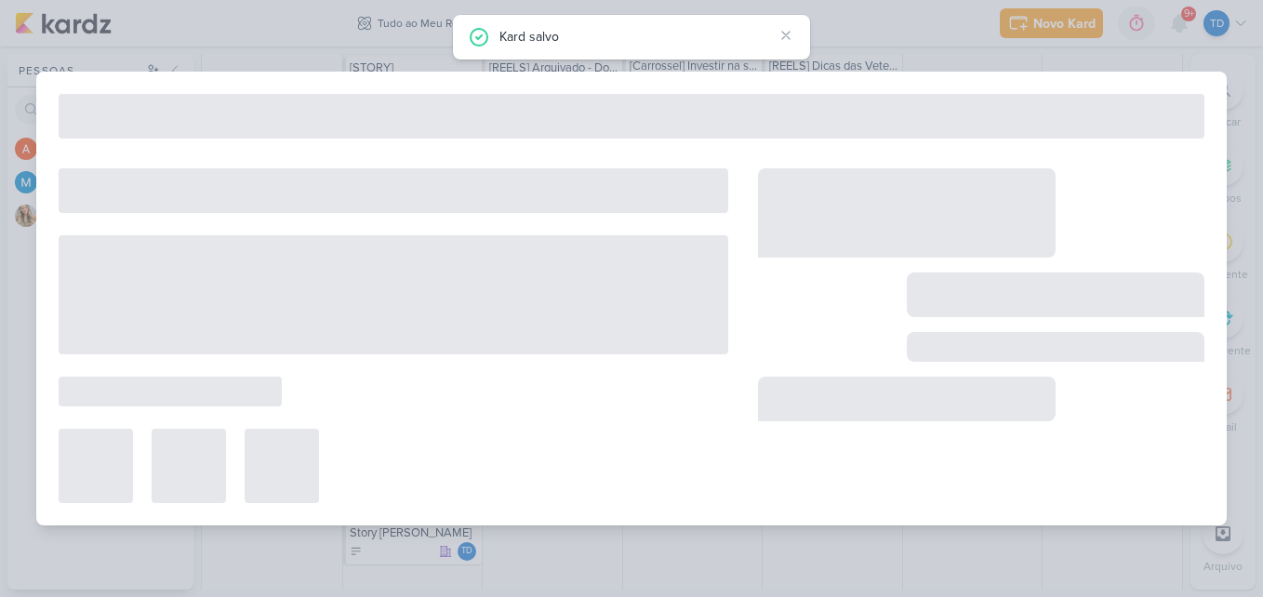
type input "Story [PERSON_NAME]"
type input "[DATE] 23:59"
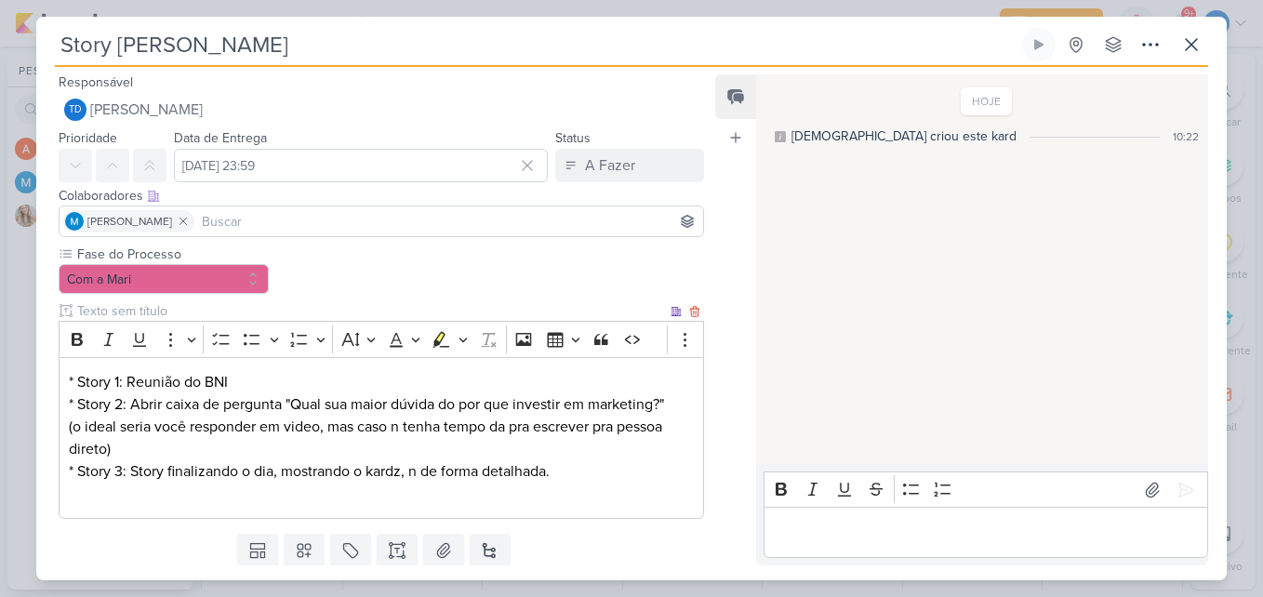
scroll to position [57, 0]
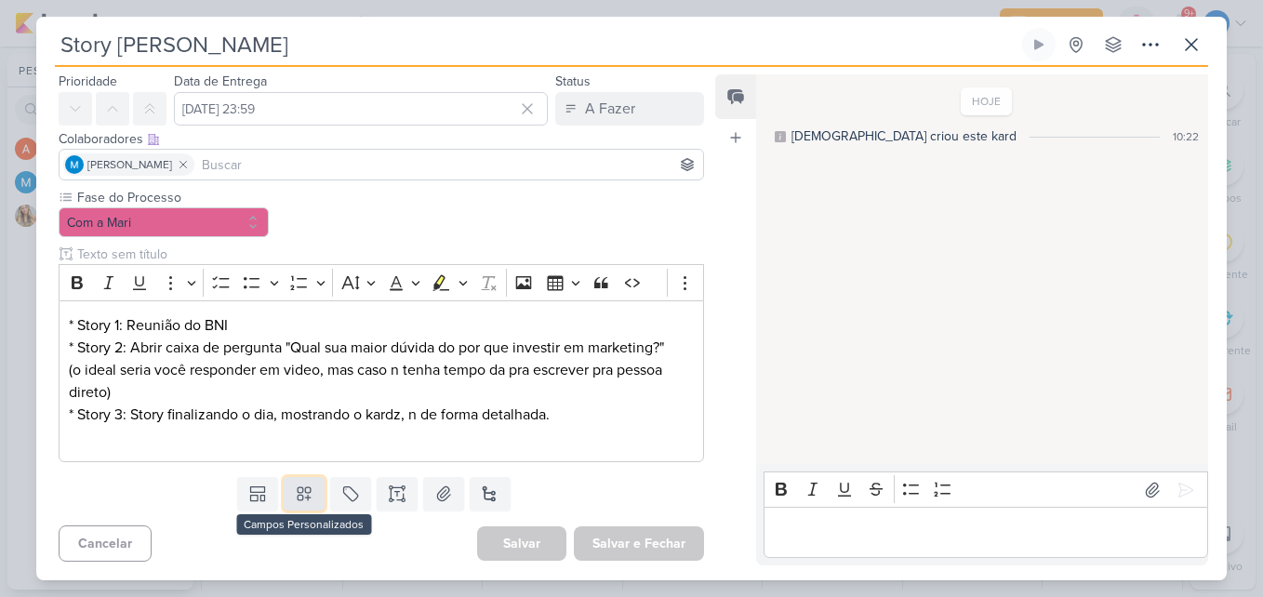
click at [310, 497] on button at bounding box center [304, 493] width 41 height 33
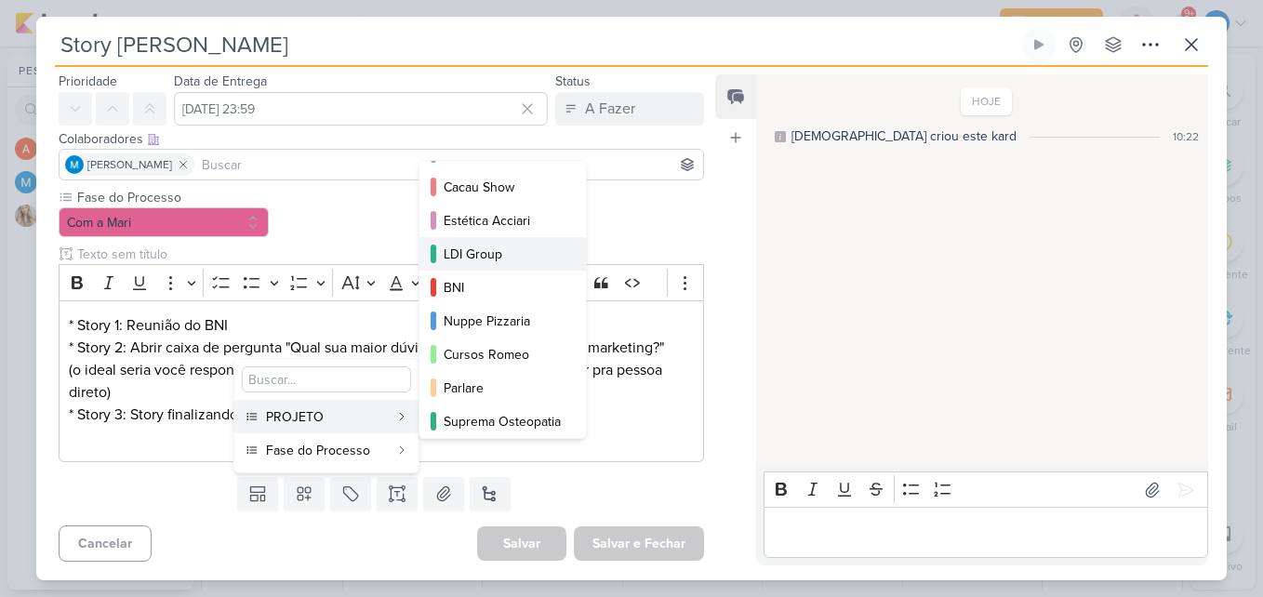
scroll to position [203, 0]
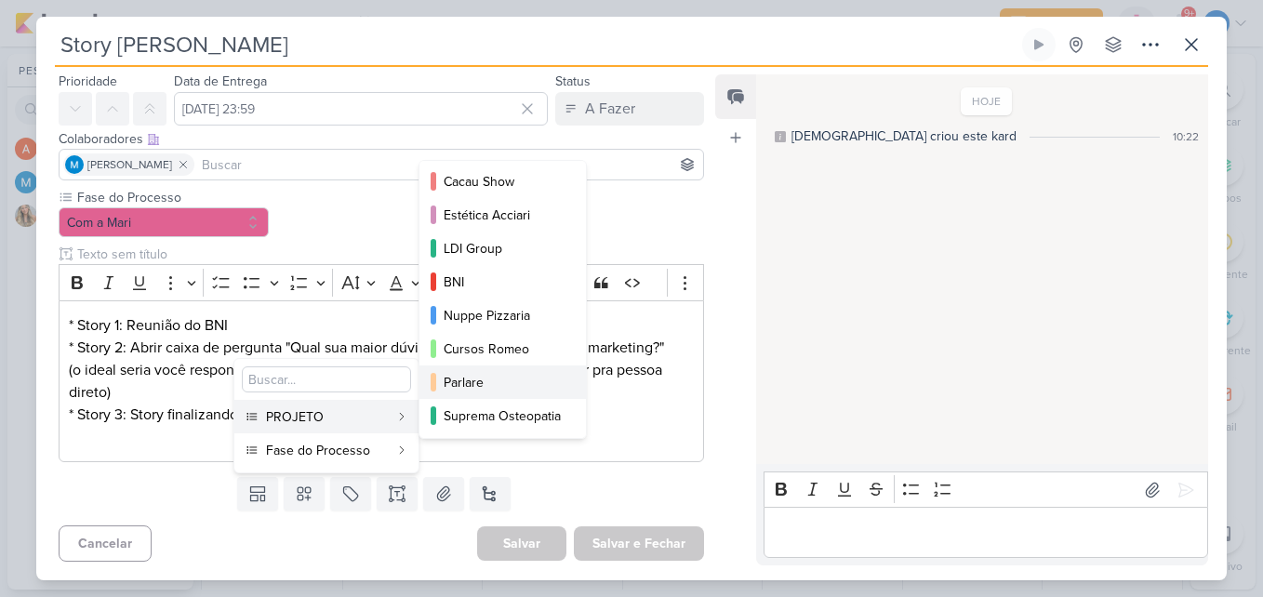
click at [476, 385] on div "Parlare" at bounding box center [504, 383] width 120 height 20
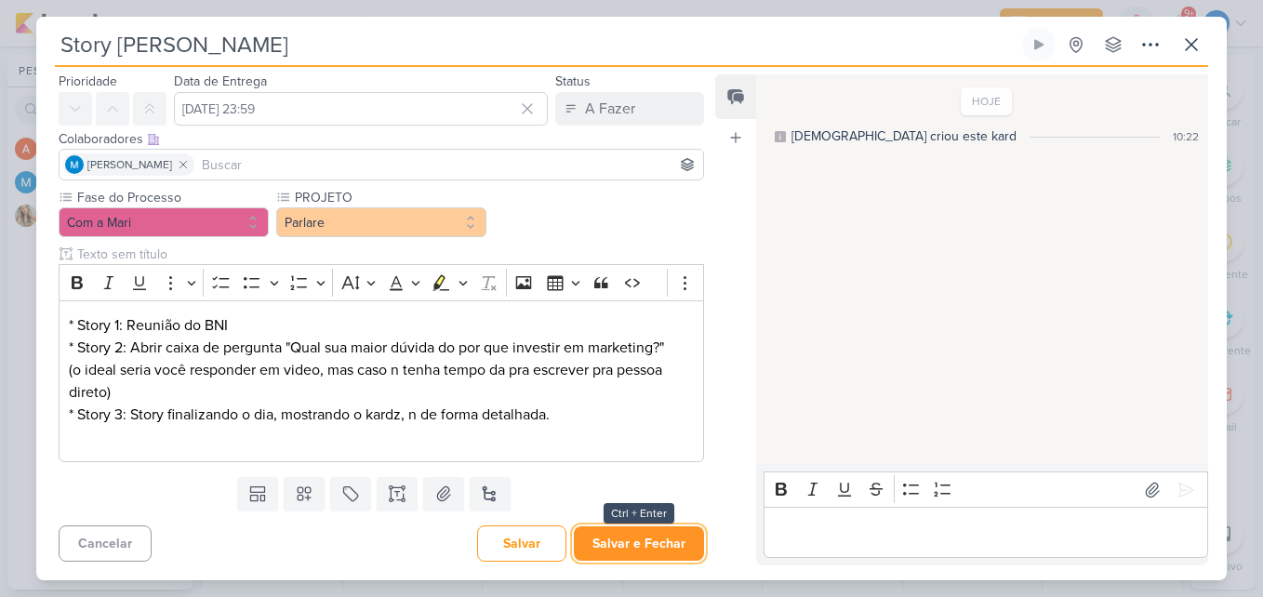
click at [627, 541] on button "Salvar e Fechar" at bounding box center [639, 544] width 130 height 34
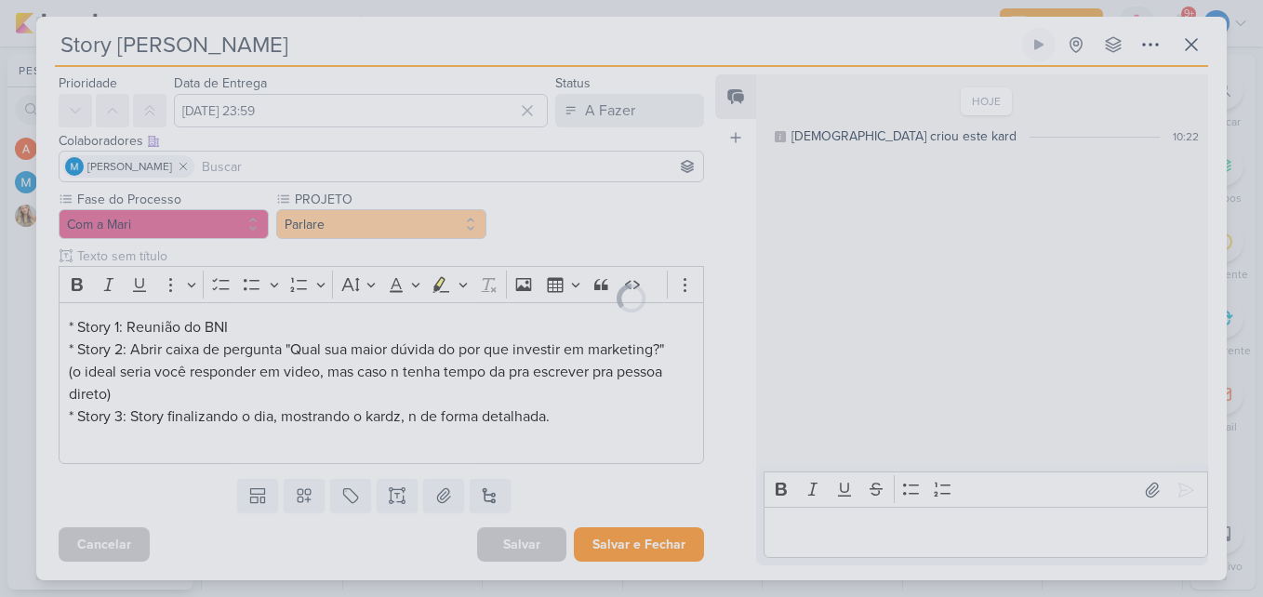
scroll to position [55, 0]
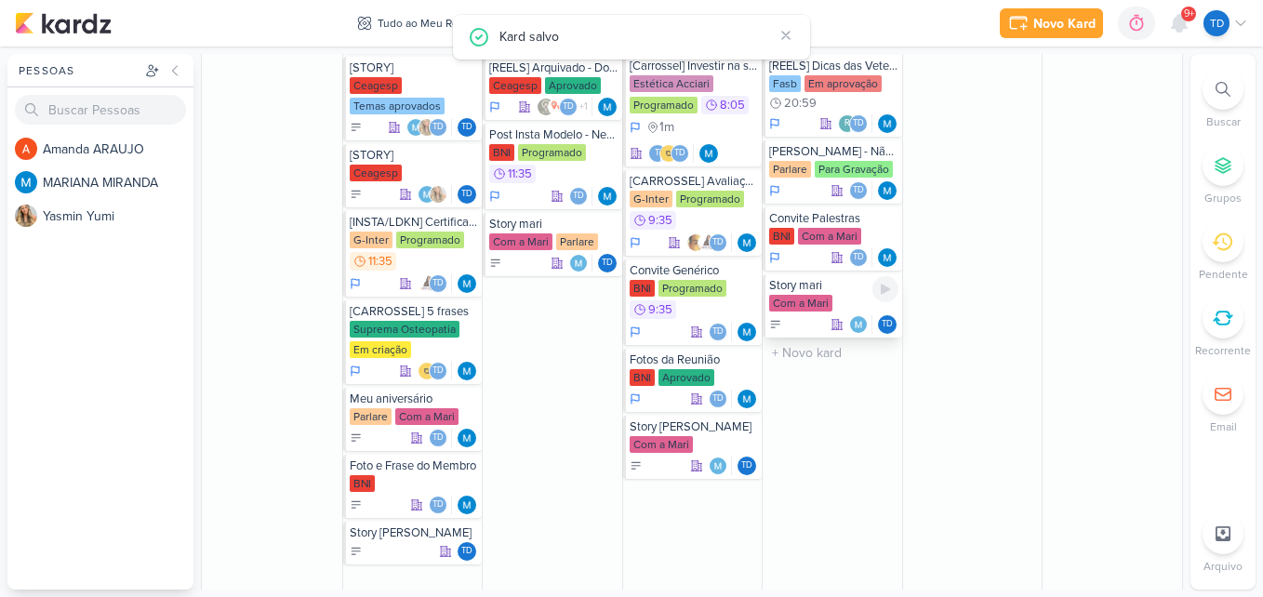
click at [817, 306] on div "Com a Mari" at bounding box center [800, 303] width 63 height 17
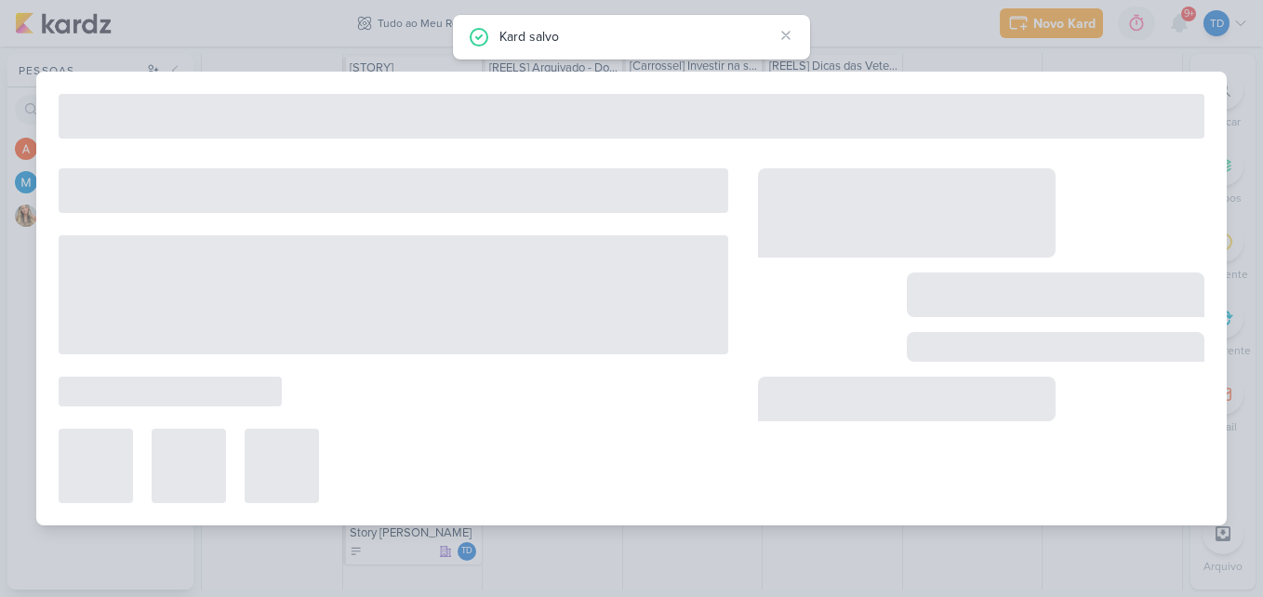
type input "Story mari"
type input "[DATE] 23:59"
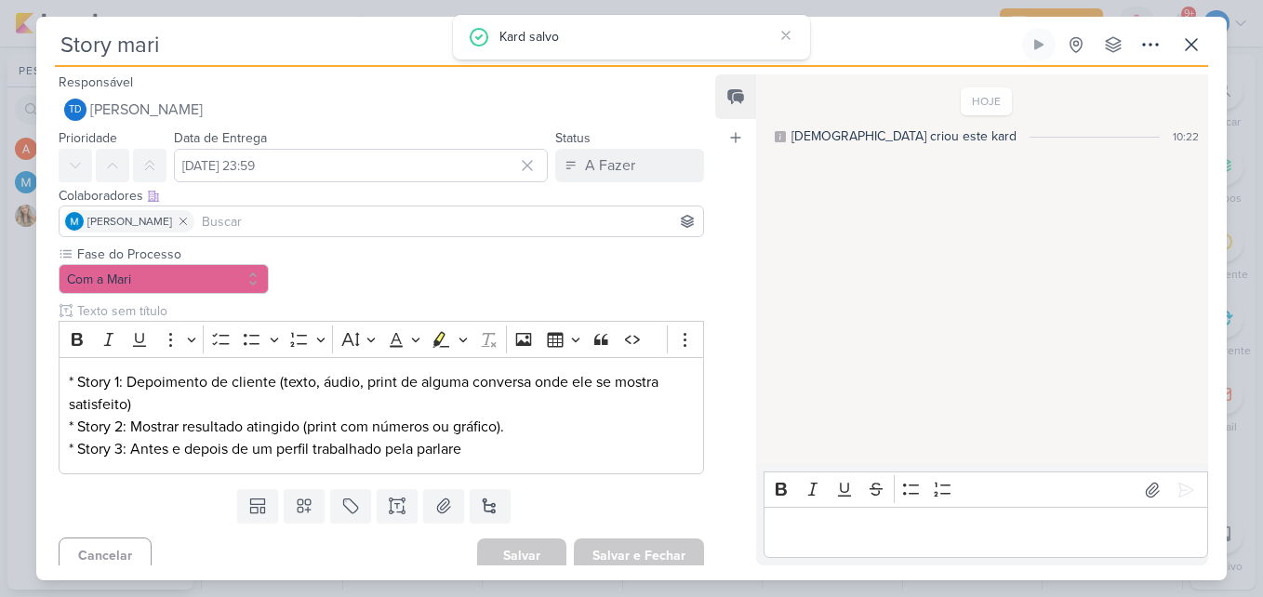
scroll to position [12, 0]
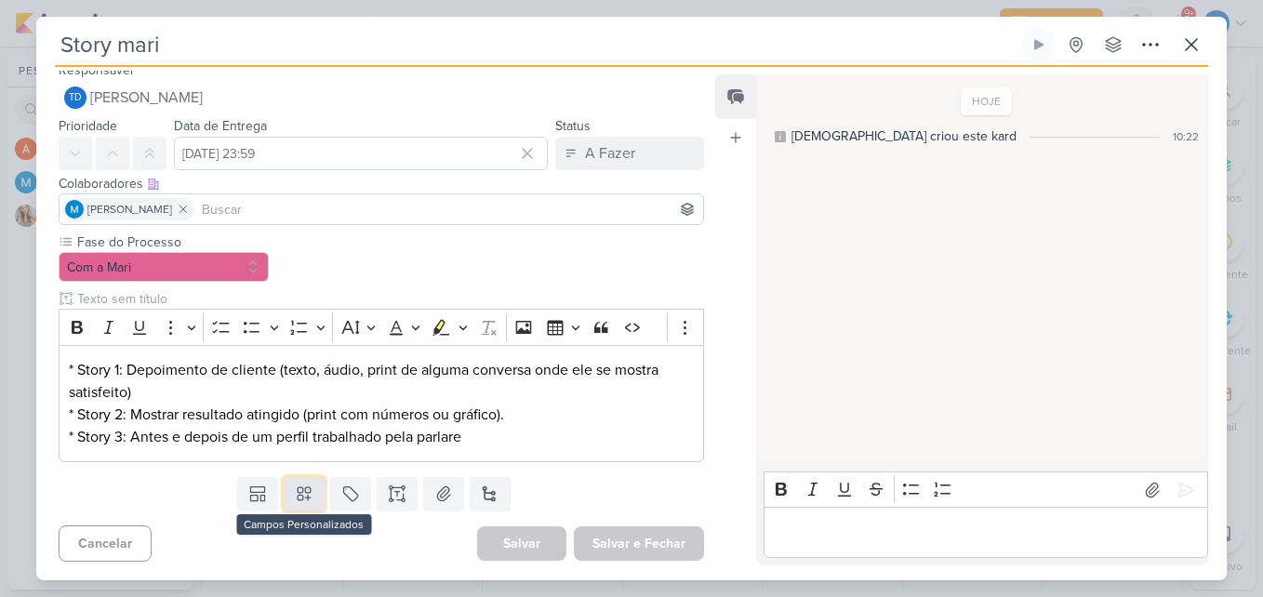
click at [302, 491] on icon at bounding box center [304, 494] width 19 height 19
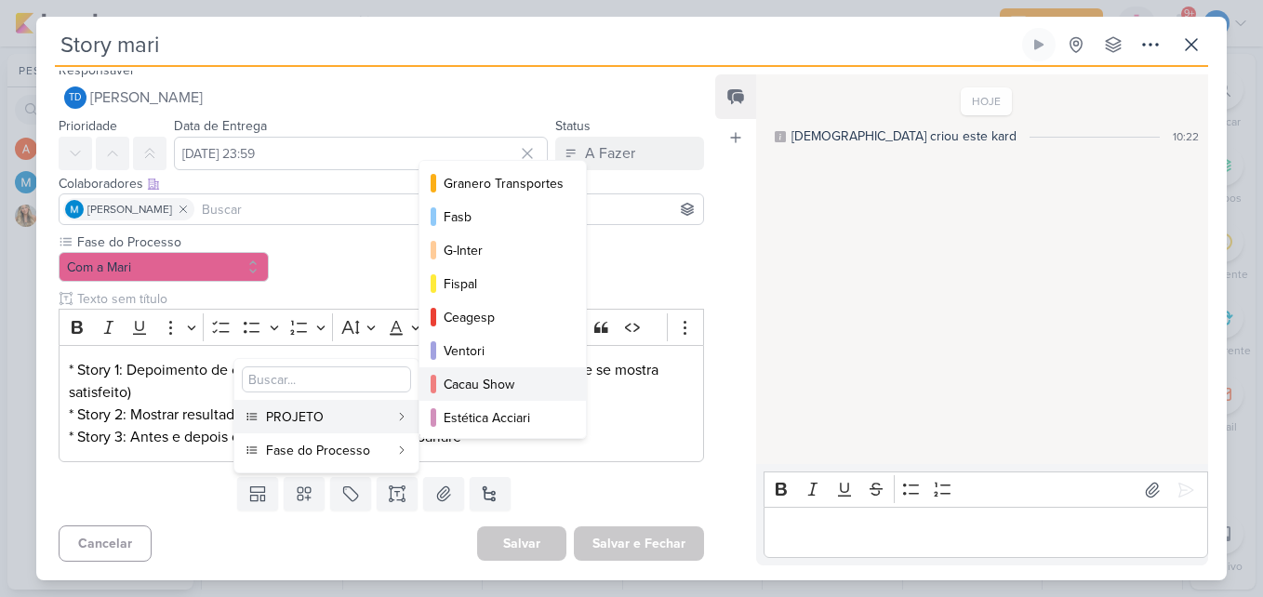
scroll to position [203, 0]
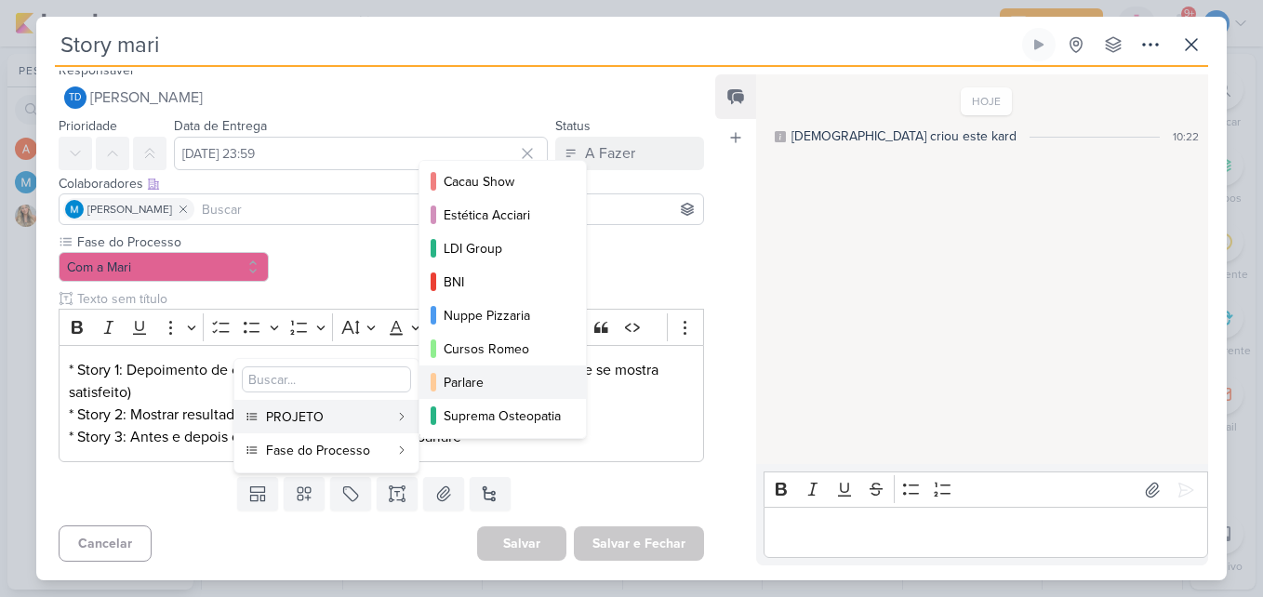
click at [496, 388] on div "Parlare" at bounding box center [504, 383] width 120 height 20
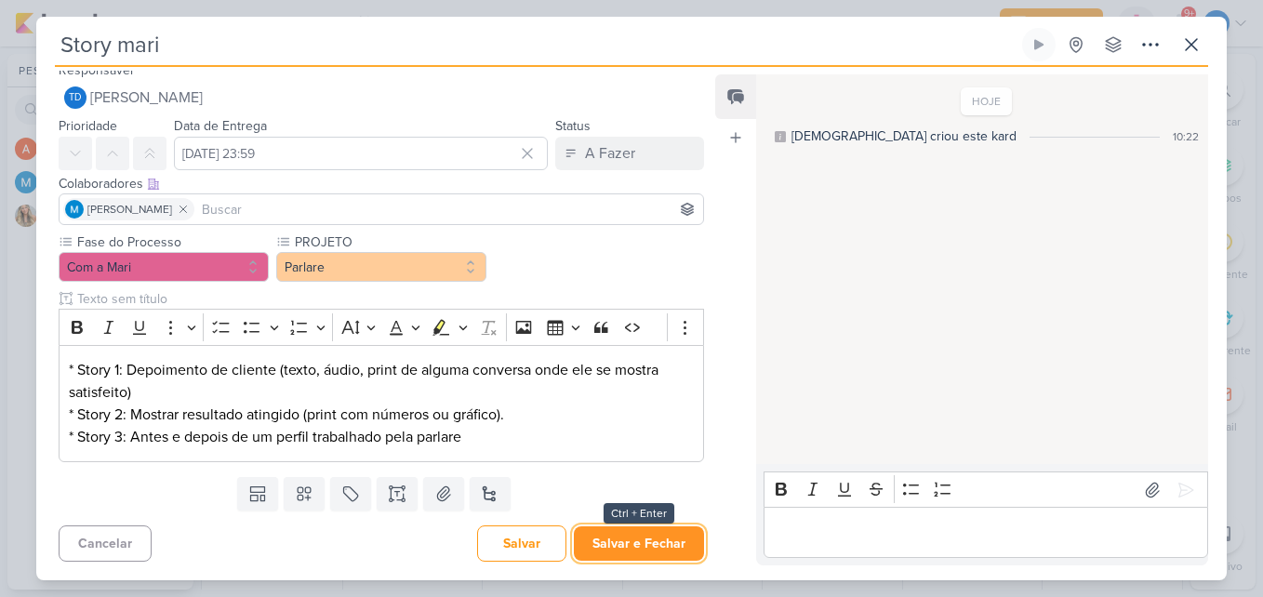
click at [647, 537] on button "Salvar e Fechar" at bounding box center [639, 544] width 130 height 34
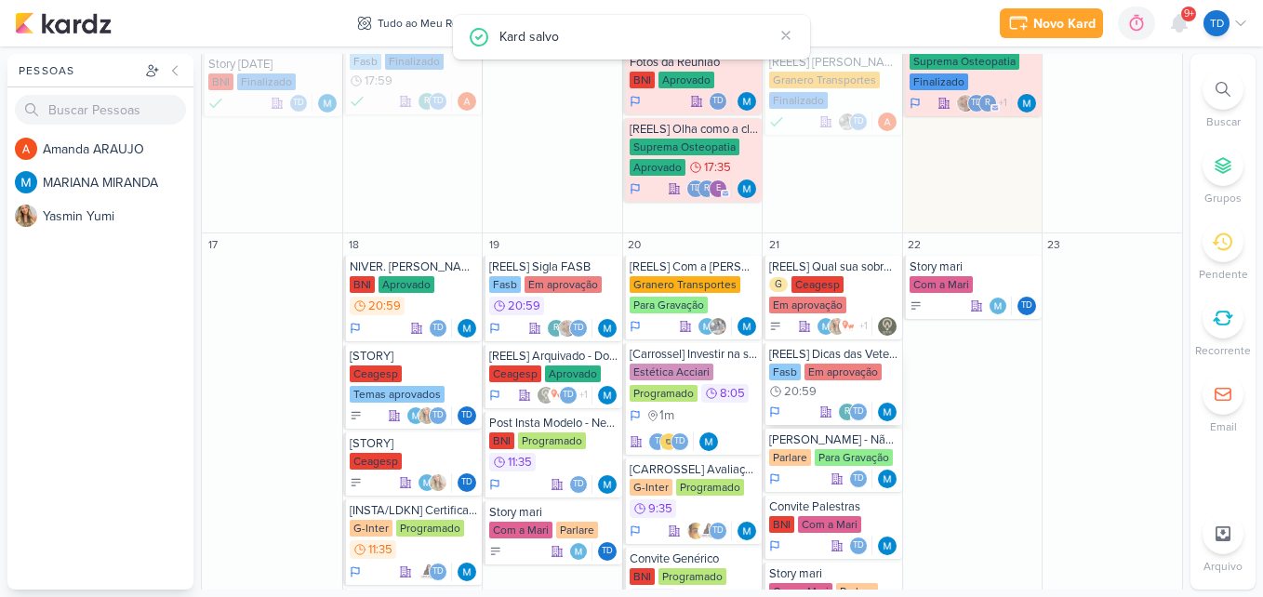
scroll to position [1125, 0]
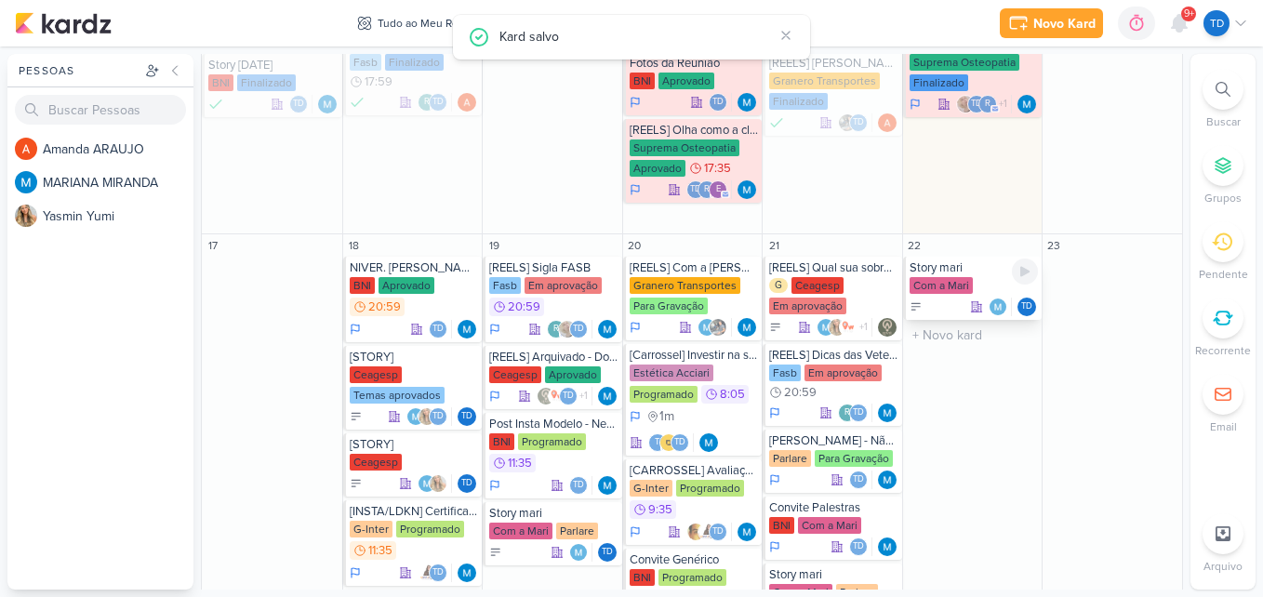
click at [958, 274] on div "Story mari" at bounding box center [974, 268] width 129 height 15
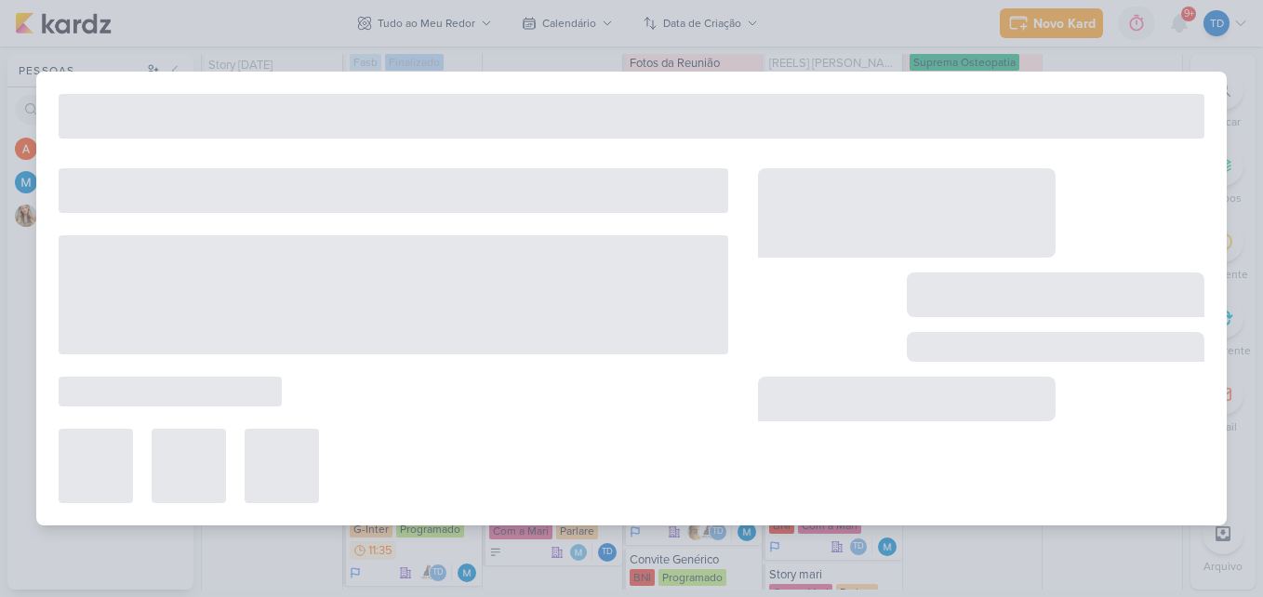
type input "[DATE] 23:59"
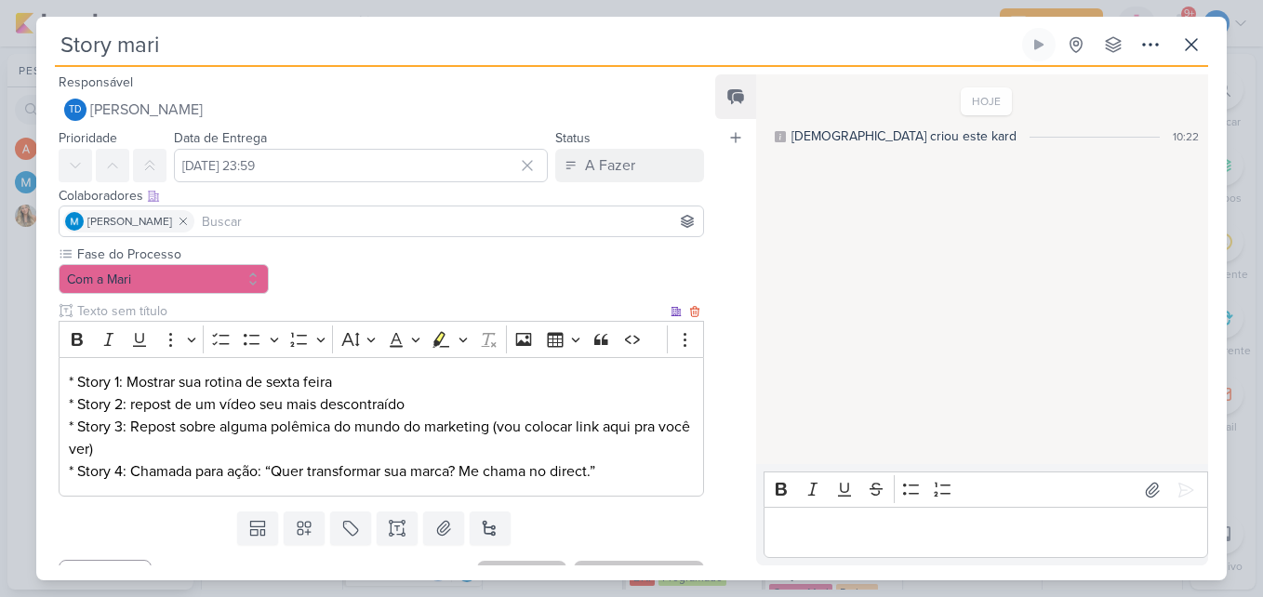
scroll to position [34, 0]
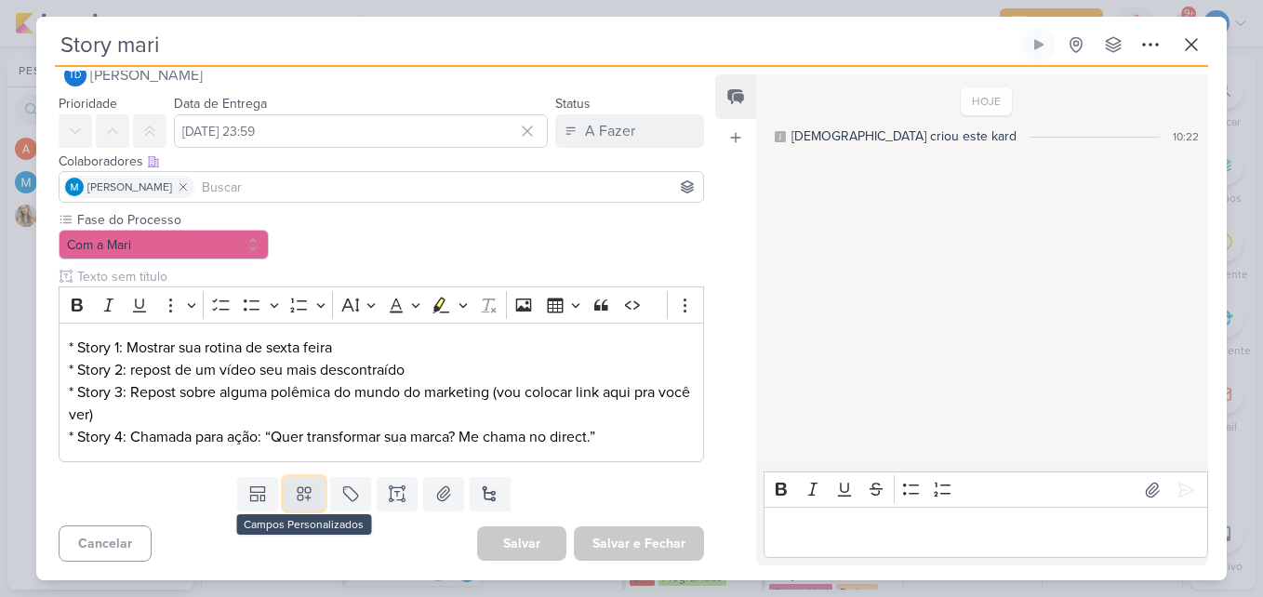
click at [295, 488] on icon at bounding box center [304, 494] width 19 height 19
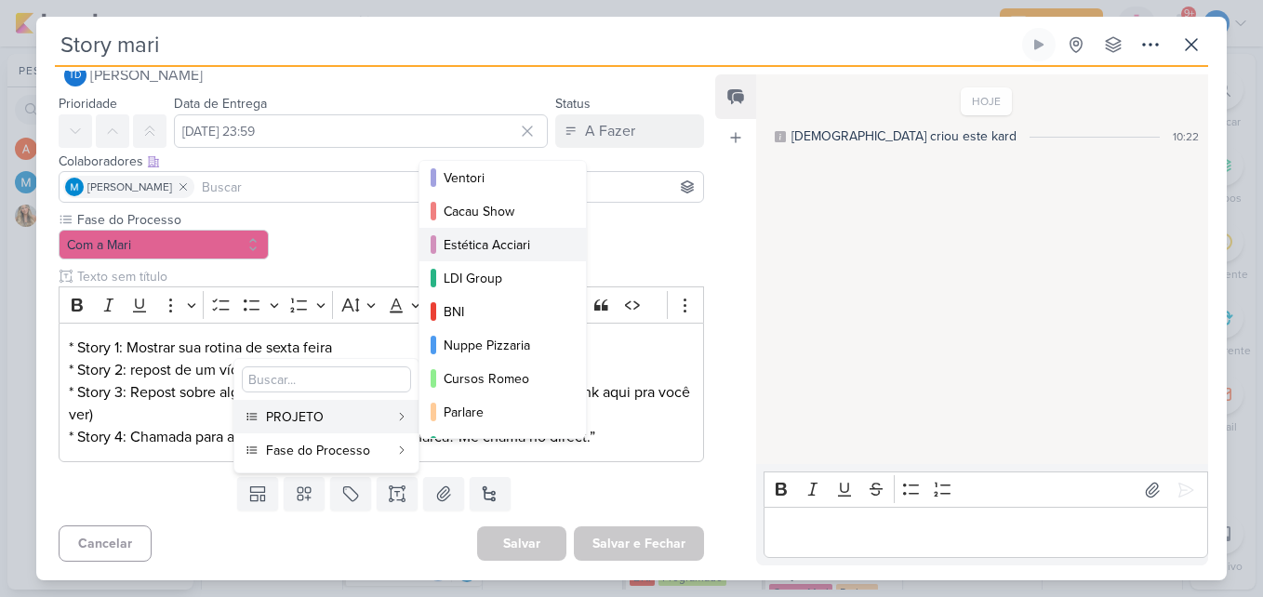
scroll to position [203, 0]
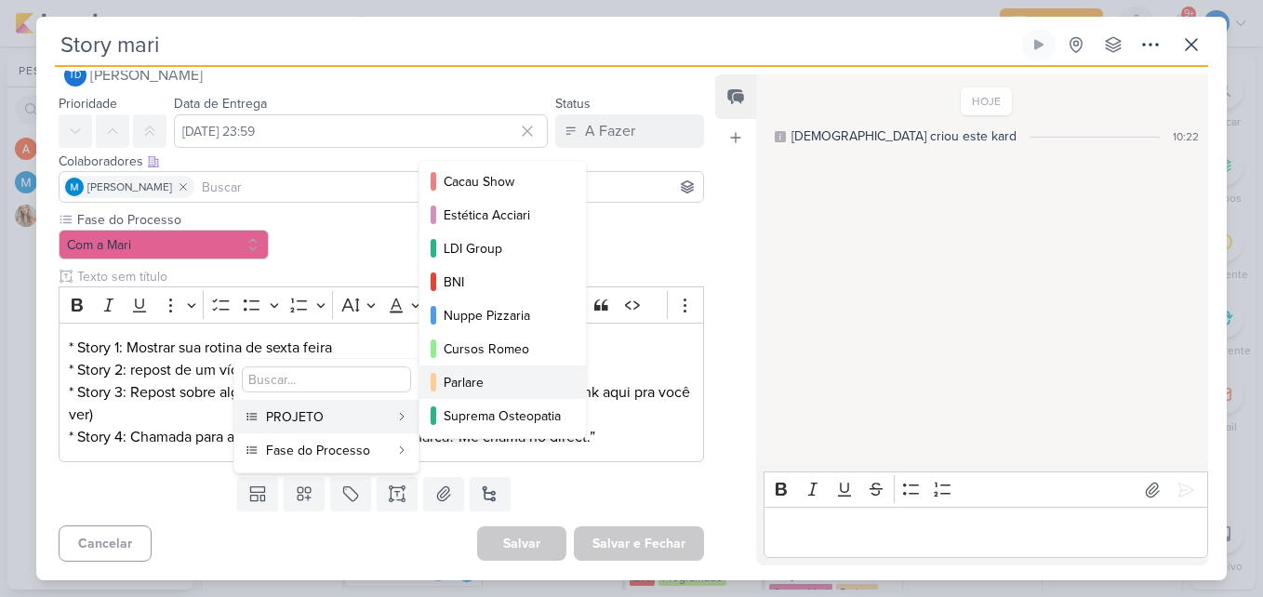
click at [486, 384] on div "Parlare" at bounding box center [504, 383] width 120 height 20
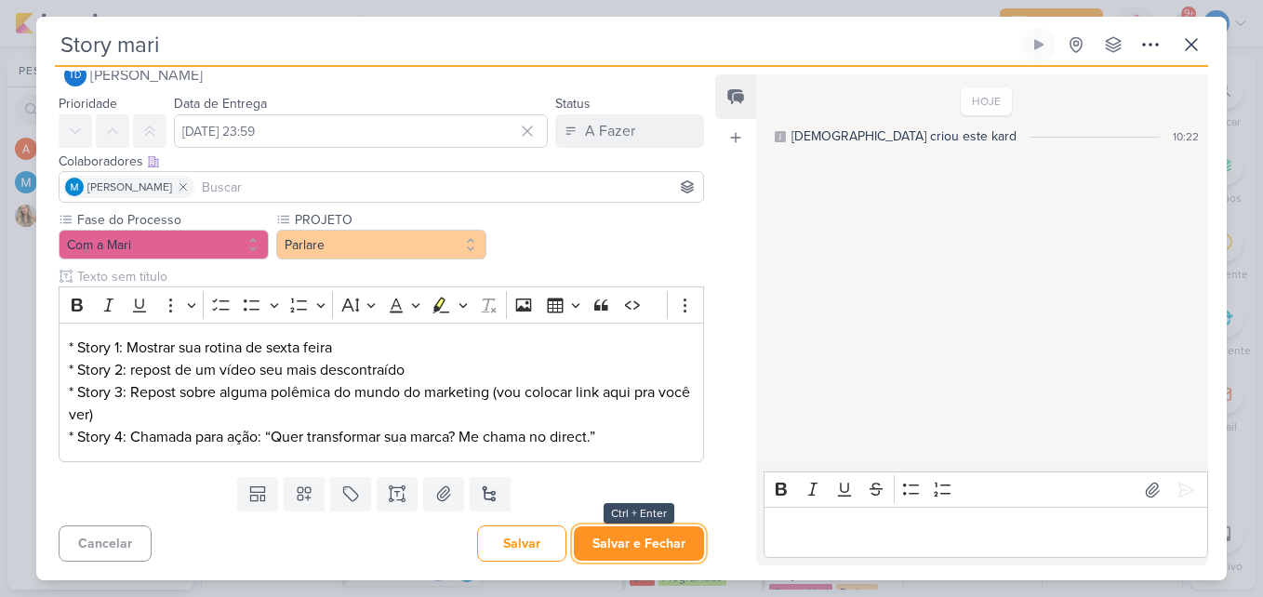
click at [633, 531] on button "Salvar e Fechar" at bounding box center [639, 544] width 130 height 34
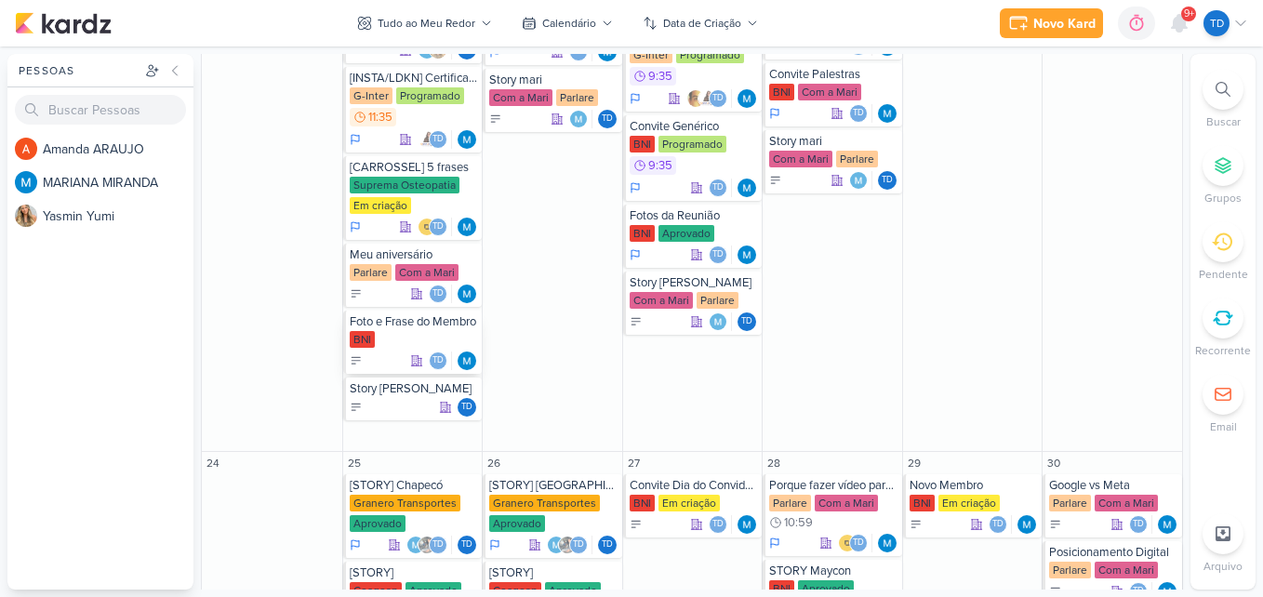
scroll to position [1559, 0]
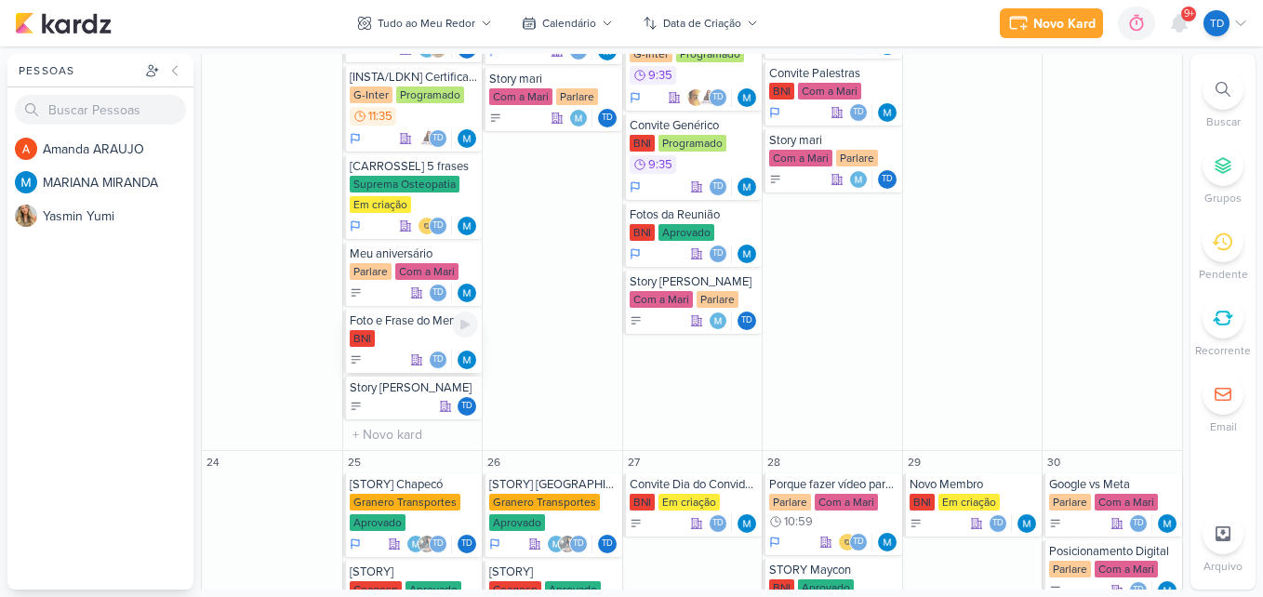
click at [423, 330] on div "BNI" at bounding box center [414, 339] width 129 height 19
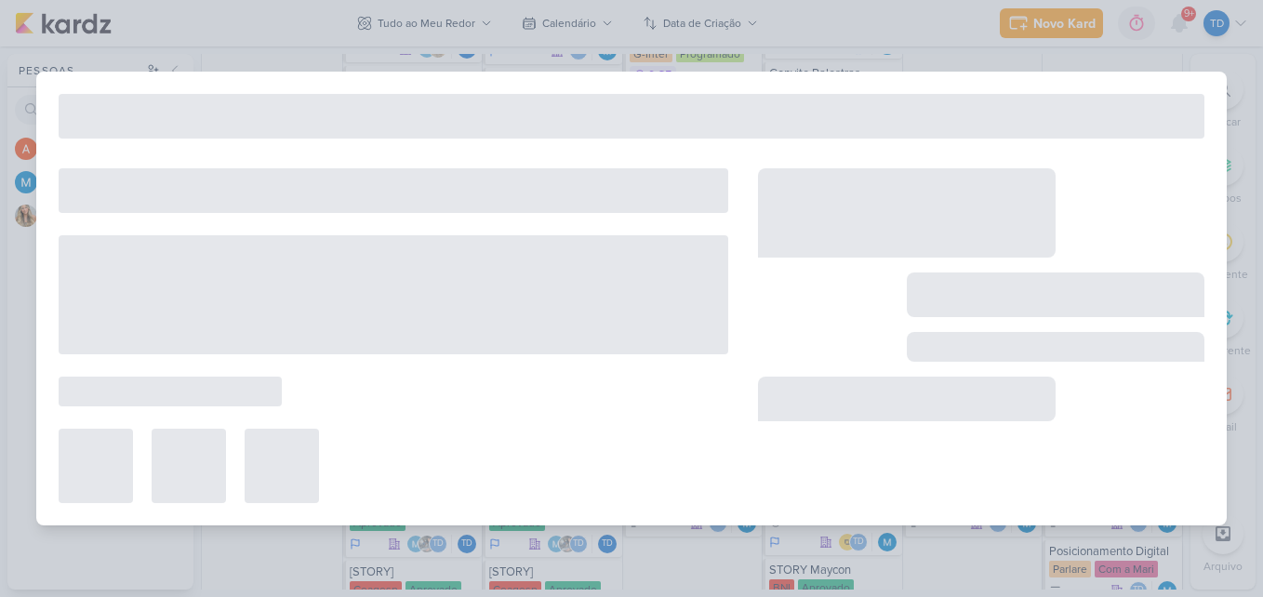
type input "Foto e Frase do Membro"
type input "[DATE] 23:59"
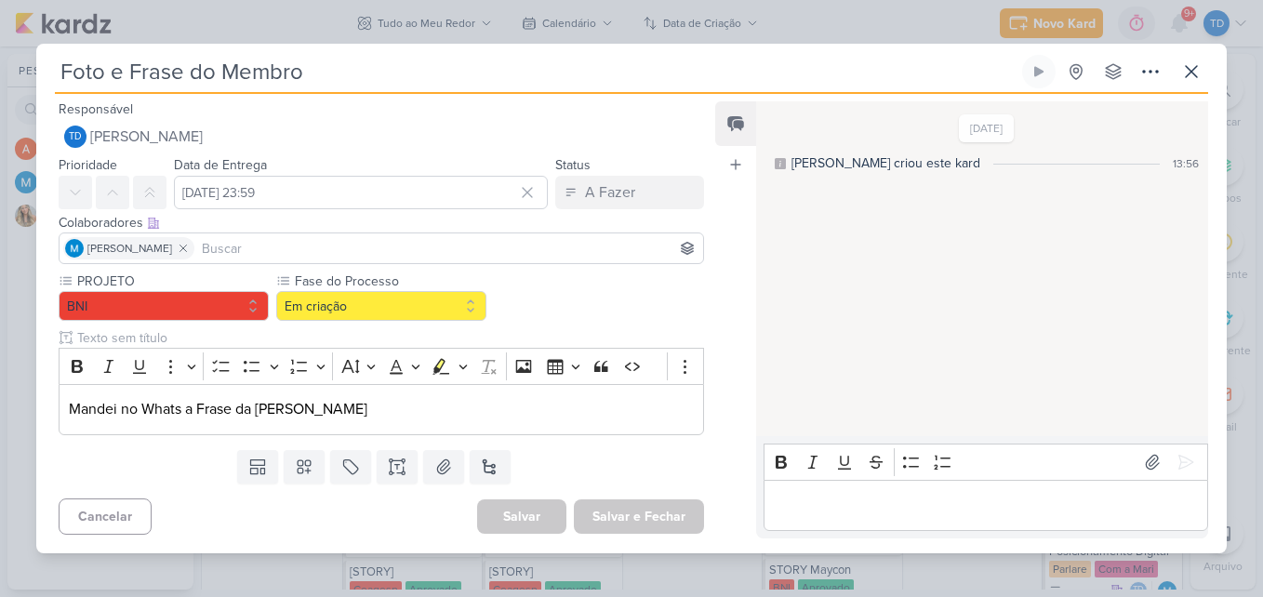
scroll to position [0, 0]
click at [425, 302] on button "Em criação" at bounding box center [381, 306] width 210 height 30
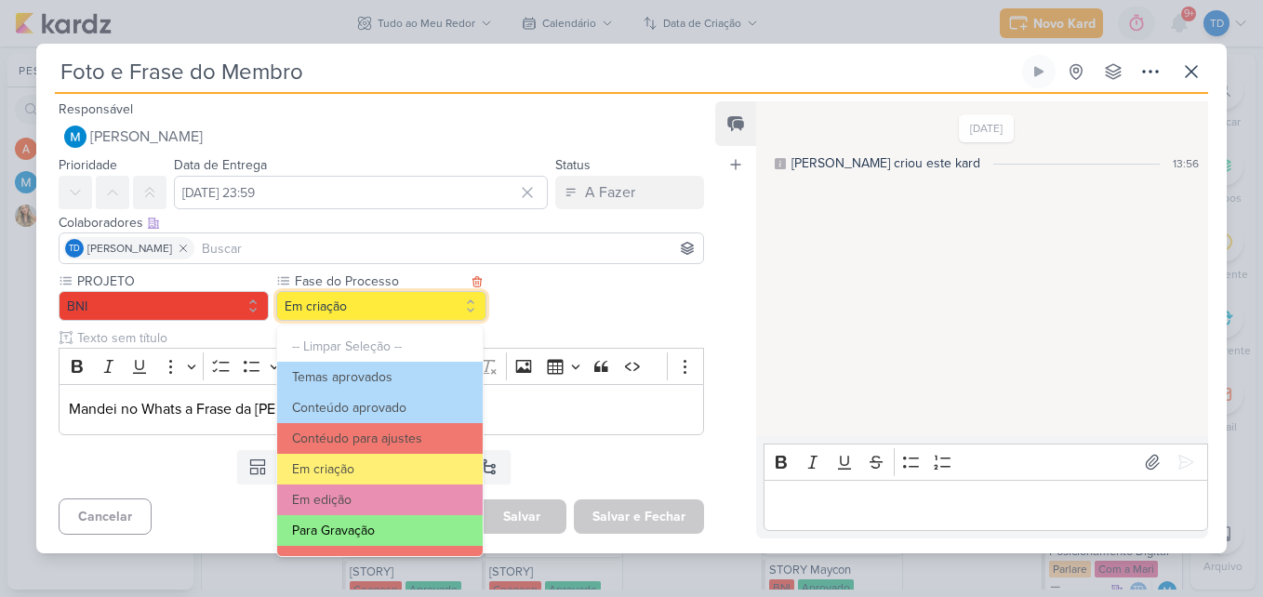
scroll to position [180, 0]
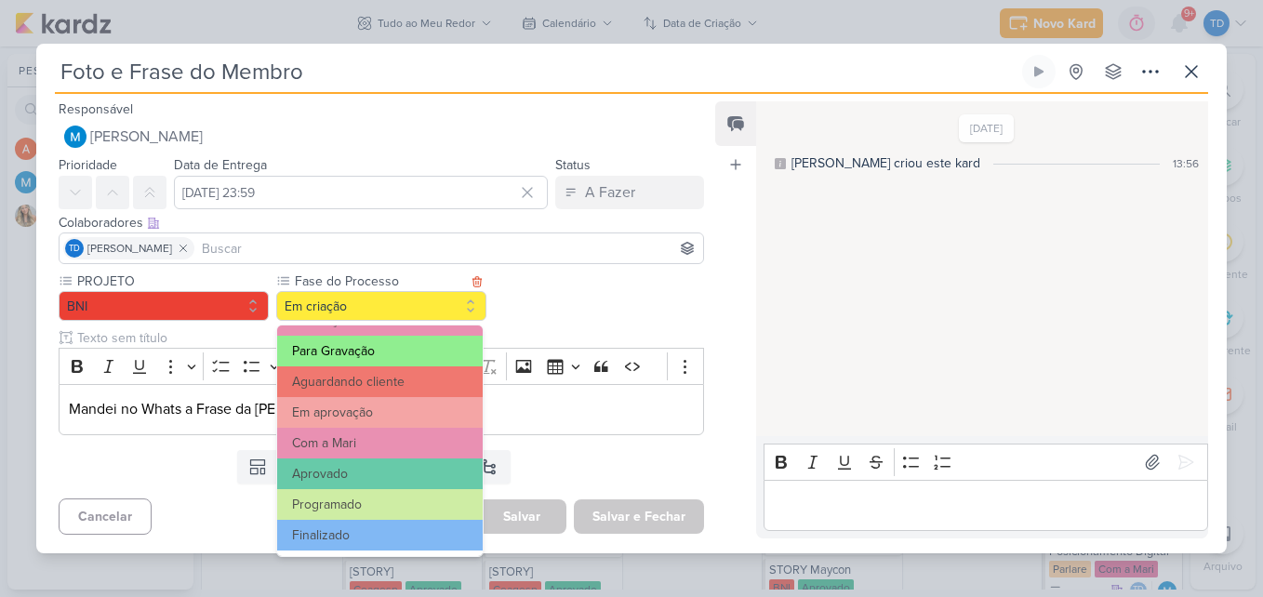
click at [373, 529] on button "Finalizado" at bounding box center [380, 535] width 206 height 31
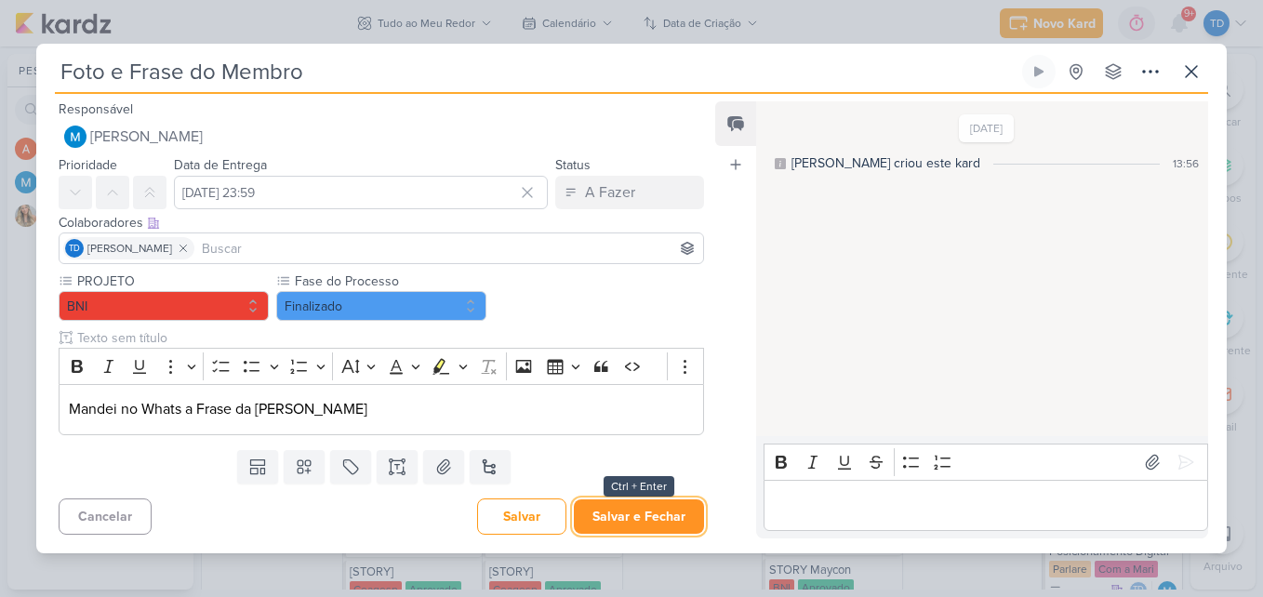
click at [663, 521] on button "Salvar e Fechar" at bounding box center [639, 517] width 130 height 34
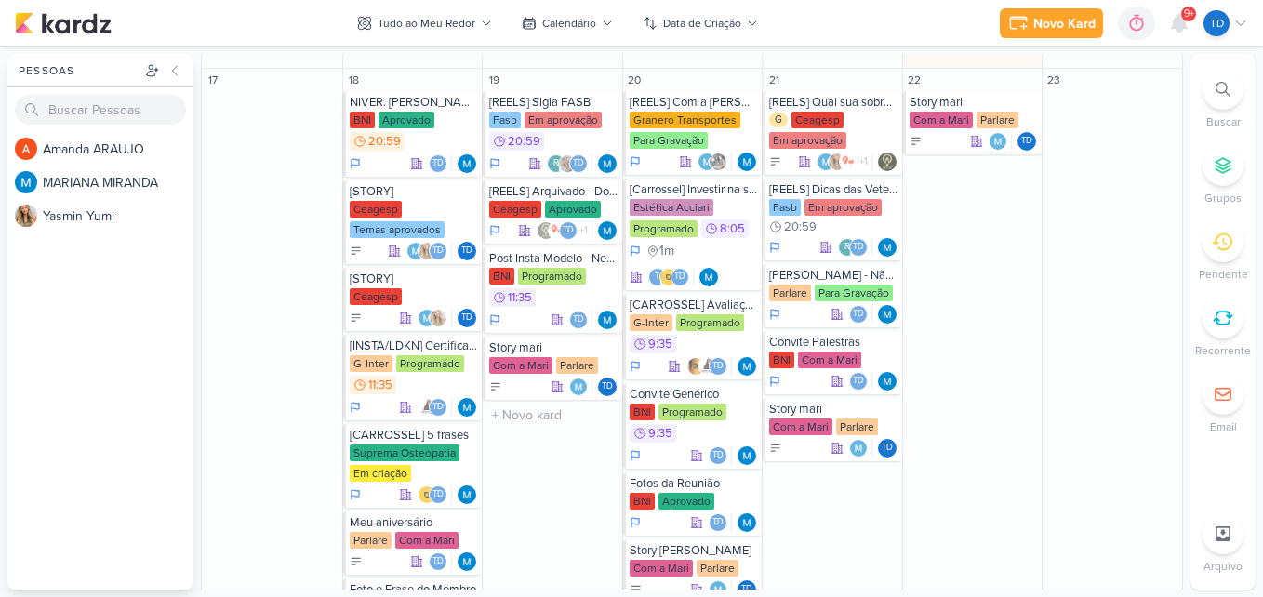
scroll to position [1290, 0]
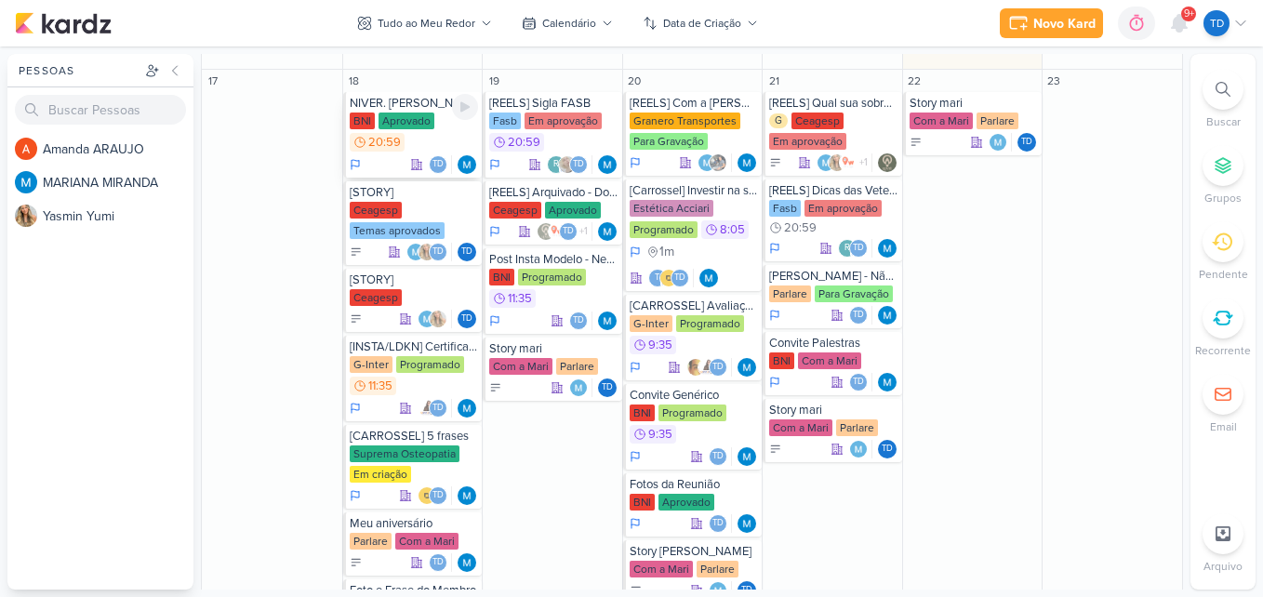
click at [408, 127] on div "Aprovado" at bounding box center [407, 121] width 56 height 17
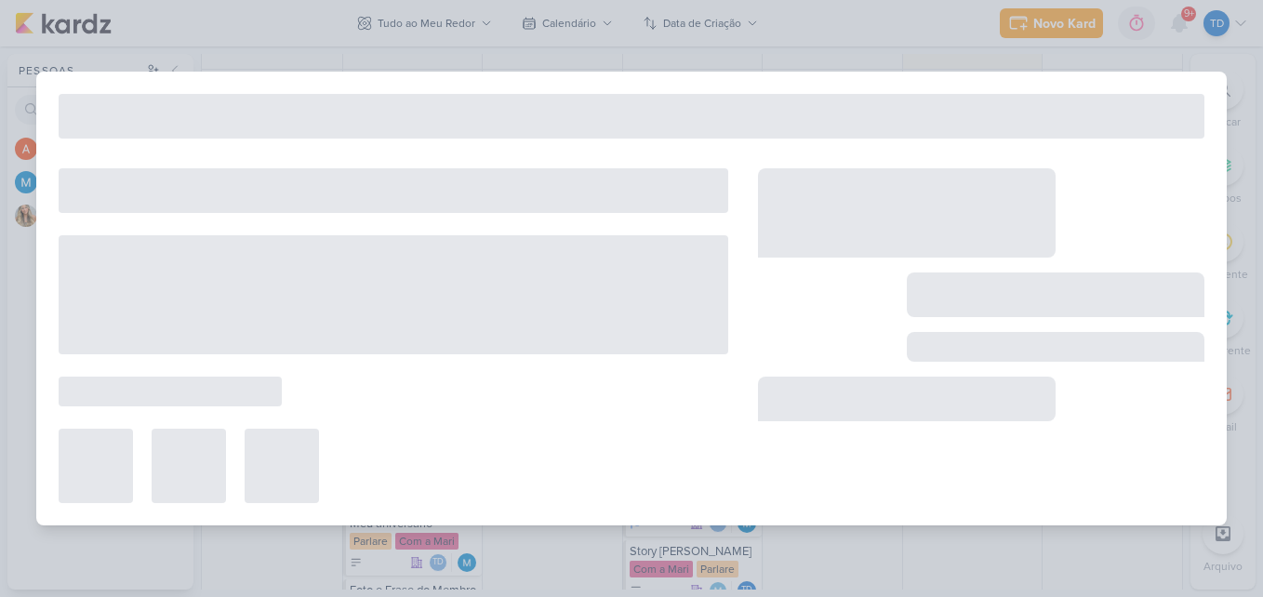
type input "NIVER. [PERSON_NAME]"
type input "[DATE] 20:59"
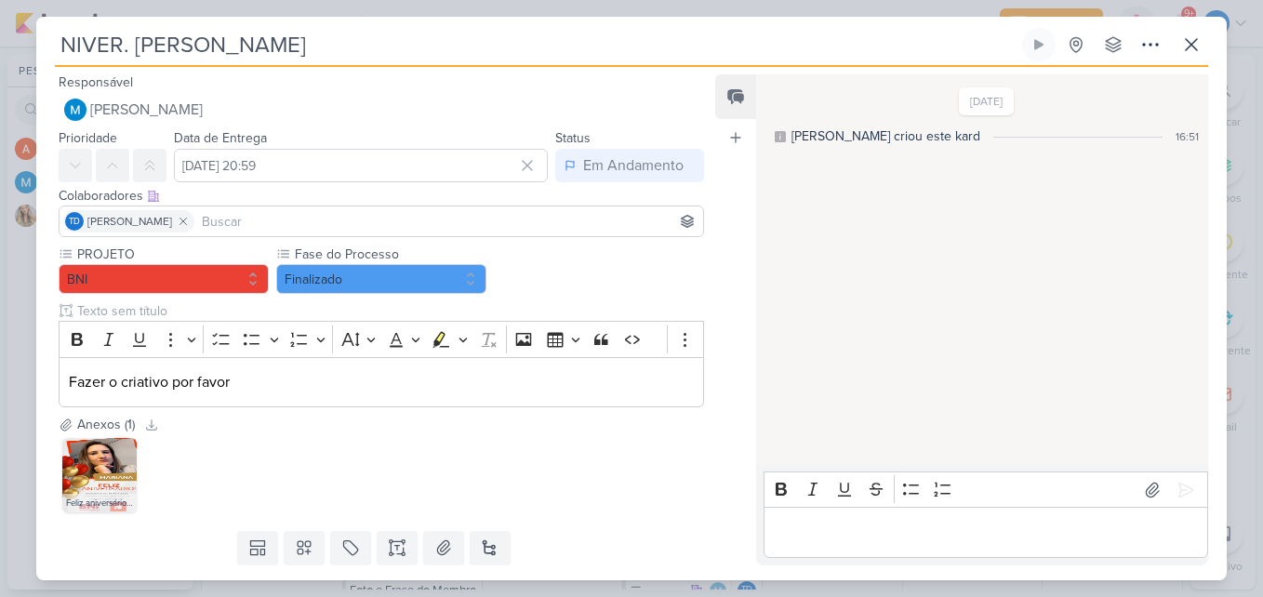
scroll to position [54, 0]
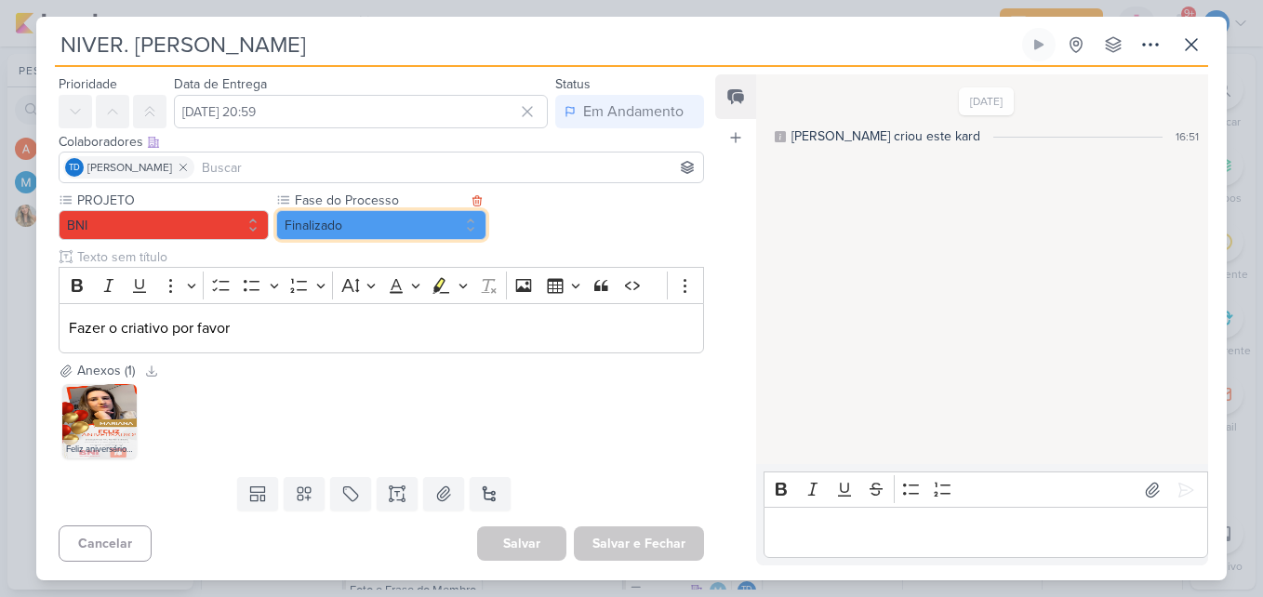
click at [462, 221] on button "Finalizado" at bounding box center [381, 225] width 210 height 30
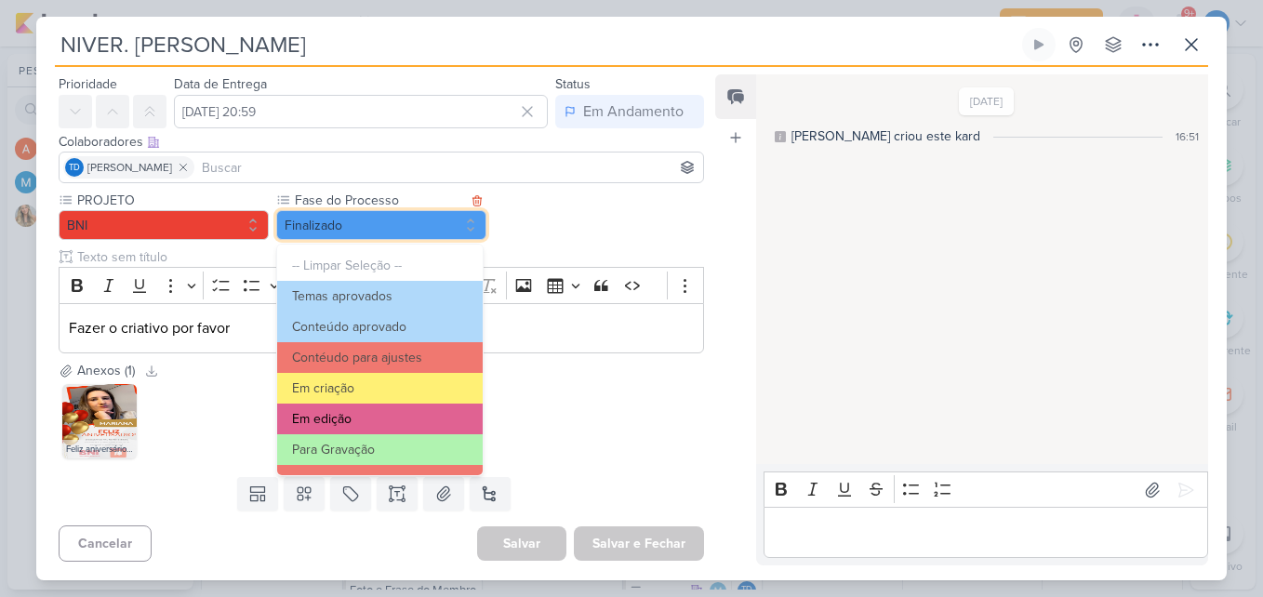
scroll to position [180, 0]
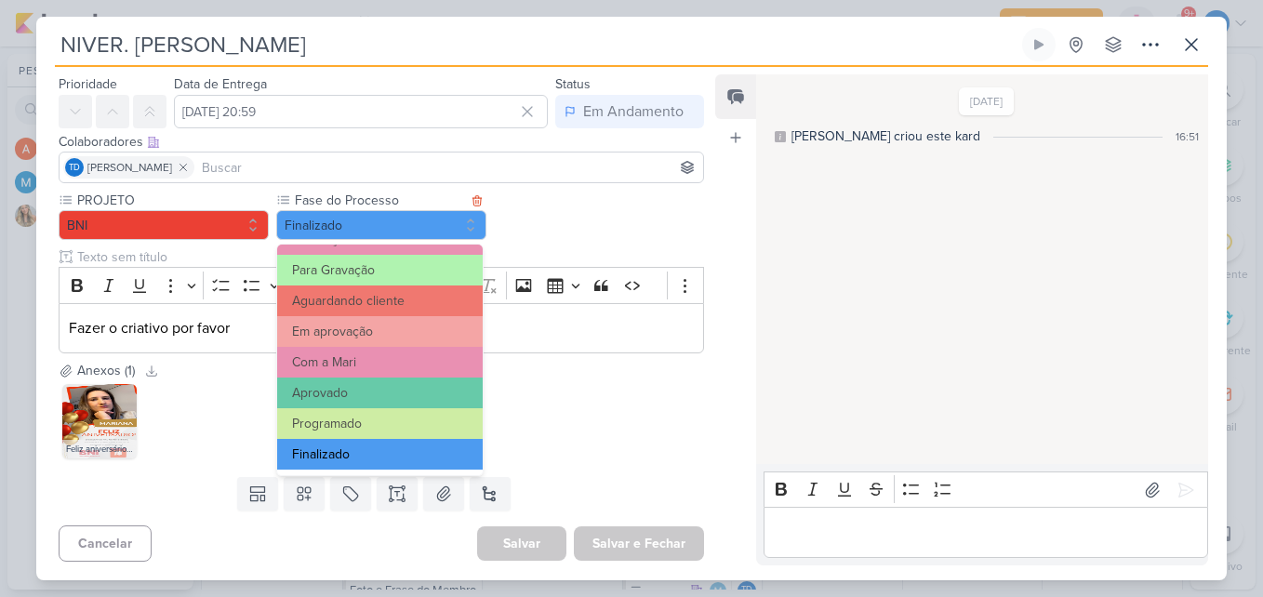
click at [377, 448] on button "Finalizado" at bounding box center [380, 454] width 206 height 31
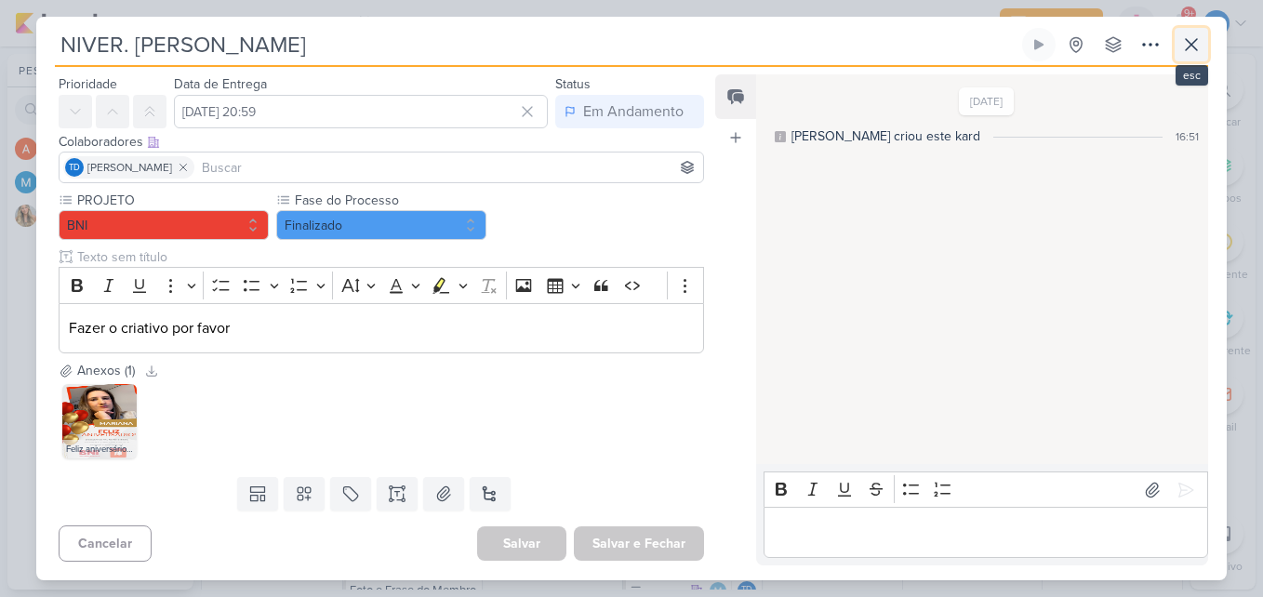
click at [1187, 51] on icon at bounding box center [1192, 44] width 22 height 22
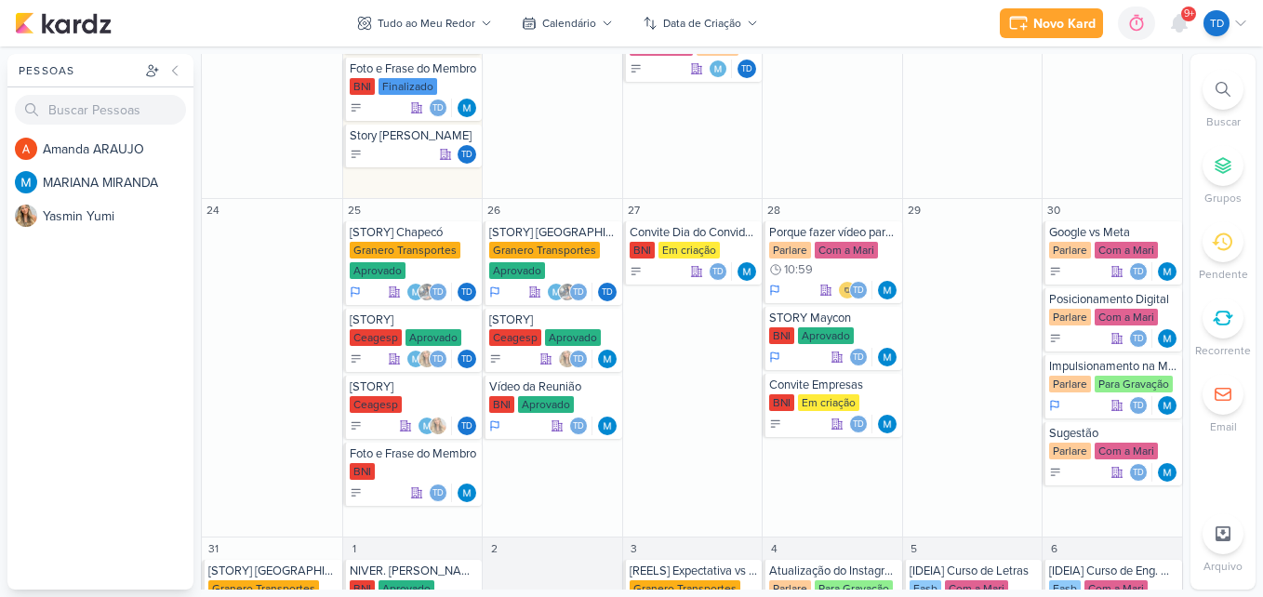
scroll to position [1338, 0]
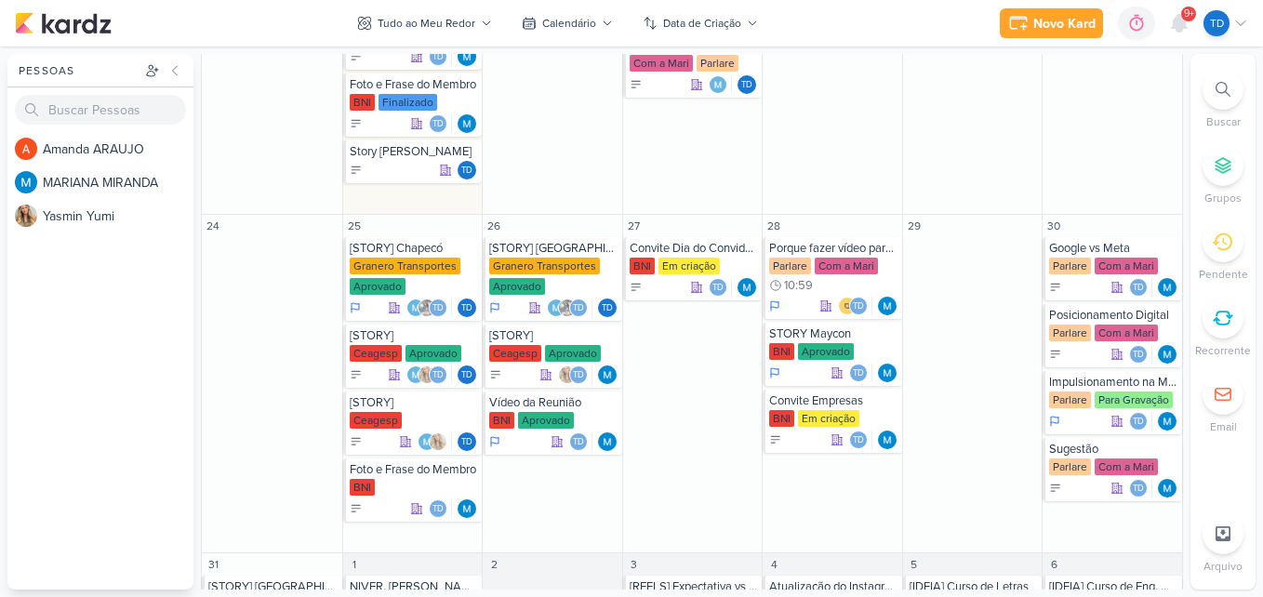
click at [1229, 87] on icon at bounding box center [1223, 89] width 15 height 15
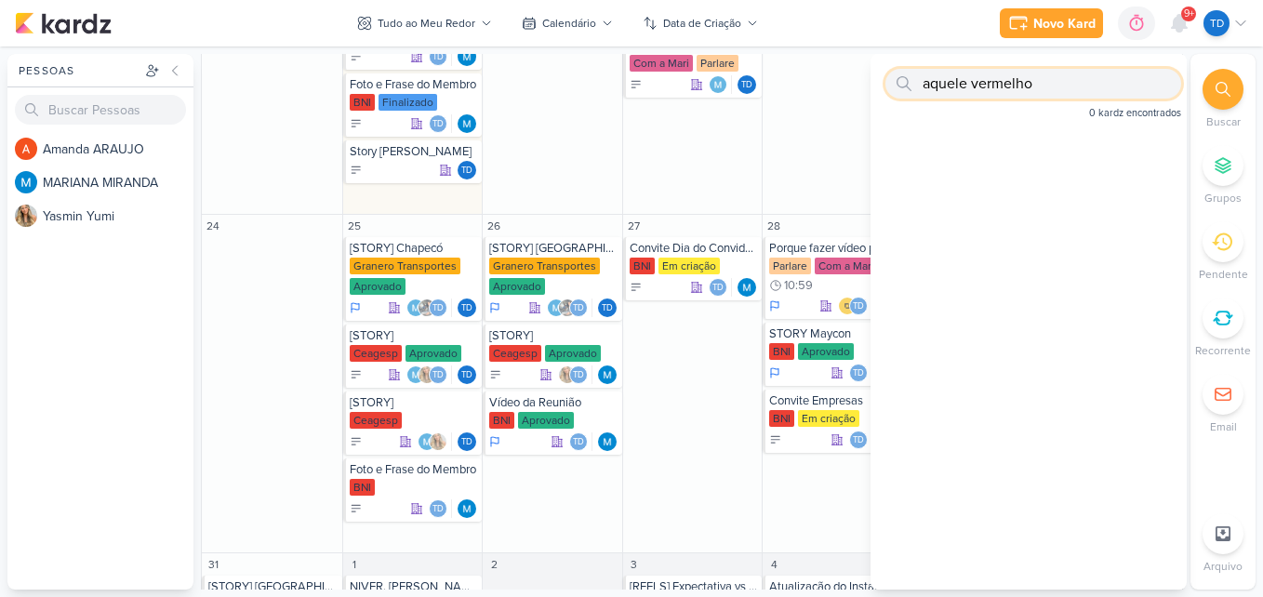
type input "aquele vermelho"
